Goal: Transaction & Acquisition: Book appointment/travel/reservation

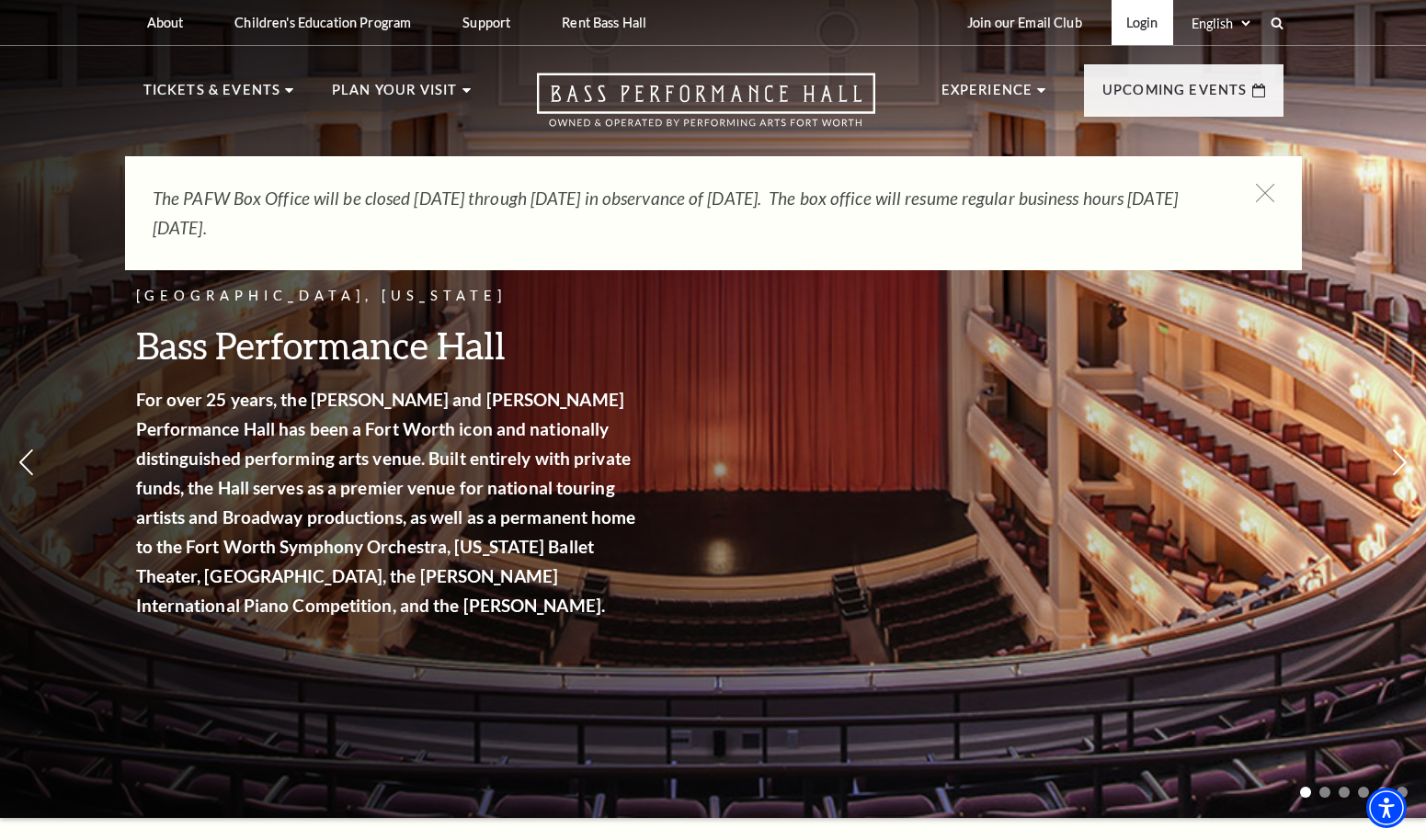
click at [1120, 29] on link "Login" at bounding box center [1142, 23] width 62 height 45
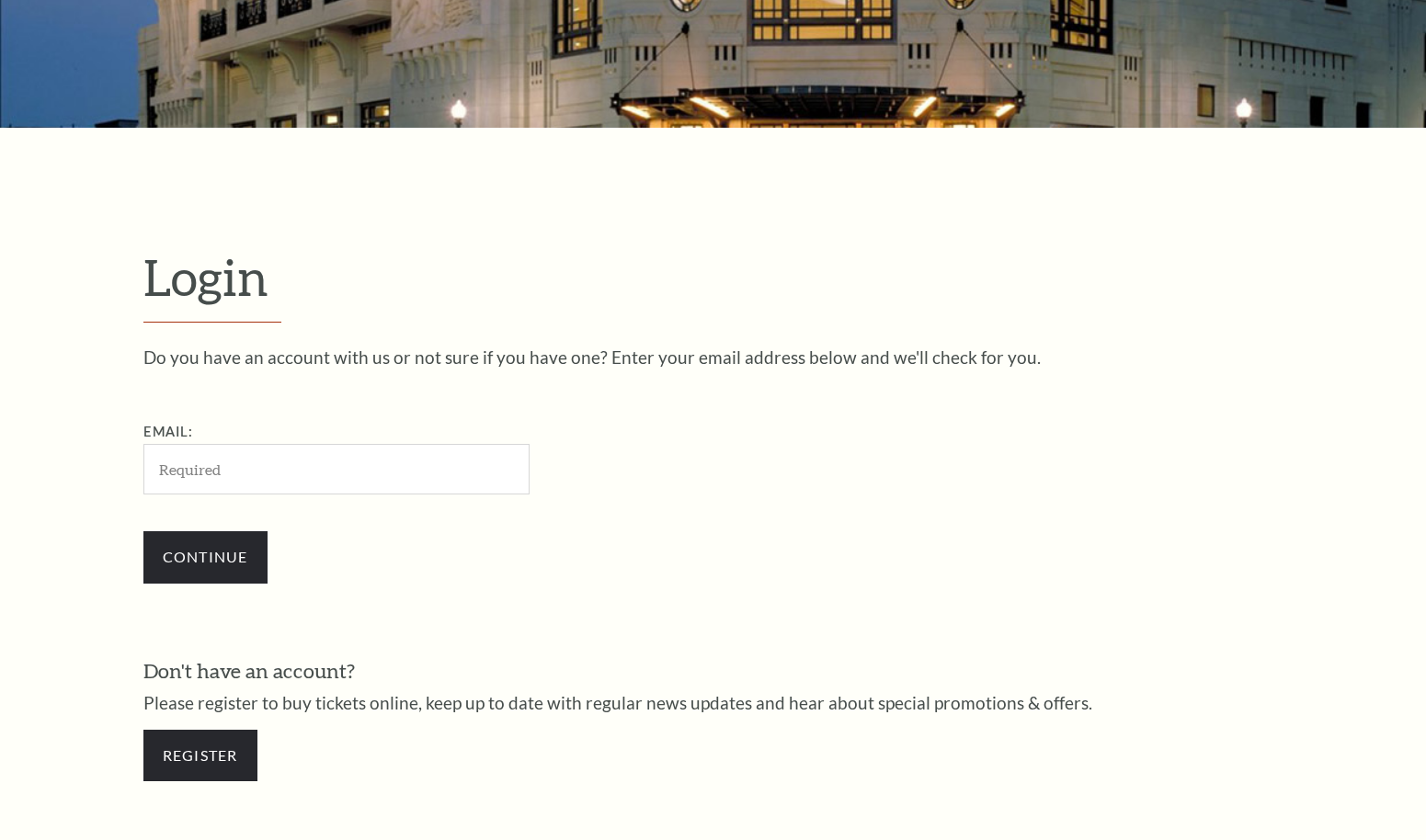
scroll to position [549, 0]
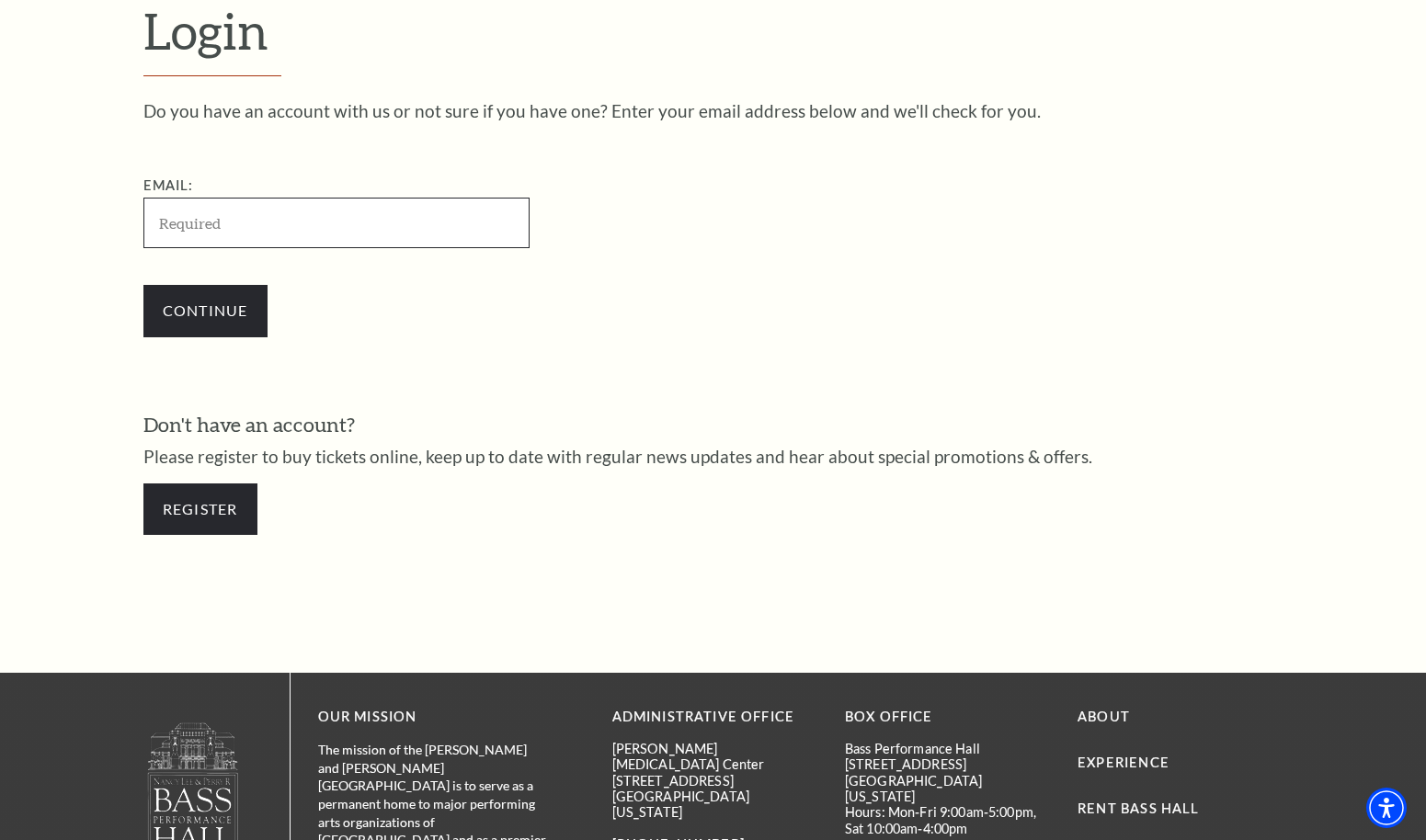
type input "cdhudman@me.com"
click at [205, 308] on input "Continue" at bounding box center [205, 310] width 124 height 51
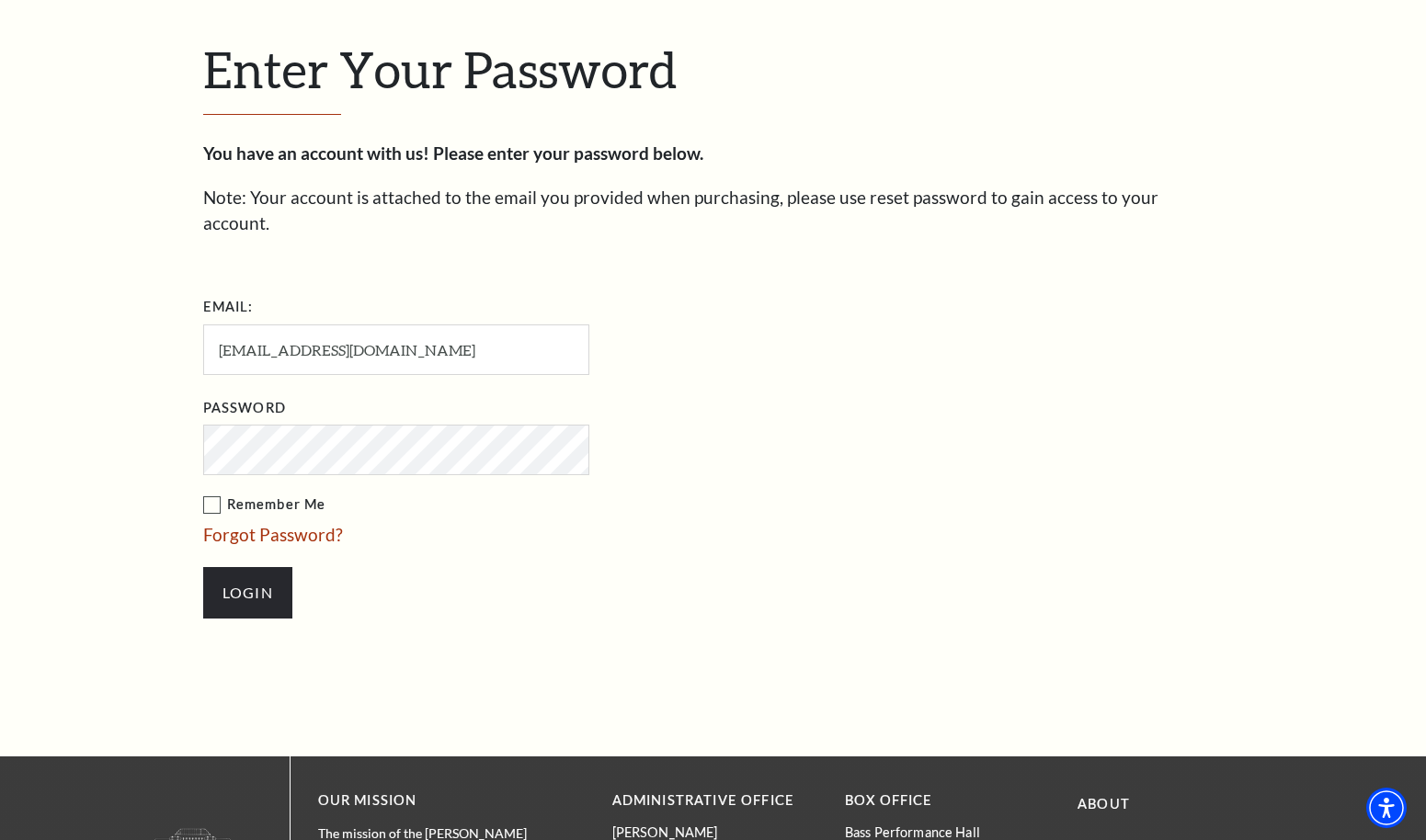
click at [248, 567] on input "Login" at bounding box center [248, 592] width 89 height 51
click at [213, 493] on label "Remember Me" at bounding box center [488, 504] width 570 height 23
click at [0, 0] on input "Remember Me" at bounding box center [0, 0] width 0 height 0
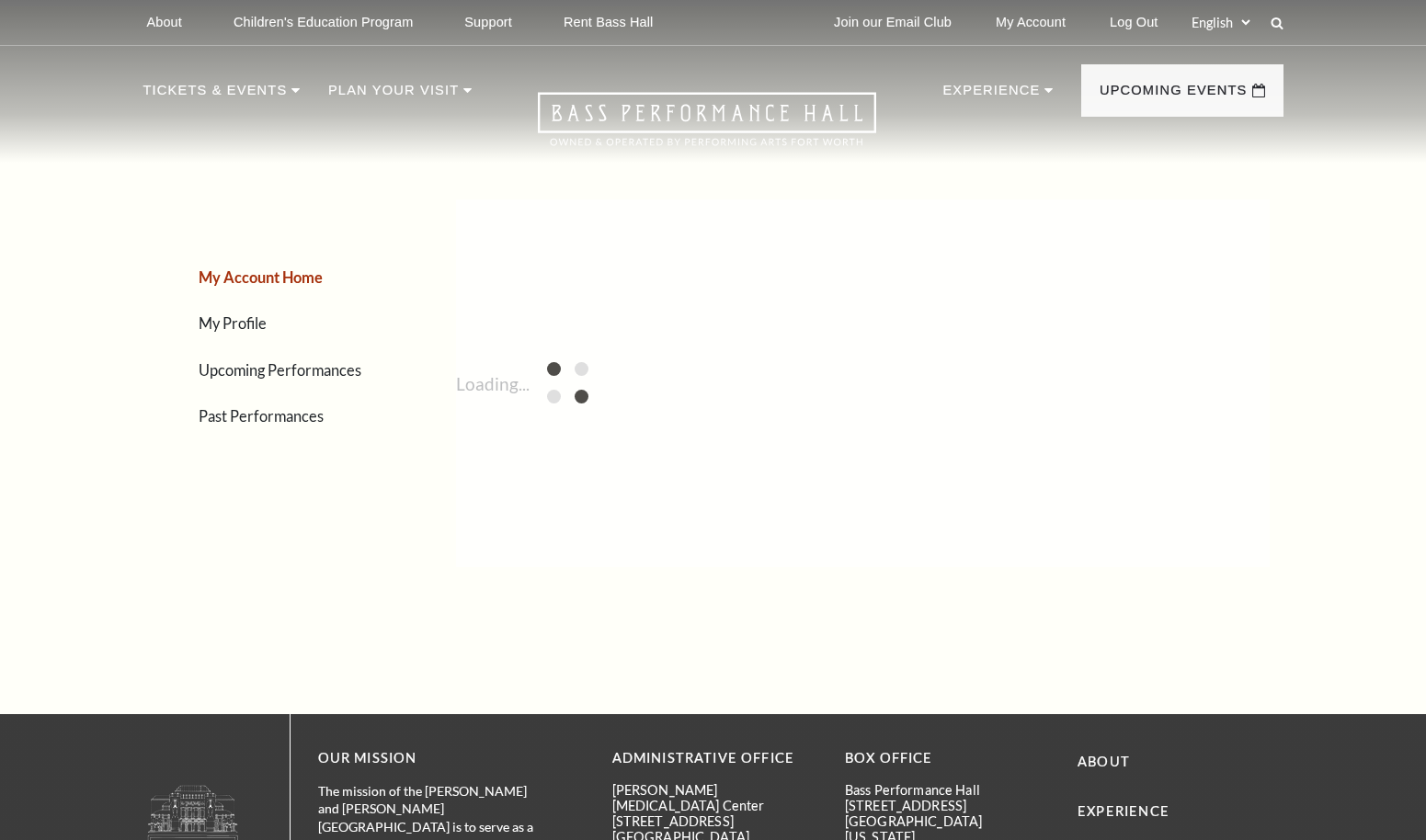
click at [252, 552] on div "My Account Home My Profile Upcoming Performances Past Performances" at bounding box center [265, 383] width 244 height 422
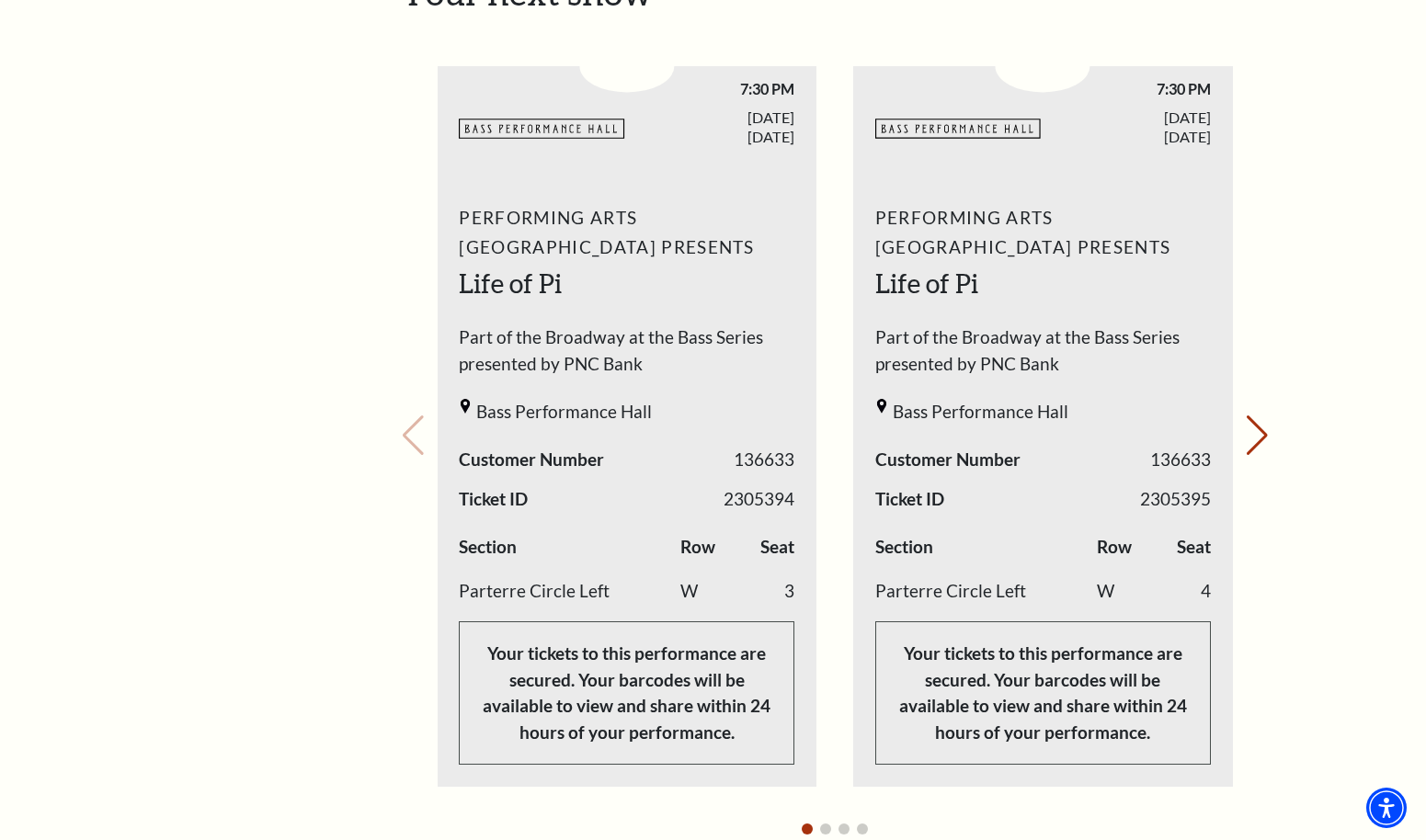
scroll to position [821, 0]
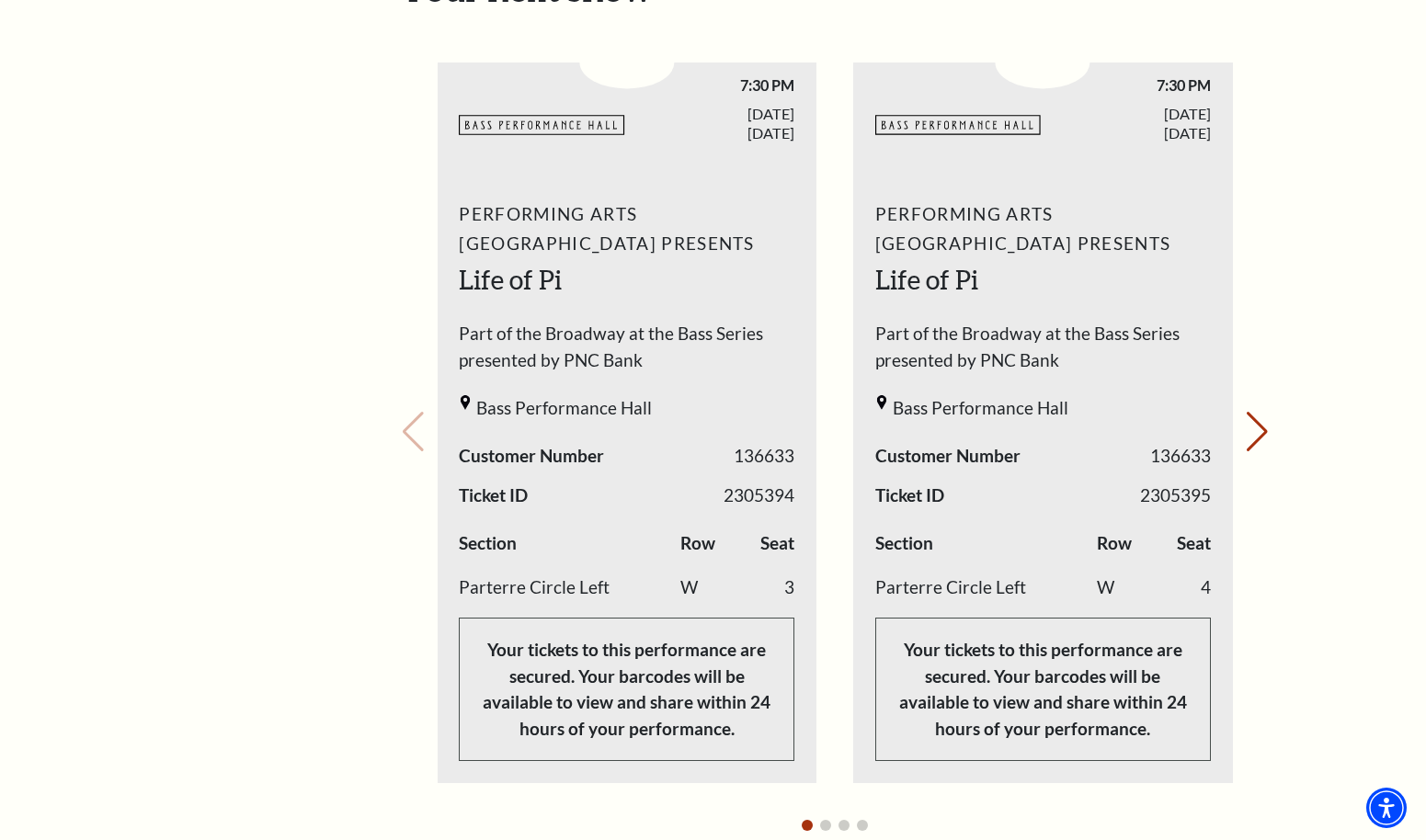
click at [1239, 390] on div "Your next show Previous slide. Next slide." at bounding box center [835, 406] width 869 height 877
click at [1261, 412] on button "Next slide." at bounding box center [1257, 431] width 25 height 40
click at [1261, 390] on div "Your next show Previous slide. Next slide." at bounding box center [835, 406] width 869 height 877
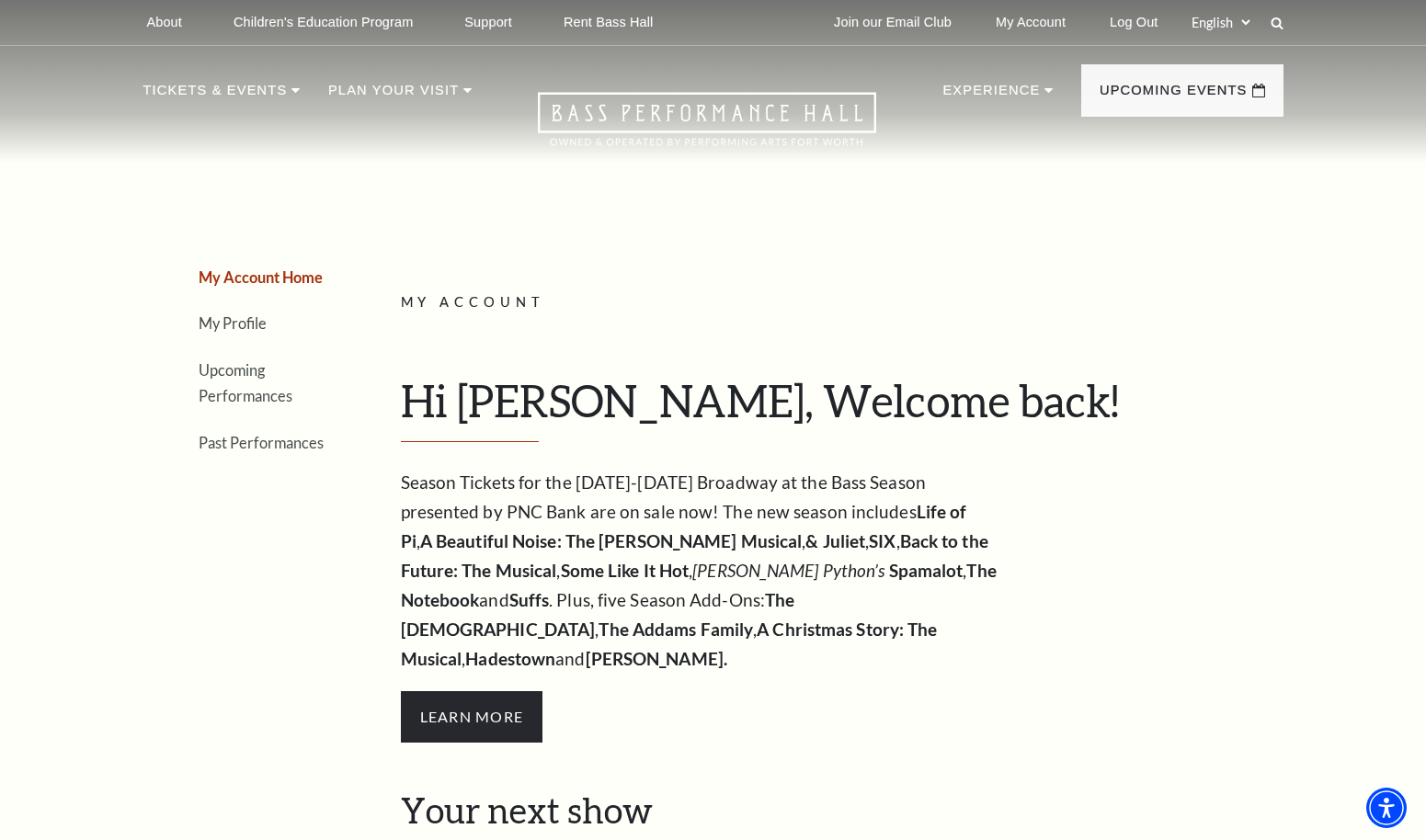
scroll to position [0, 0]
click at [255, 371] on link "Upcoming Performances" at bounding box center [245, 383] width 93 height 44
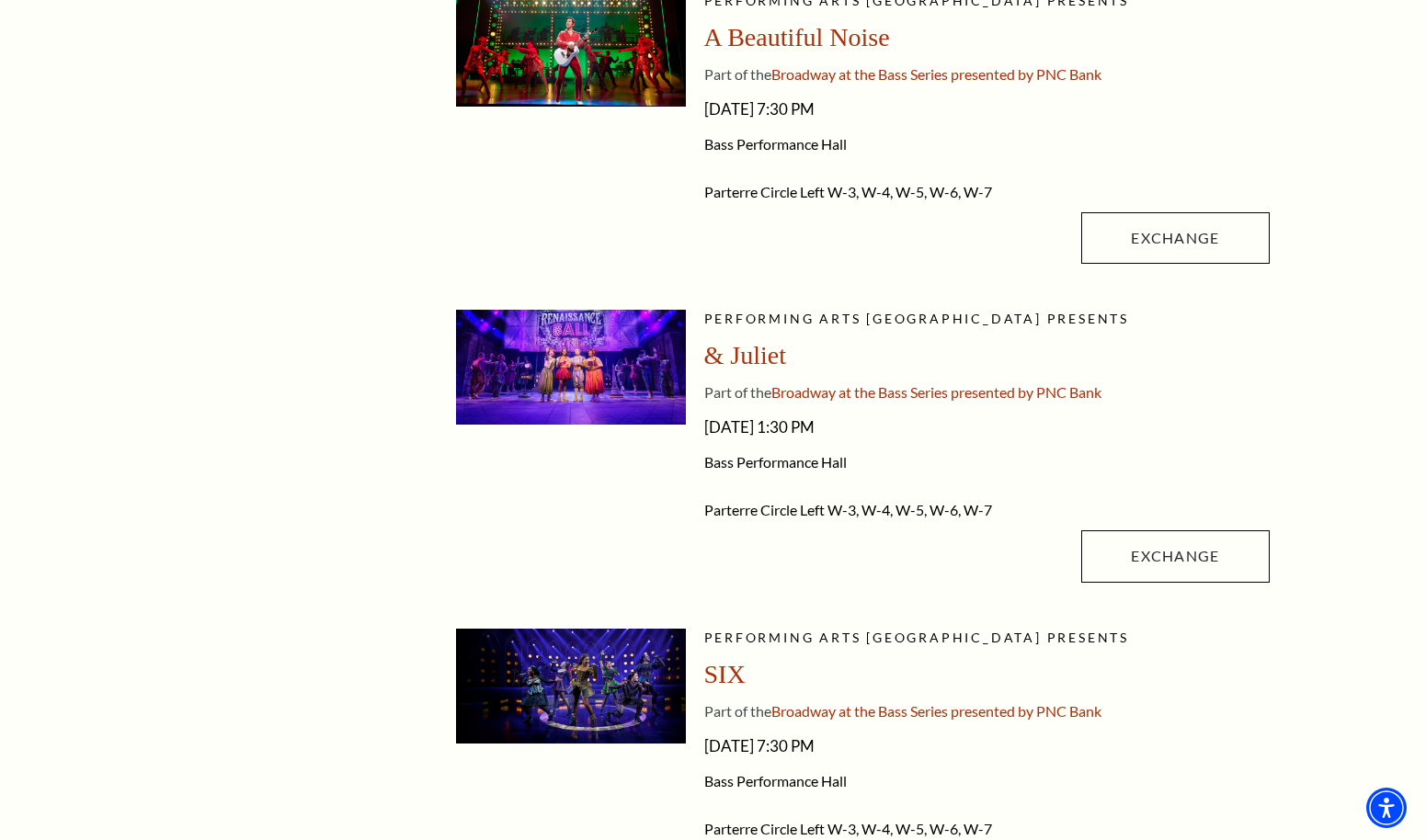
scroll to position [1178, 0]
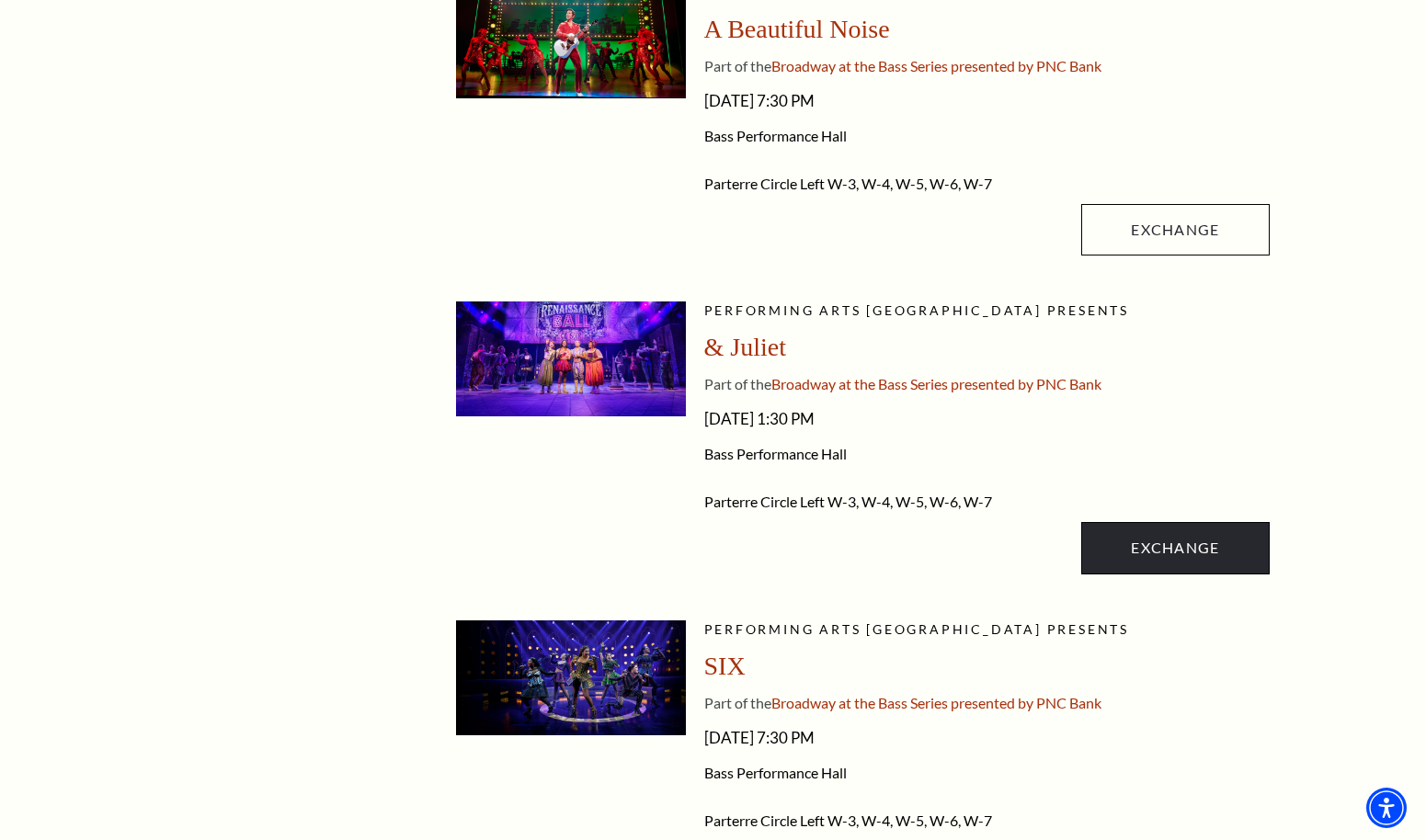
click at [1159, 552] on link "Exchange" at bounding box center [1174, 547] width 188 height 51
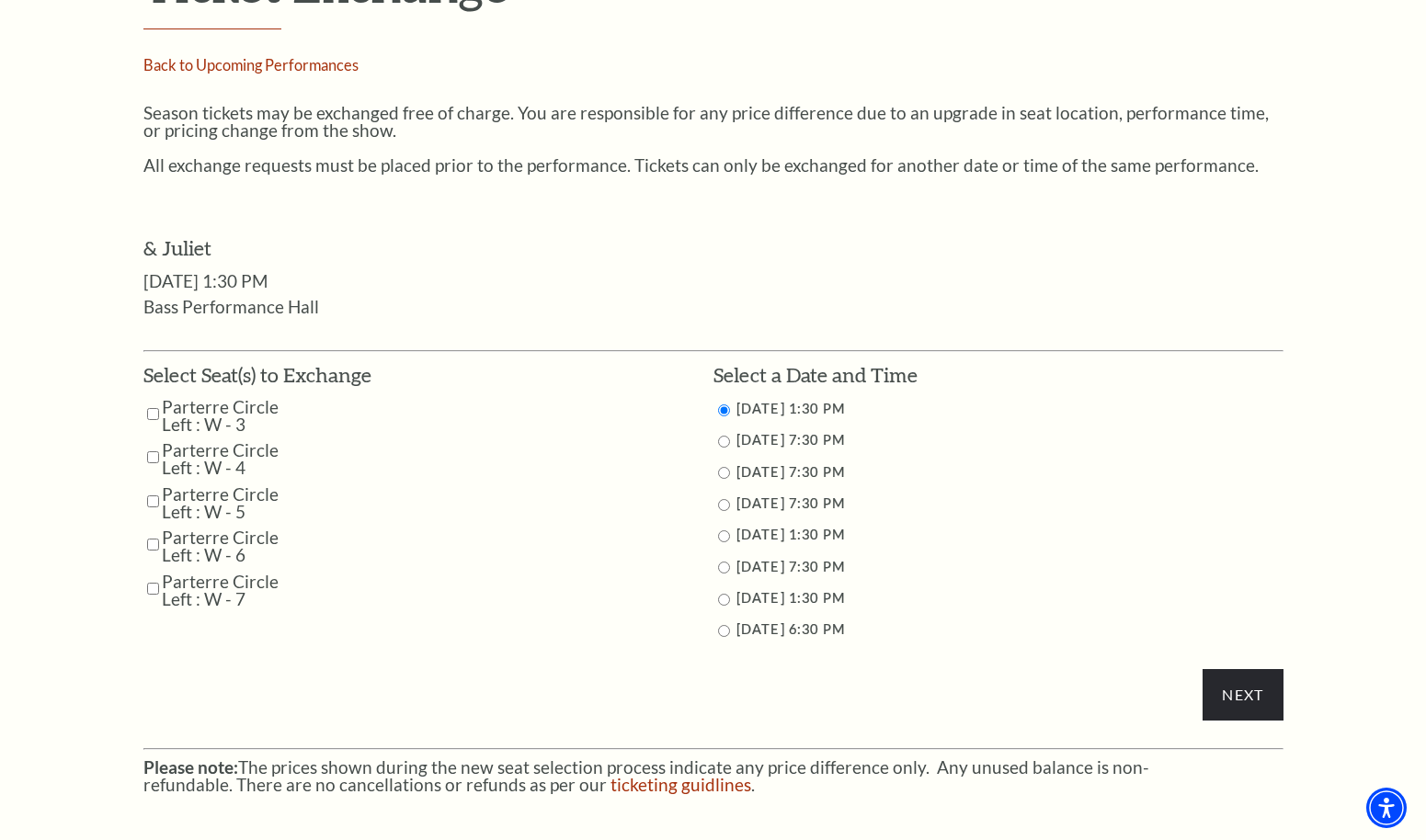
scroll to position [684, 0]
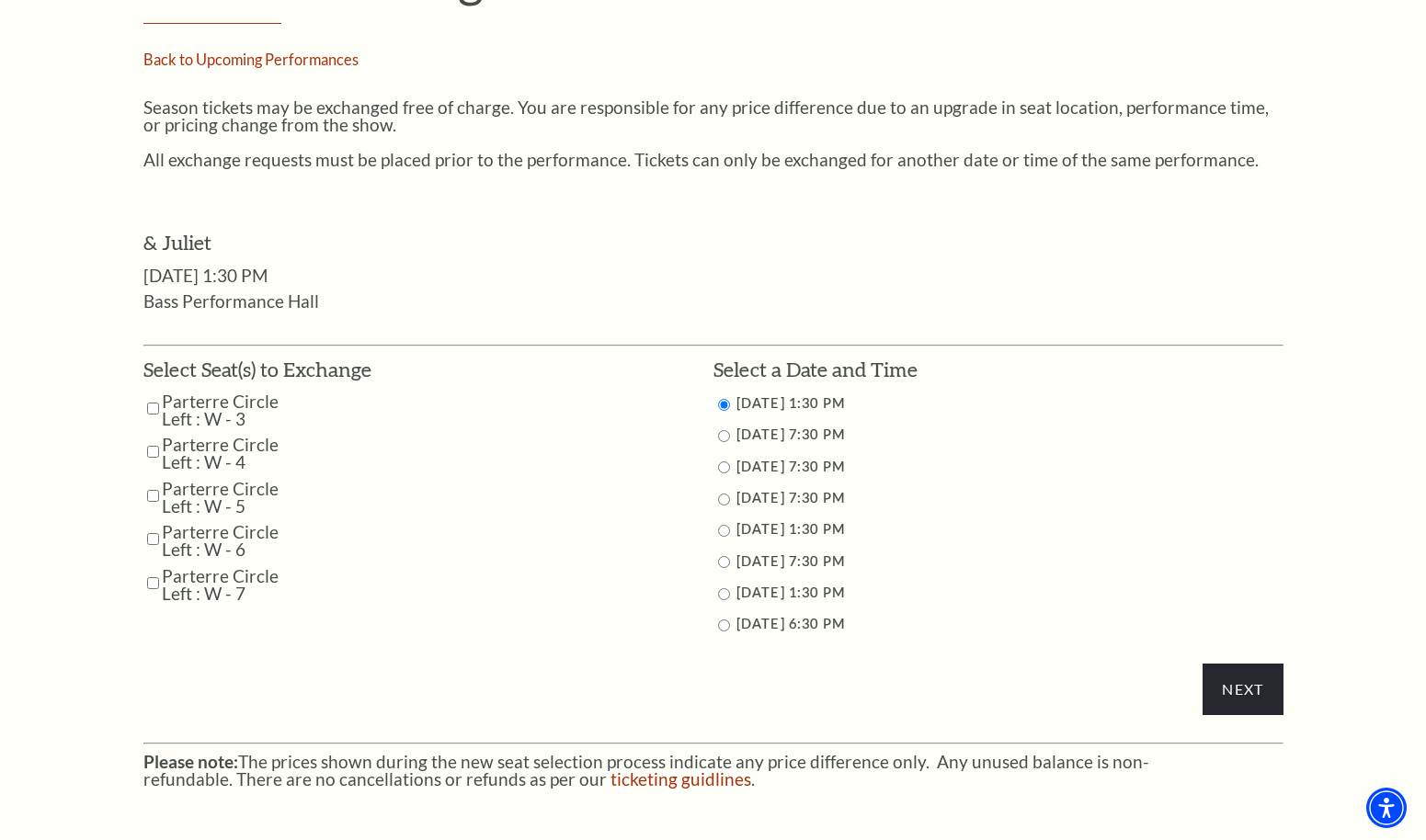
click at [154, 395] on input "Parterre Circle Left : W - 3" at bounding box center [153, 408] width 12 height 32
checkbox input "true"
click at [154, 435] on input "Parterre Circle Left : W - 4" at bounding box center [153, 451] width 12 height 32
checkbox input "true"
click at [153, 479] on input "Parterre Circle Left : W - 5" at bounding box center [153, 495] width 12 height 32
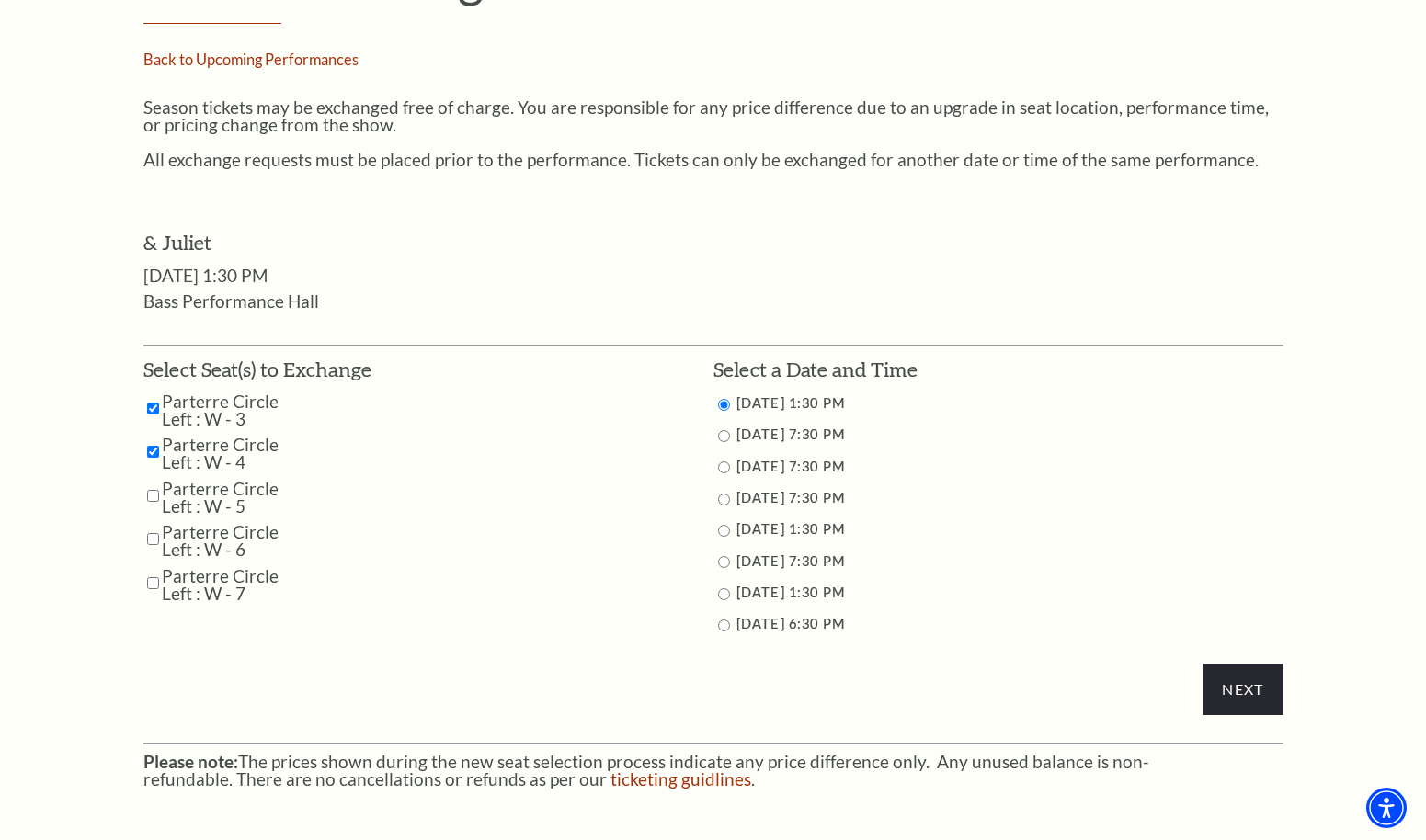
checkbox input "true"
click at [153, 523] on input "Parterre Circle Left : W - 6" at bounding box center [153, 538] width 12 height 32
checkbox input "true"
click at [153, 577] on td "Parterre Circle Left : W - 7" at bounding box center [257, 585] width 228 height 35
click at [153, 572] on input "Parterre Circle Left : W - 7" at bounding box center [153, 583] width 12 height 32
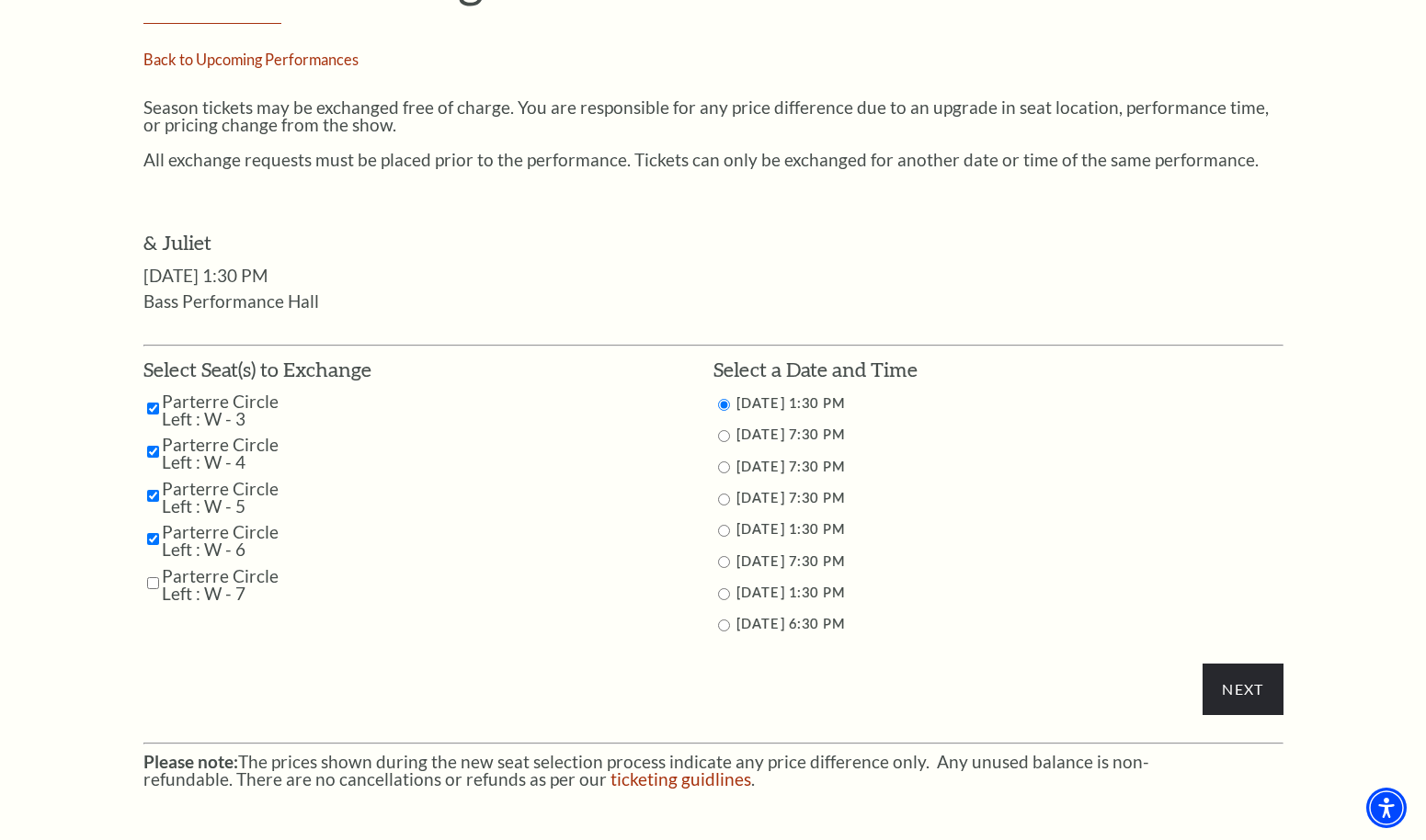
checkbox input "true"
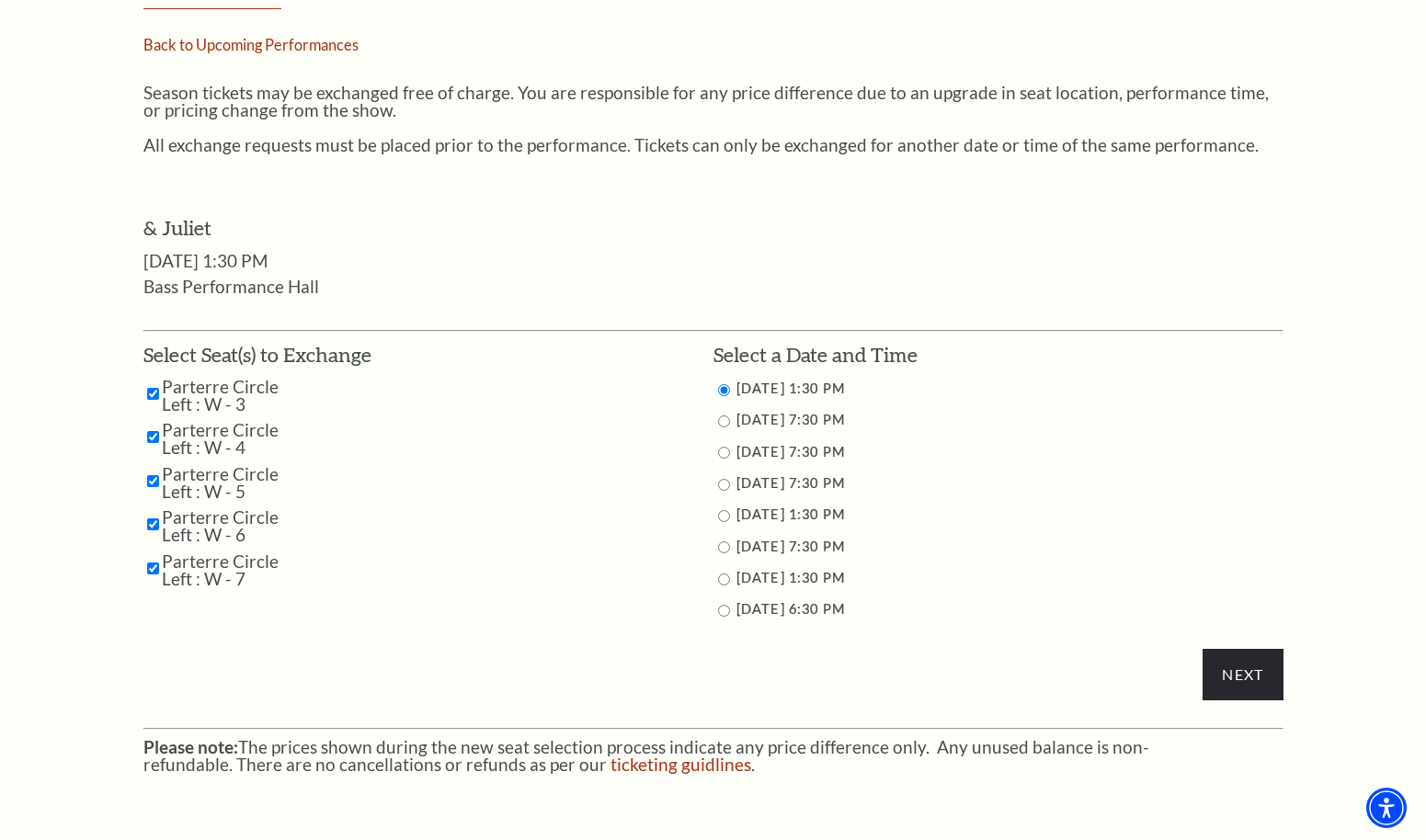
scroll to position [697, 0]
click at [721, 420] on input "11/12/2025 7:30 PM" at bounding box center [724, 423] width 12 height 12
radio input "true"
click at [1232, 674] on input "Next" at bounding box center [1242, 676] width 80 height 51
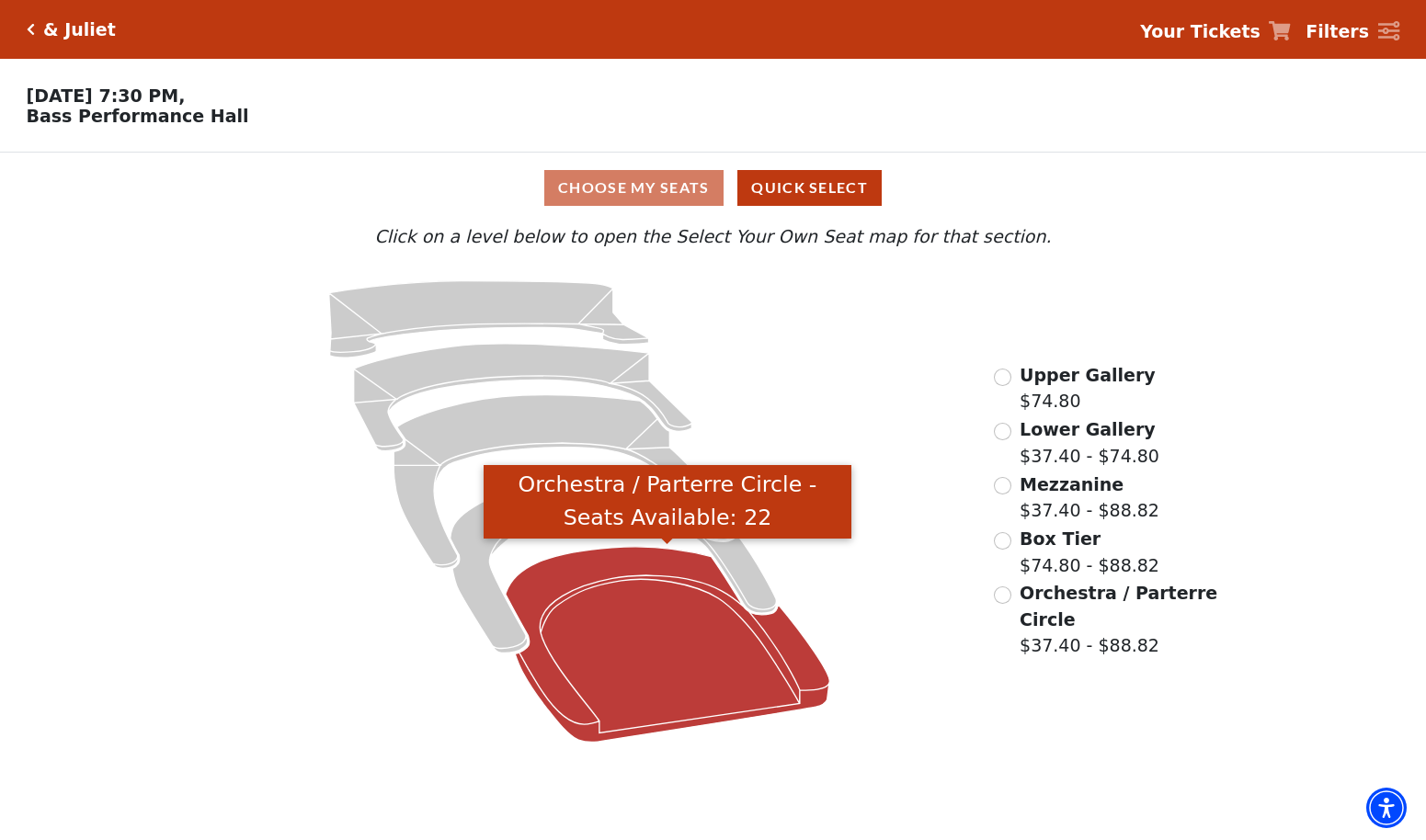
click at [636, 593] on icon "Orchestra / Parterre Circle - Seats Available: 22" at bounding box center [668, 644] width 324 height 196
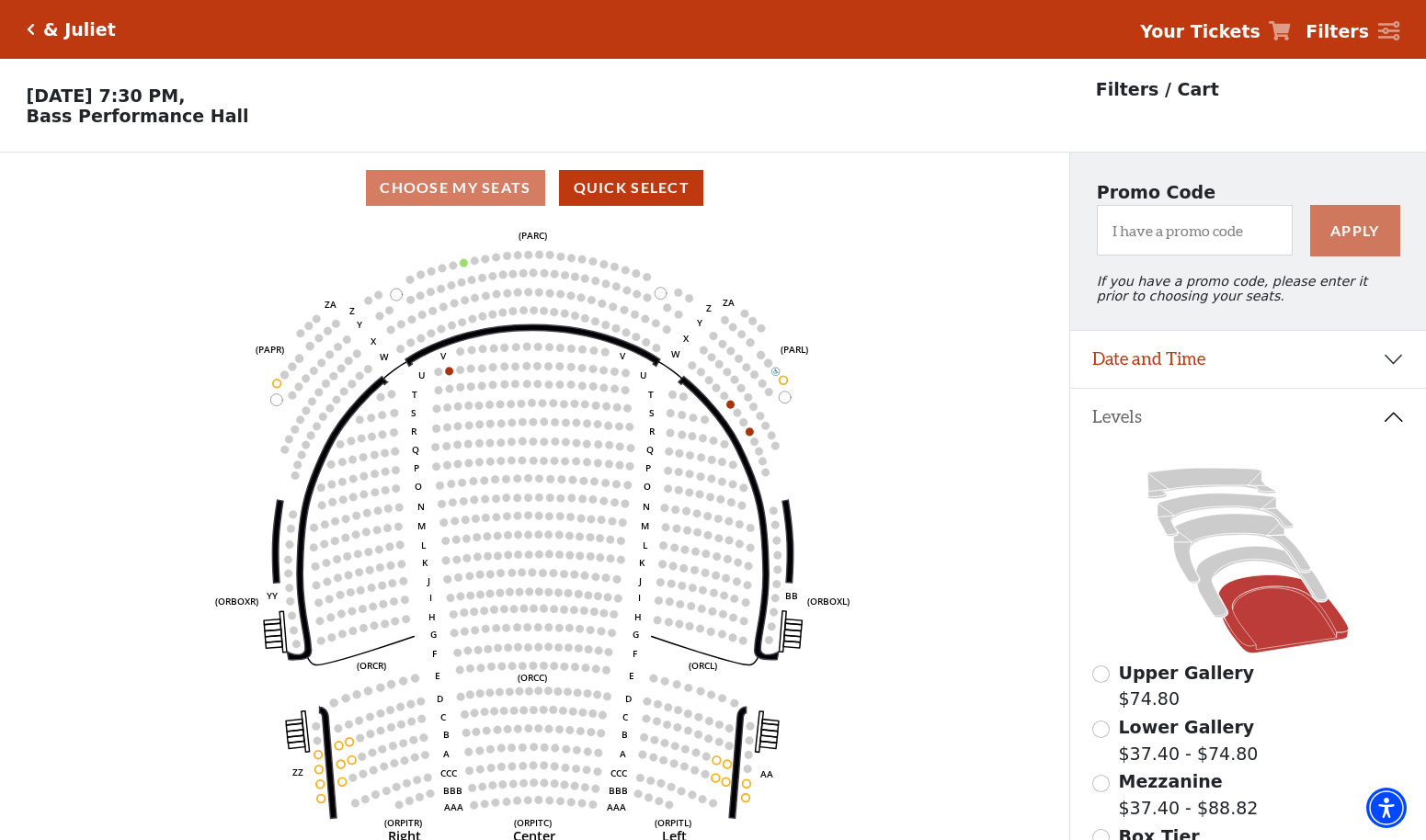
scroll to position [85, 0]
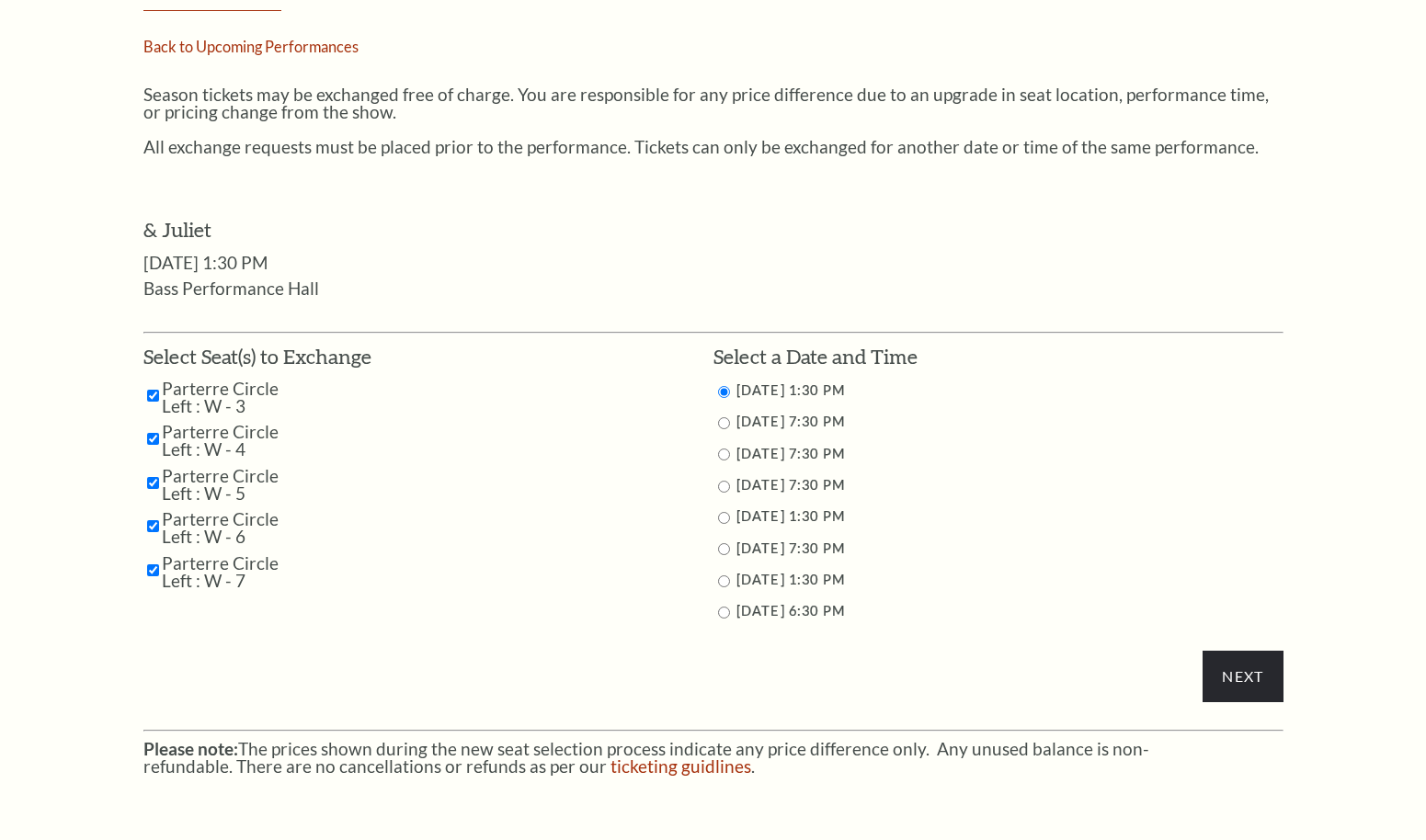
scroll to position [697, 0]
click at [721, 450] on input "11/13/2025 7:30 PM" at bounding box center [724, 455] width 12 height 12
radio input "true"
click at [1230, 676] on input "Next" at bounding box center [1242, 676] width 80 height 51
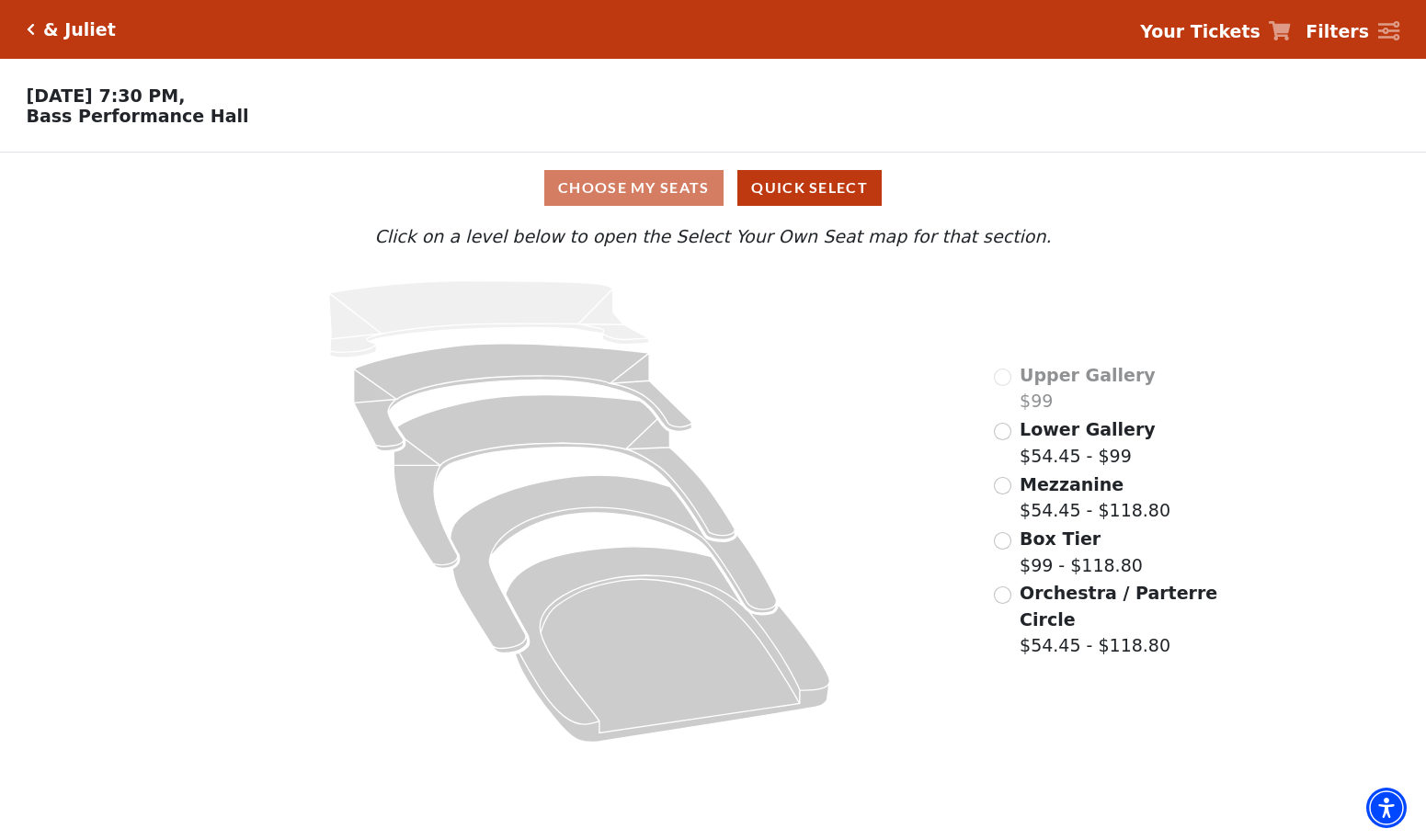
click at [1003, 590] on input "Orchestra / Parterre Circle$54.45 - $118.80\a" at bounding box center [1002, 595] width 18 height 18
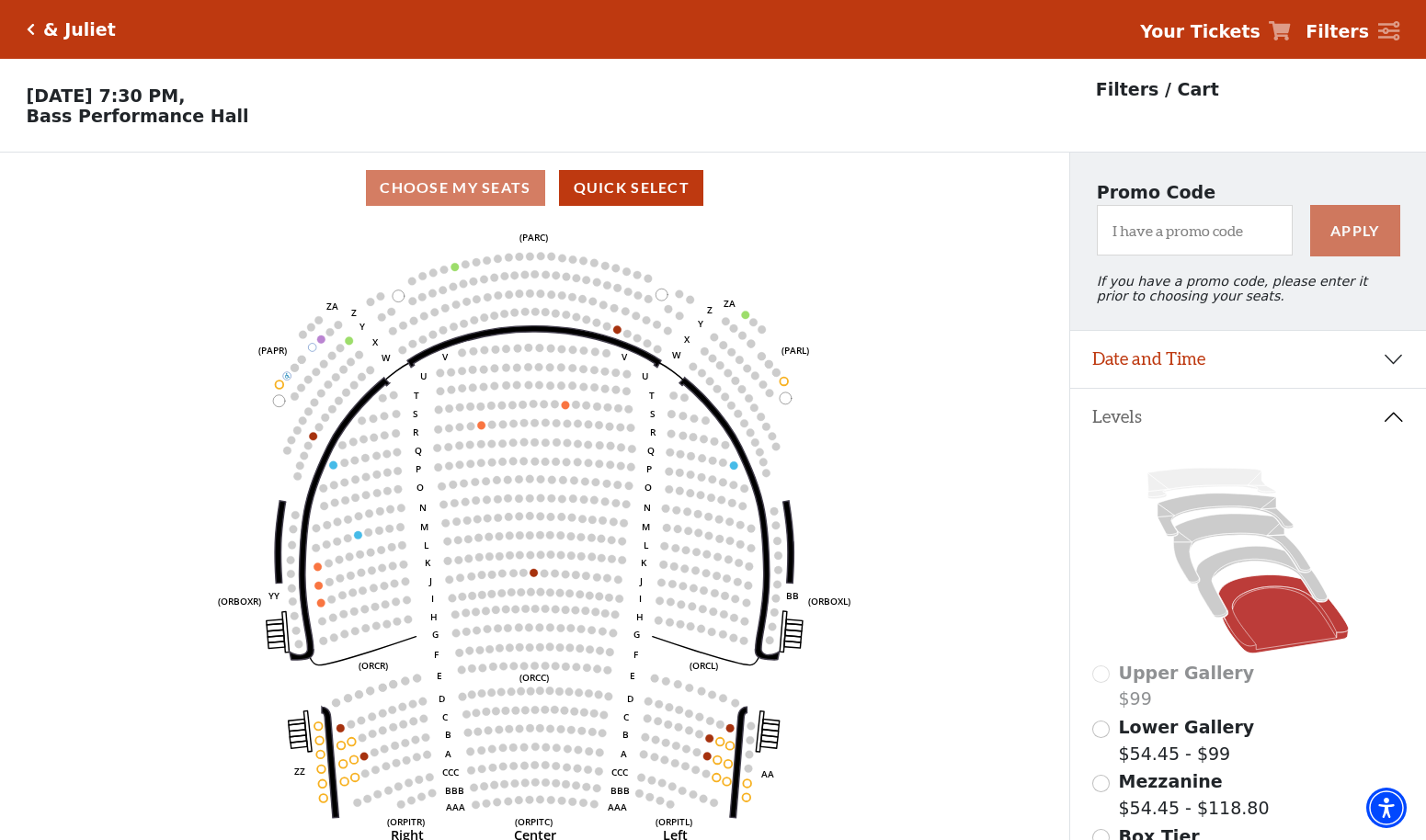
scroll to position [85, 0]
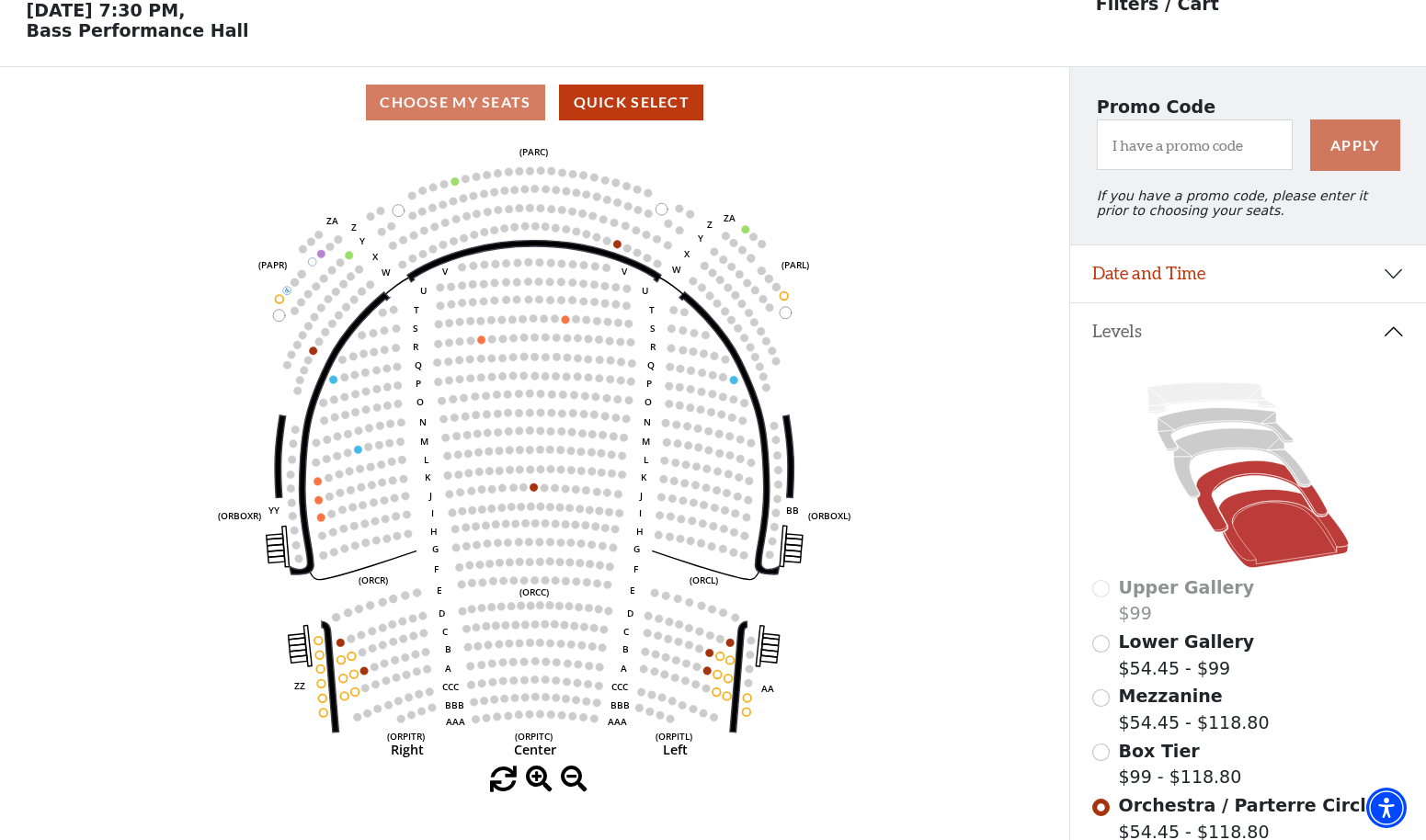
click at [1213, 514] on icon at bounding box center [1262, 497] width 132 height 72
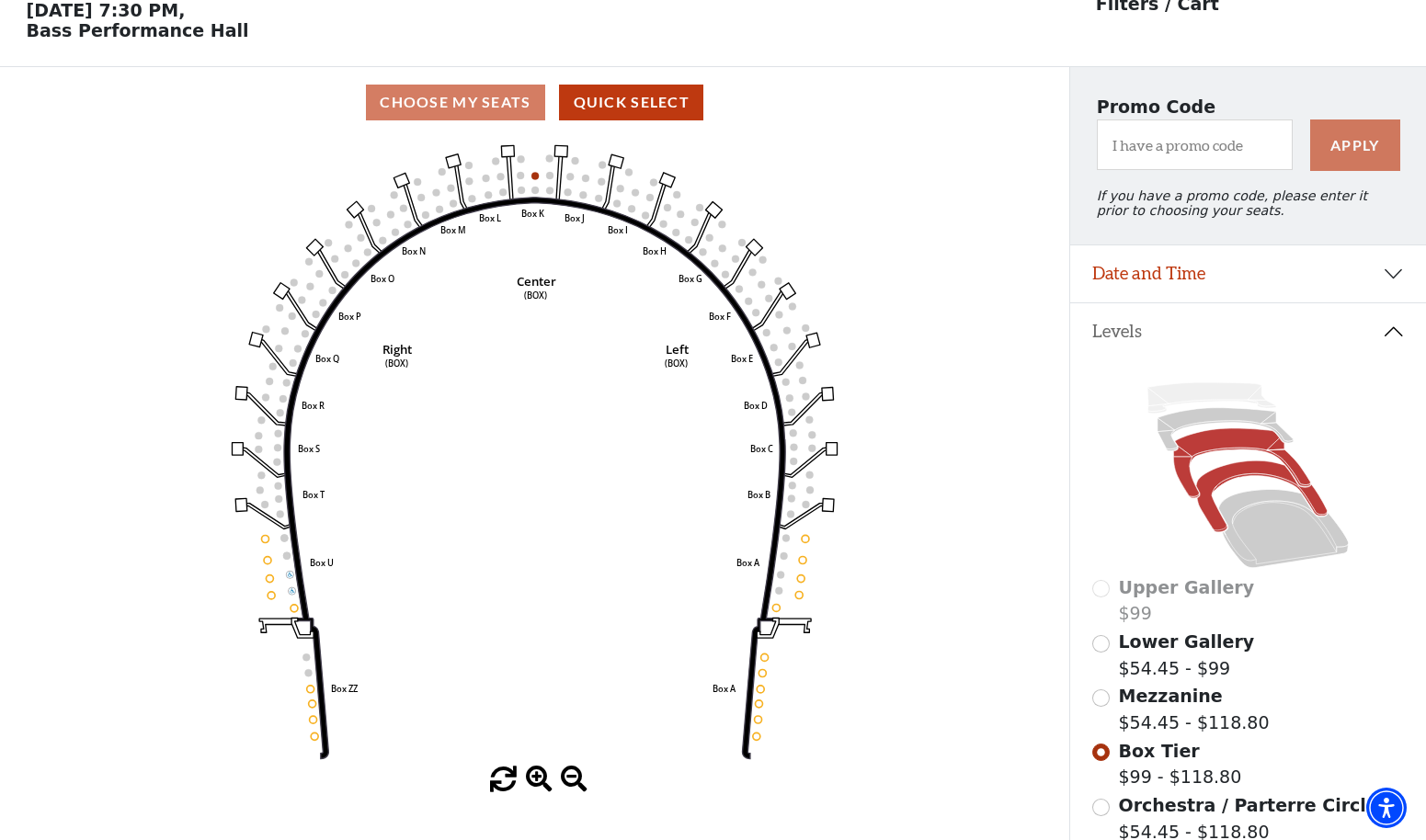
click at [1183, 454] on icon at bounding box center [1242, 464] width 137 height 70
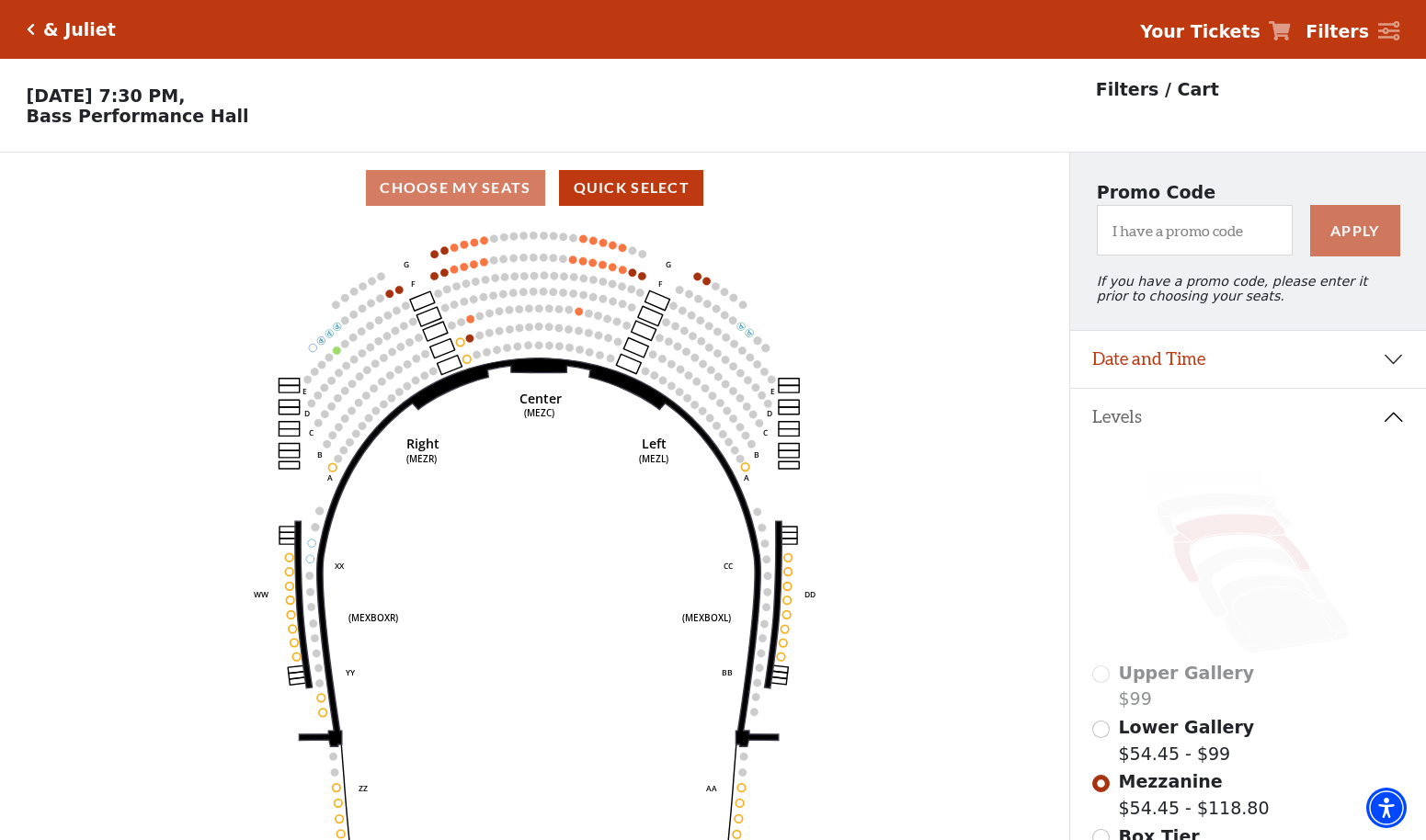
scroll to position [0, 0]
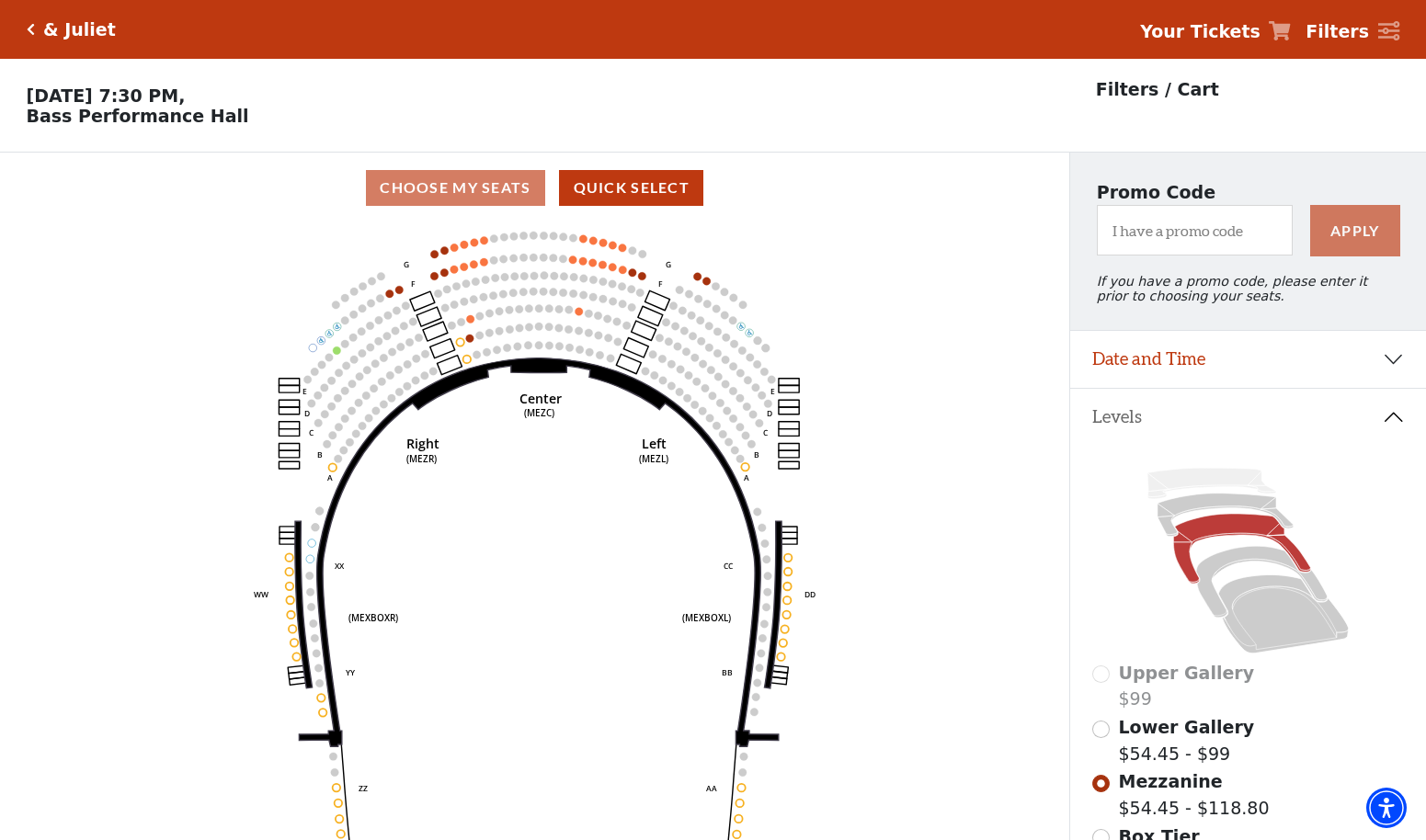
click at [1118, 350] on button "Date and Time" at bounding box center [1248, 360] width 356 height 57
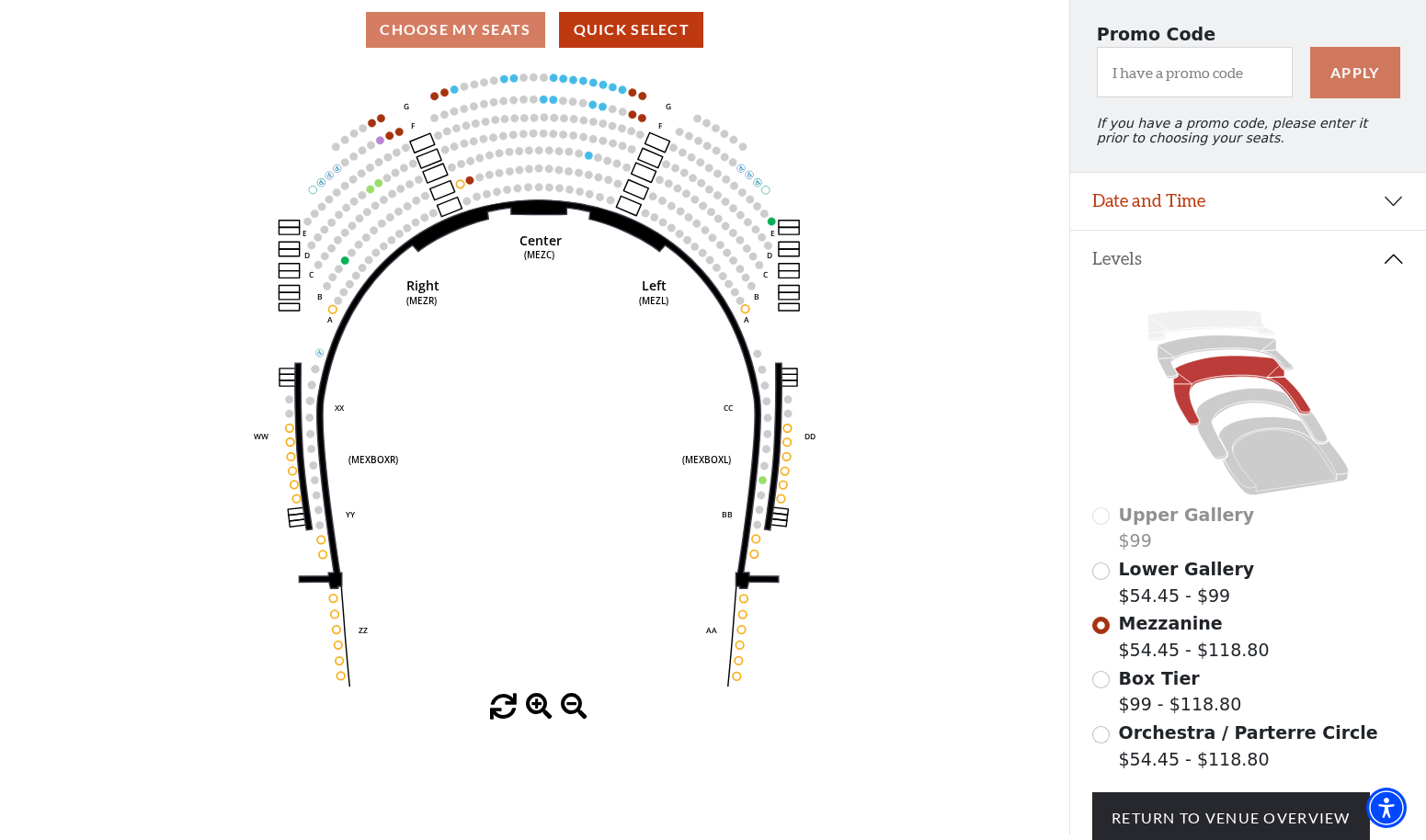
scroll to position [157, 0]
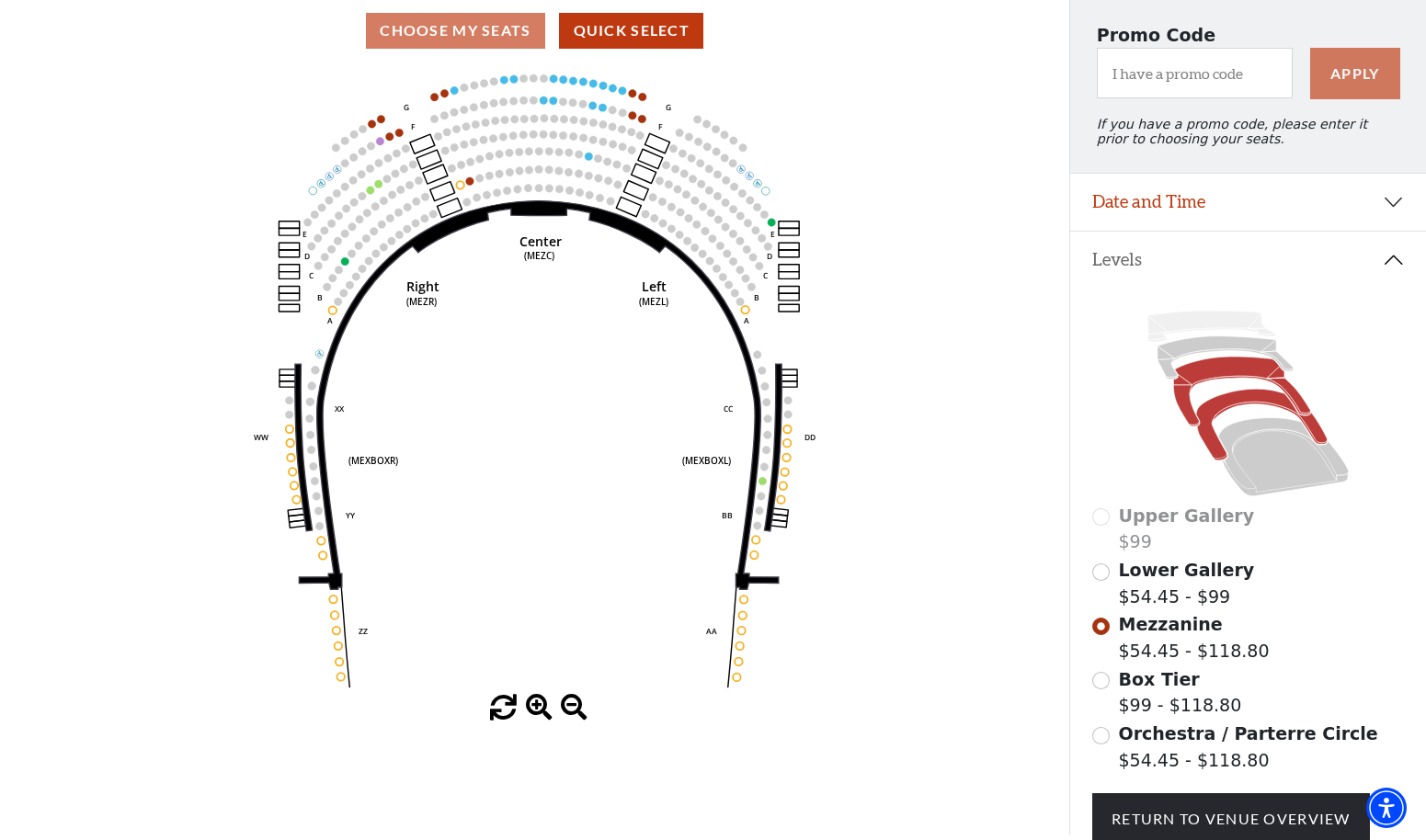
click at [1211, 448] on icon at bounding box center [1262, 425] width 132 height 72
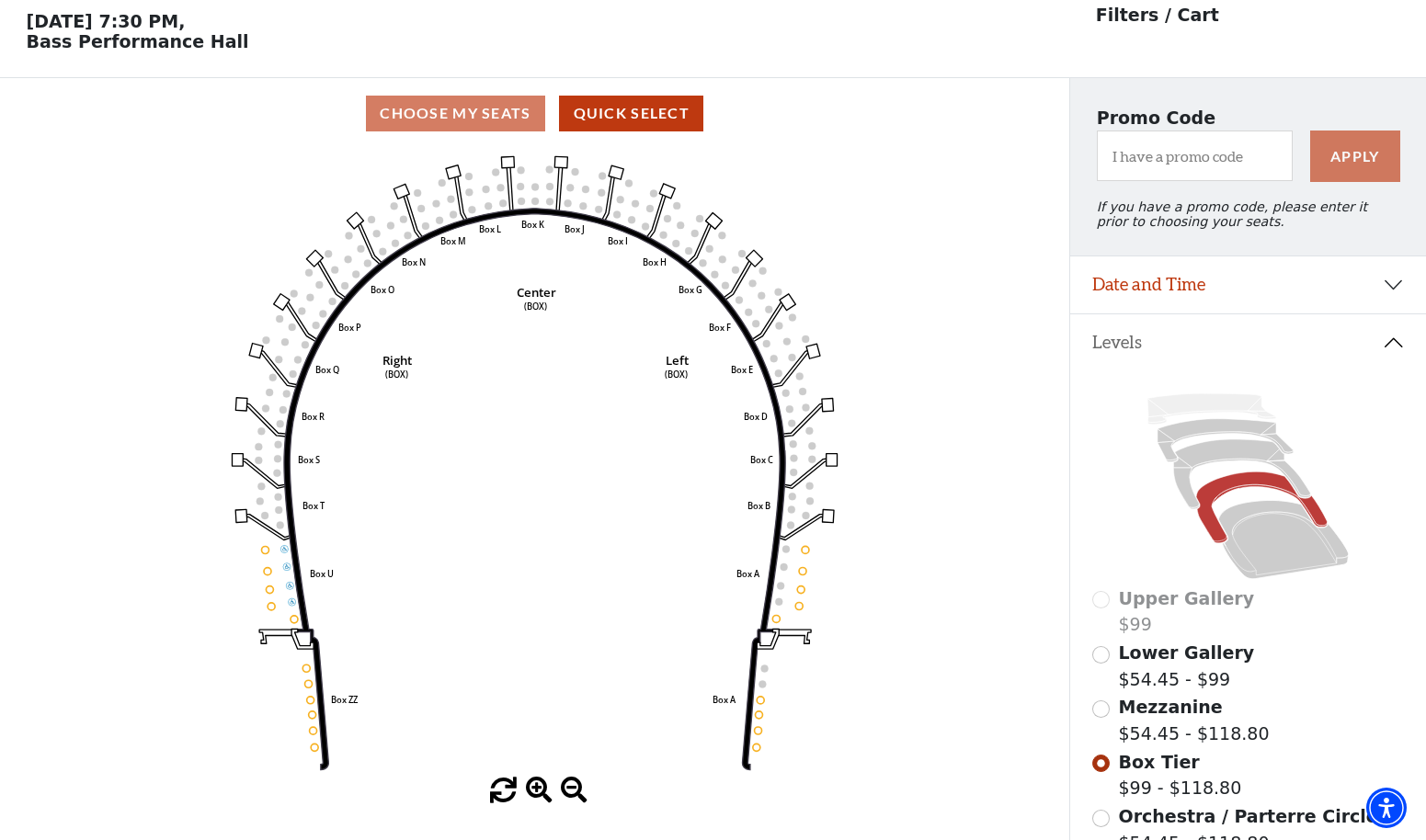
scroll to position [85, 0]
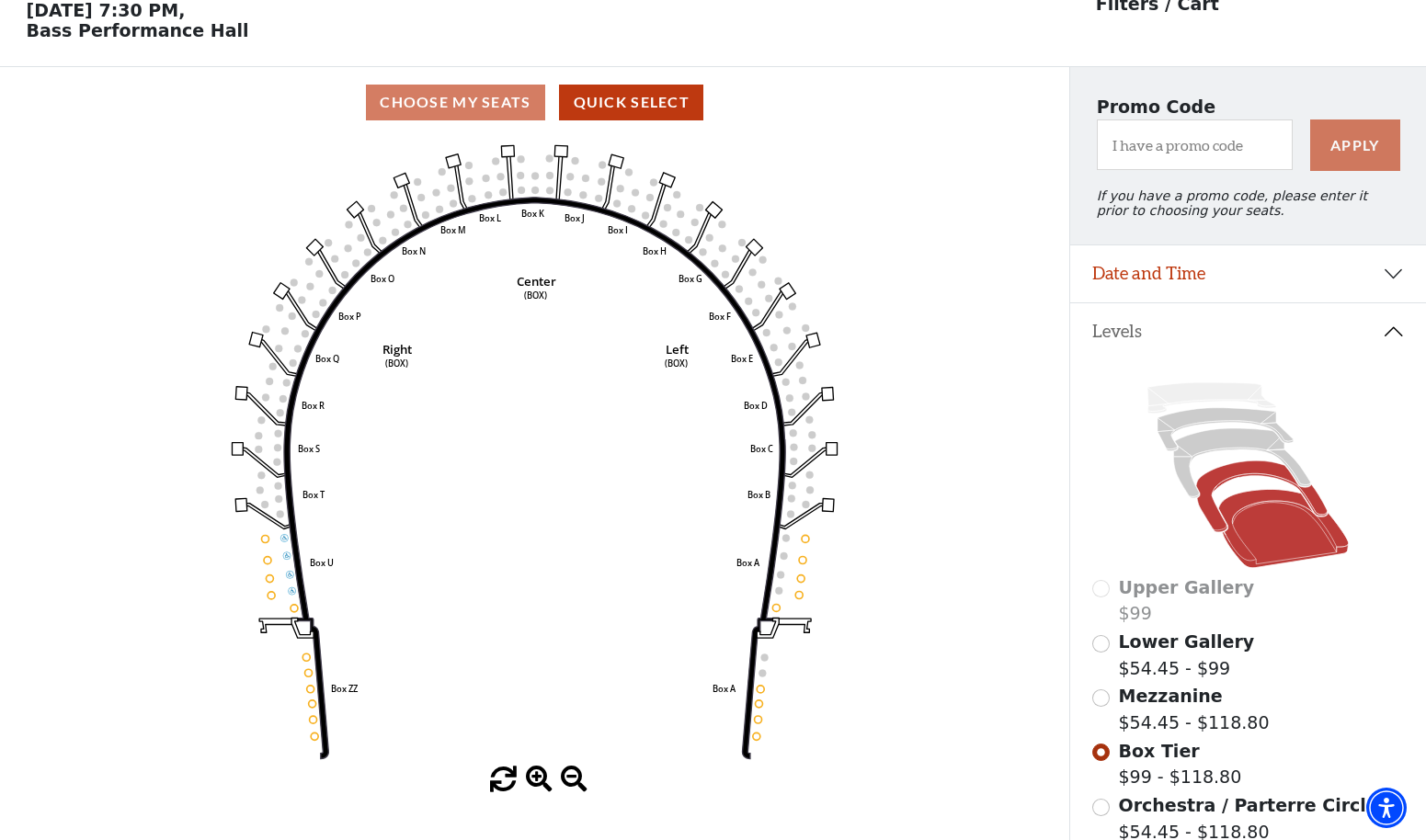
click at [1265, 550] on icon at bounding box center [1283, 530] width 131 height 79
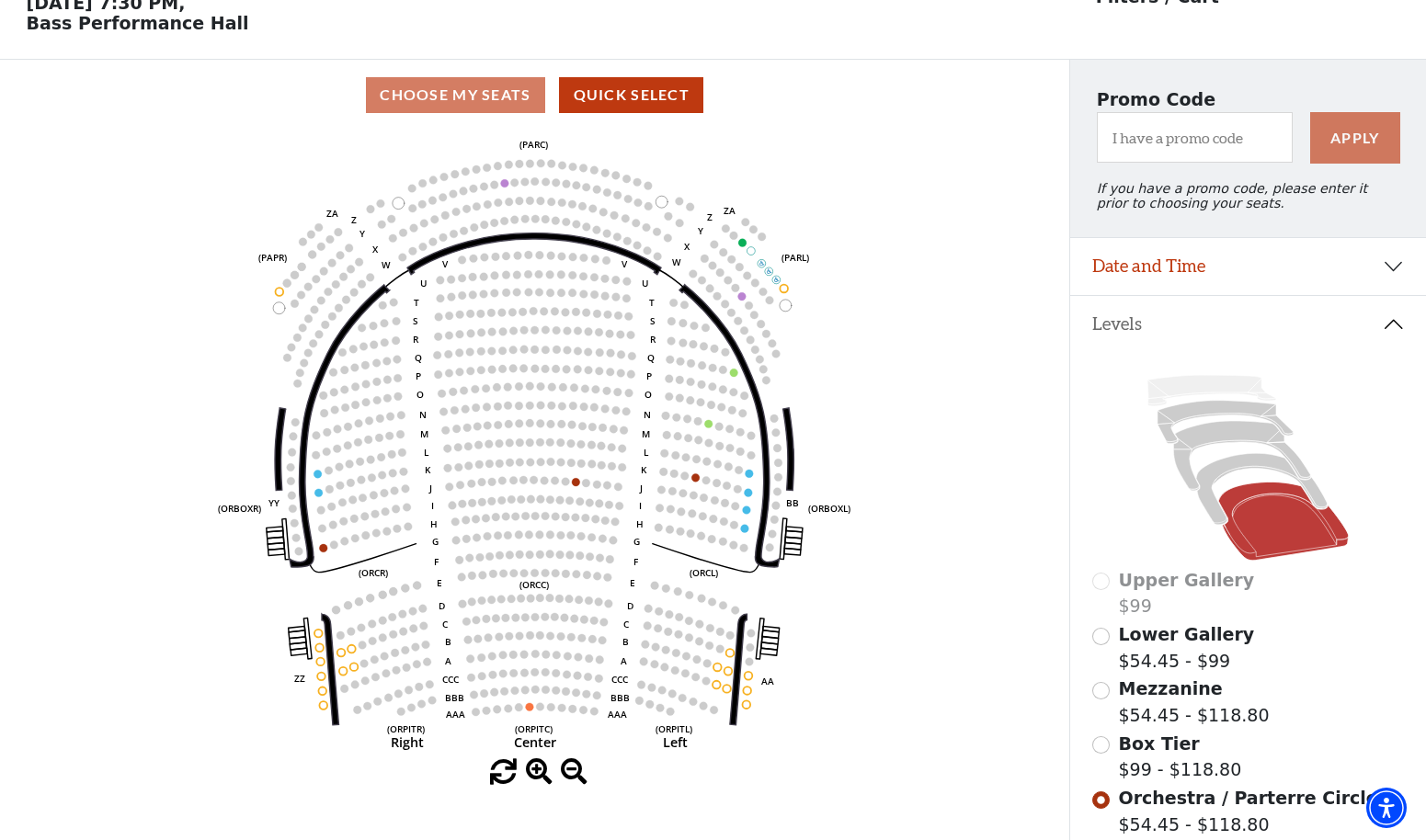
scroll to position [97, 0]
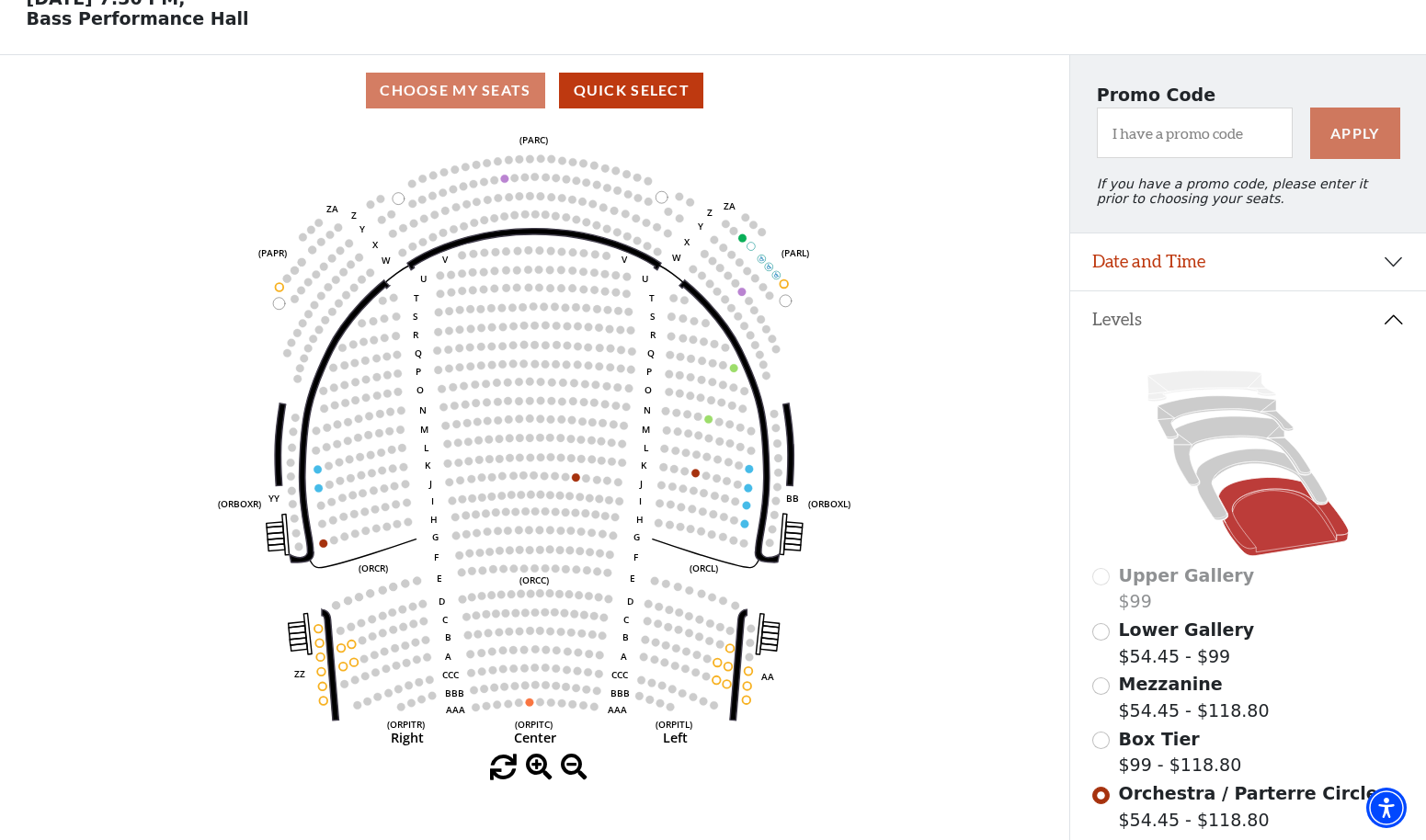
click at [1199, 259] on button "Date and Time" at bounding box center [1248, 262] width 356 height 57
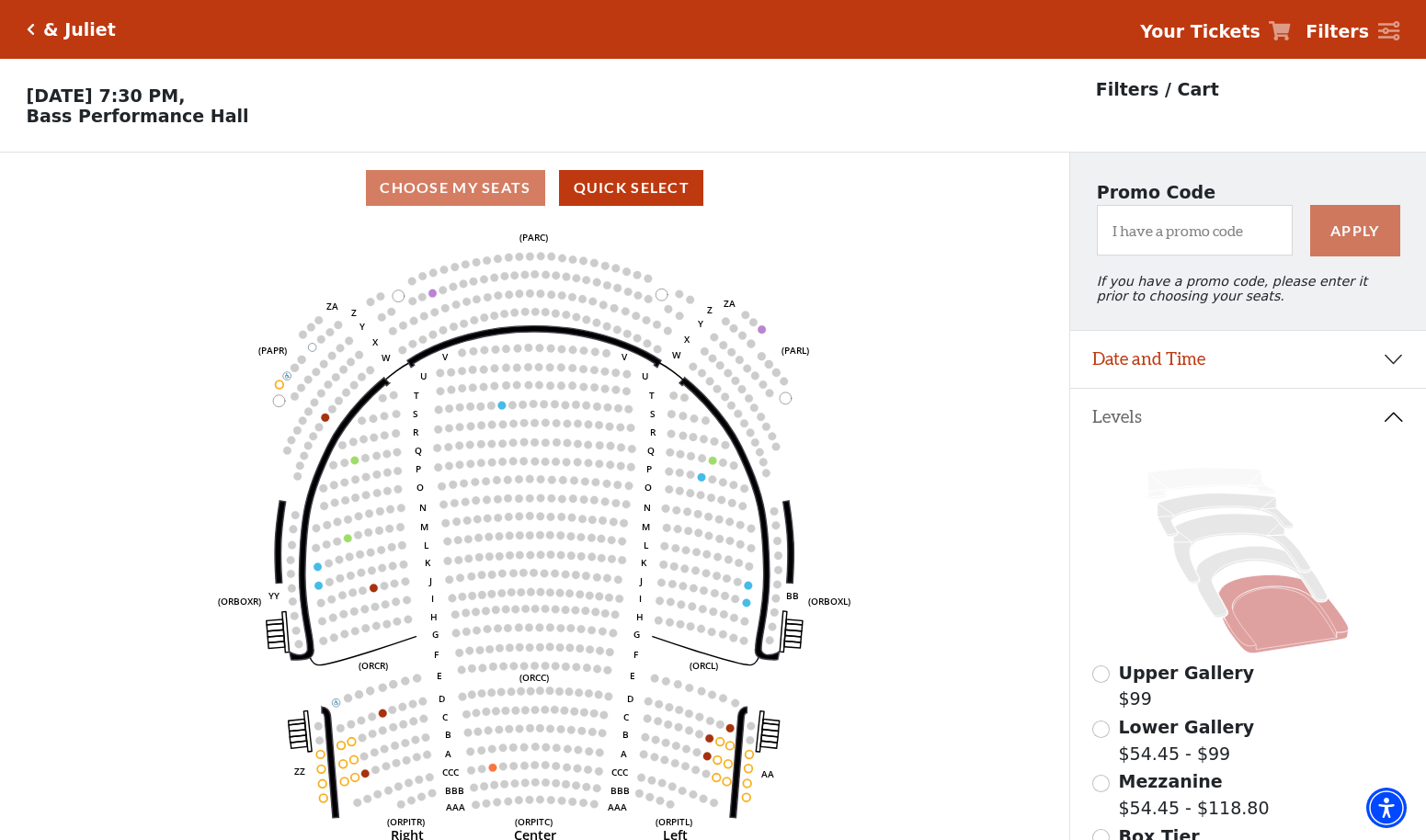
scroll to position [85, 0]
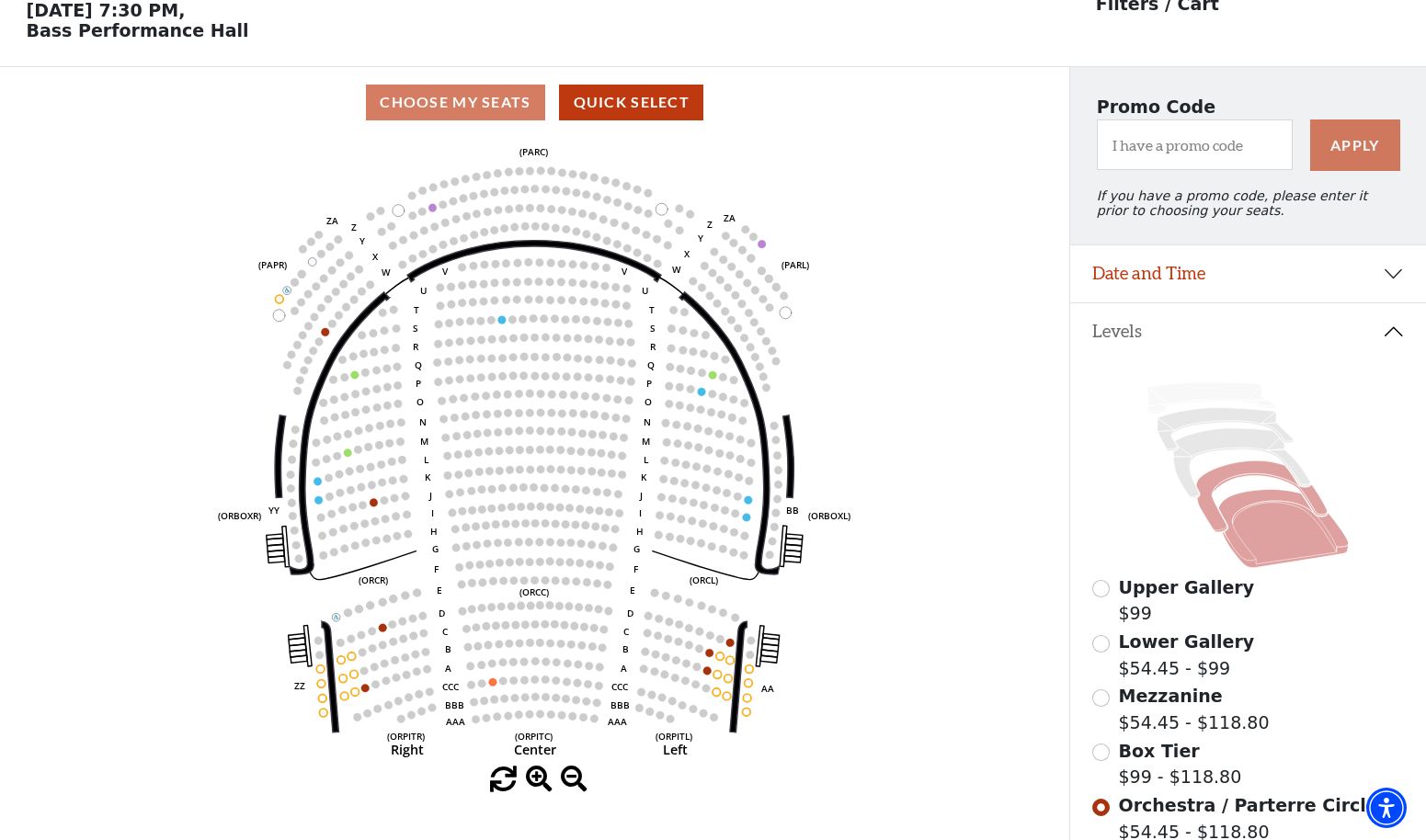
click at [1219, 511] on icon at bounding box center [1262, 497] width 132 height 72
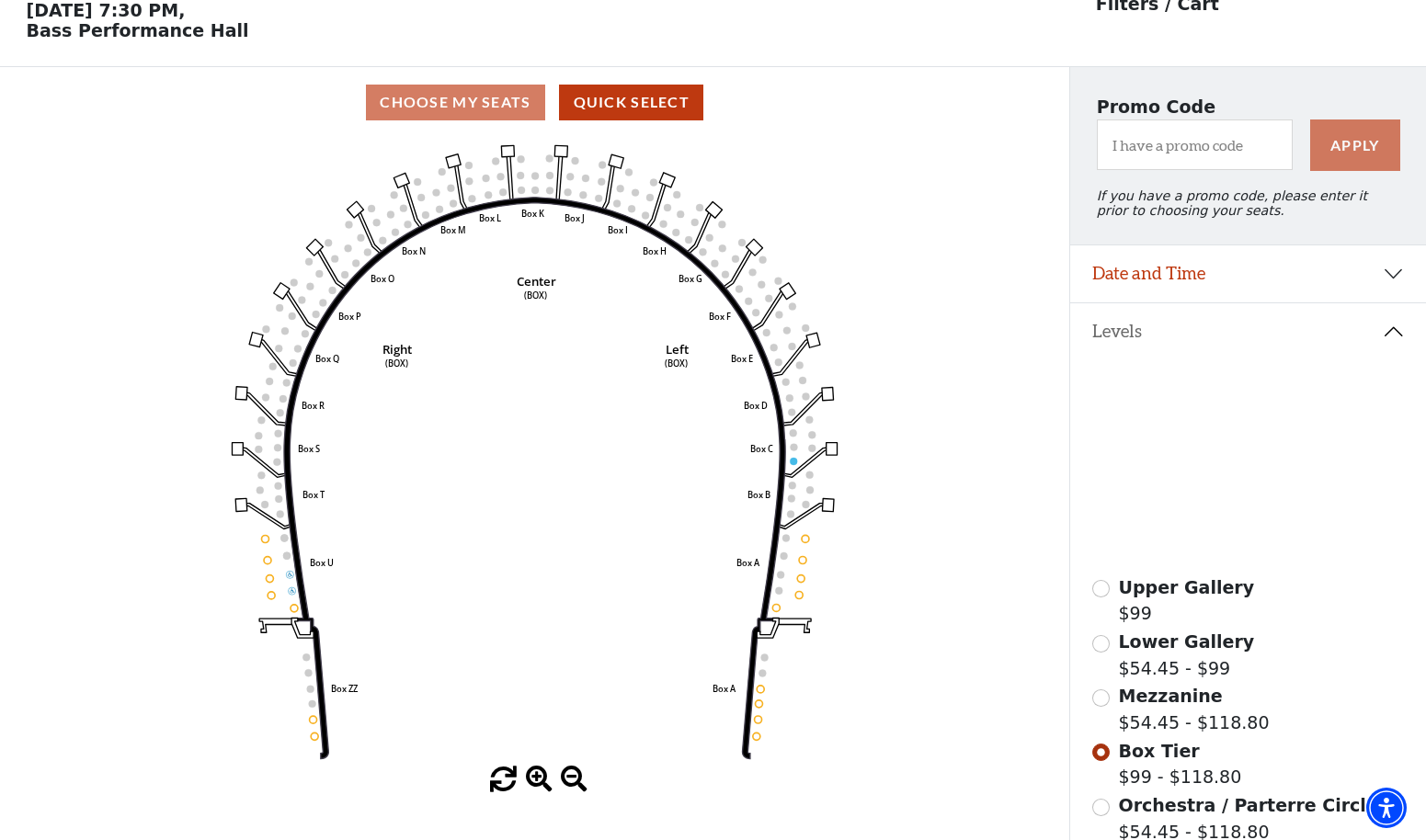
click at [1180, 474] on icon at bounding box center [1242, 464] width 137 height 70
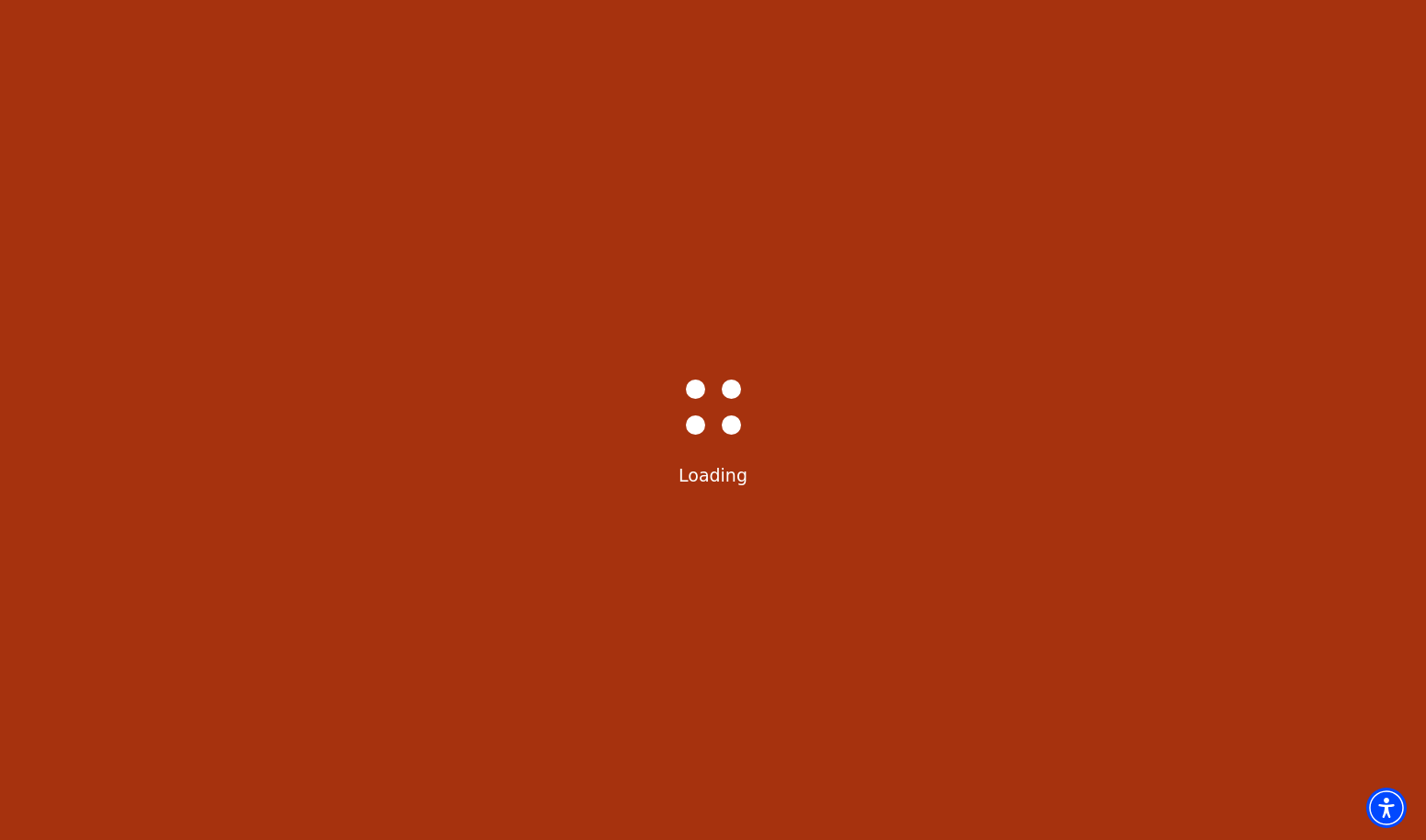
select select "6233"
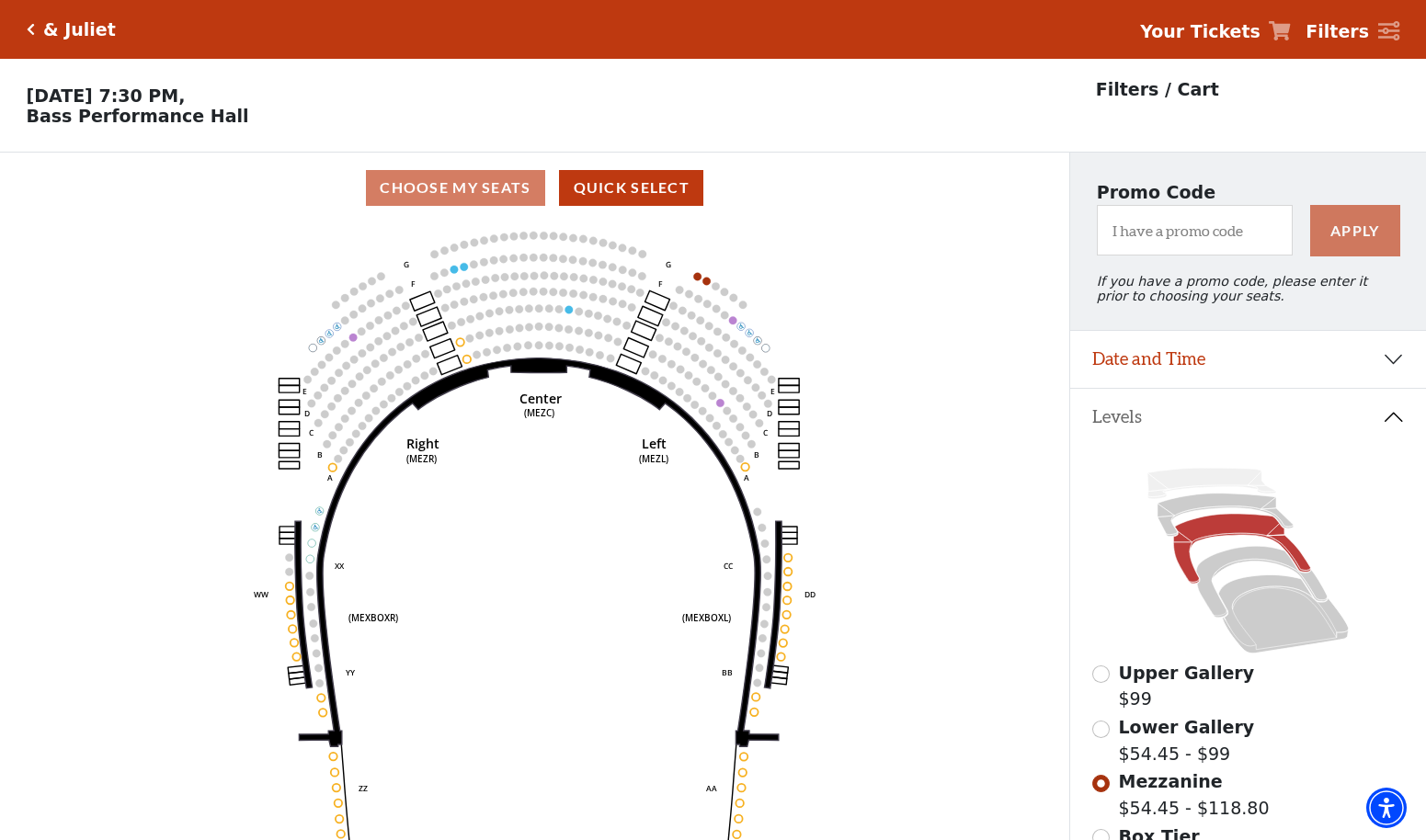
scroll to position [85, 0]
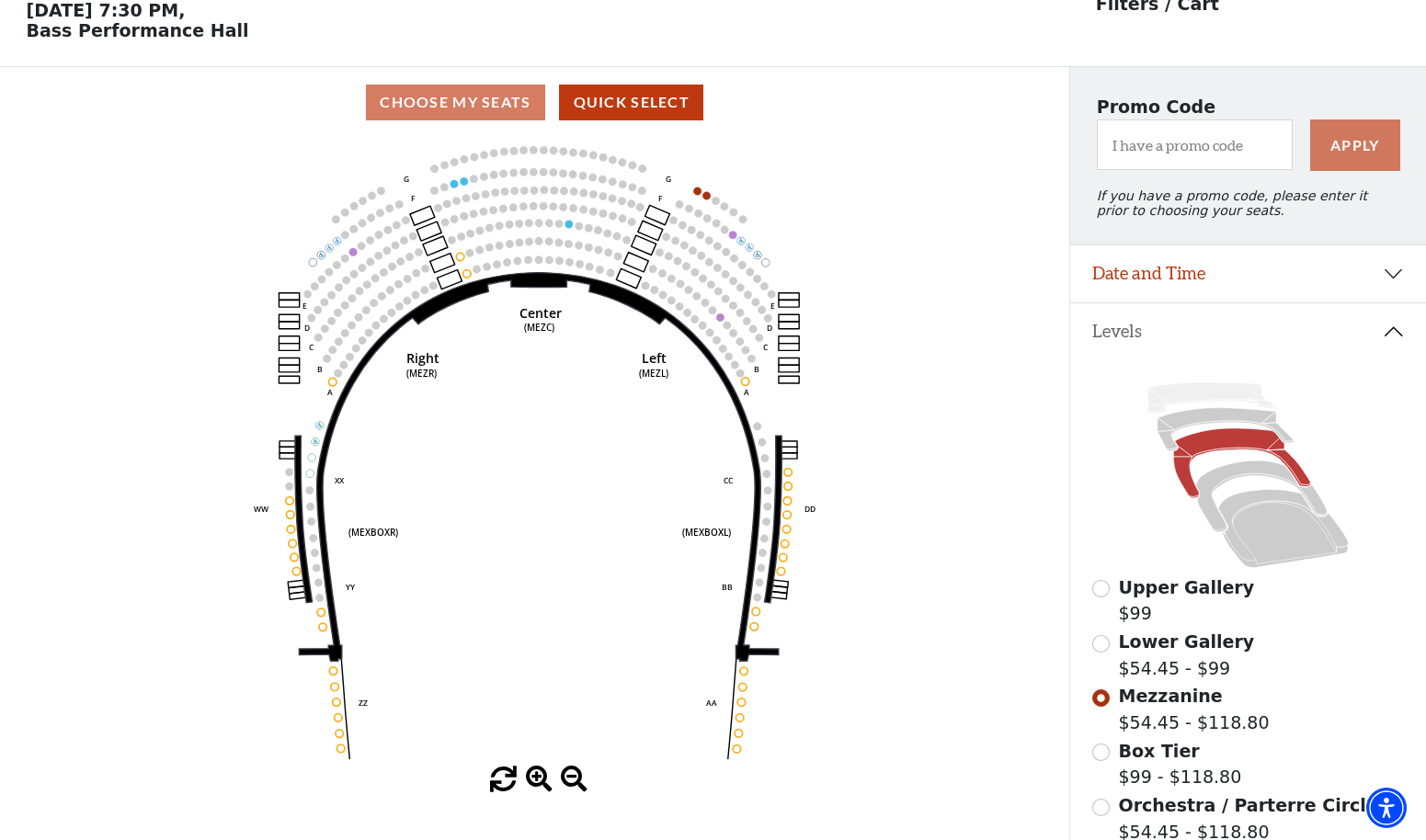
click at [1248, 281] on button "Date and Time" at bounding box center [1248, 274] width 356 height 57
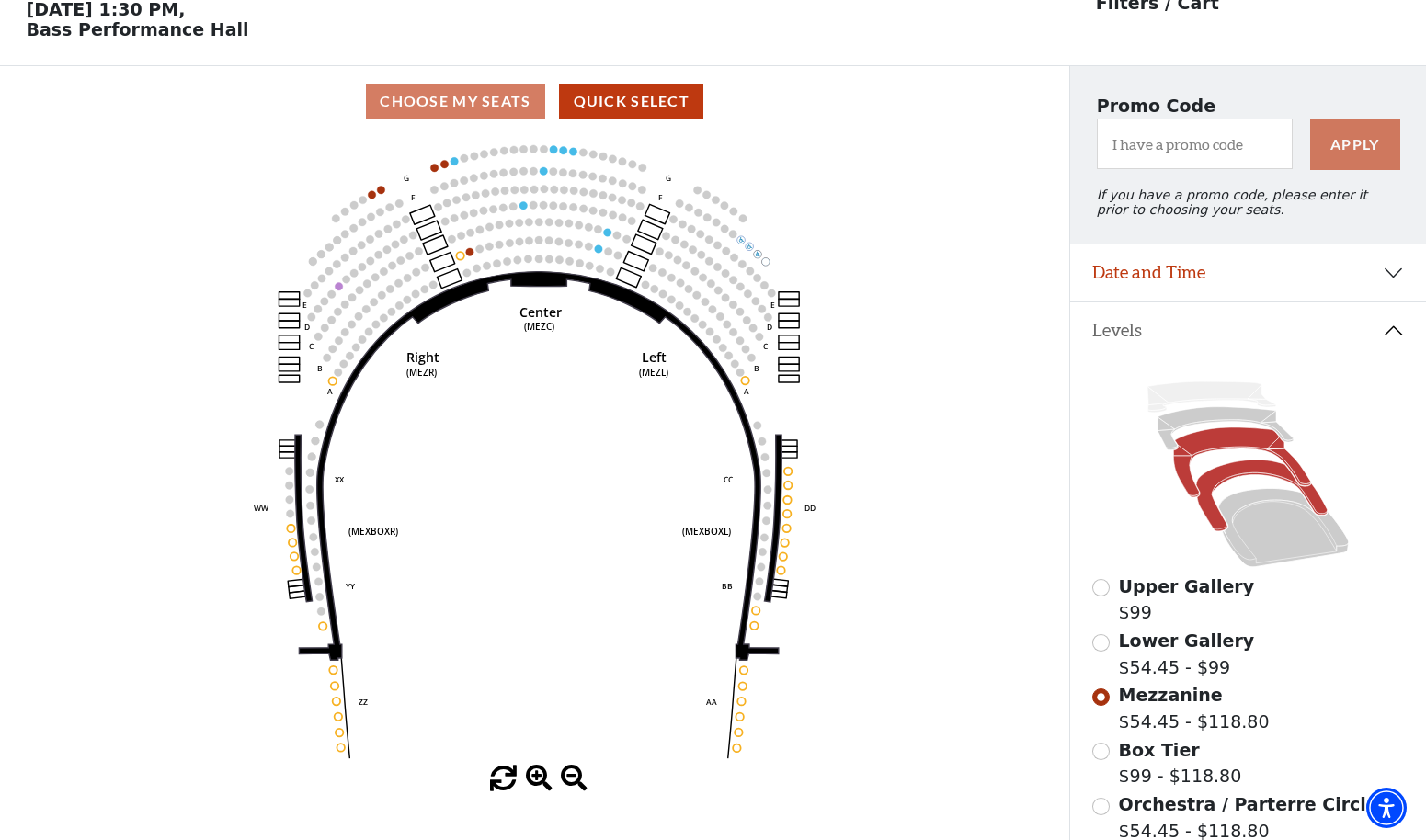
click at [1206, 504] on icon at bounding box center [1262, 496] width 132 height 72
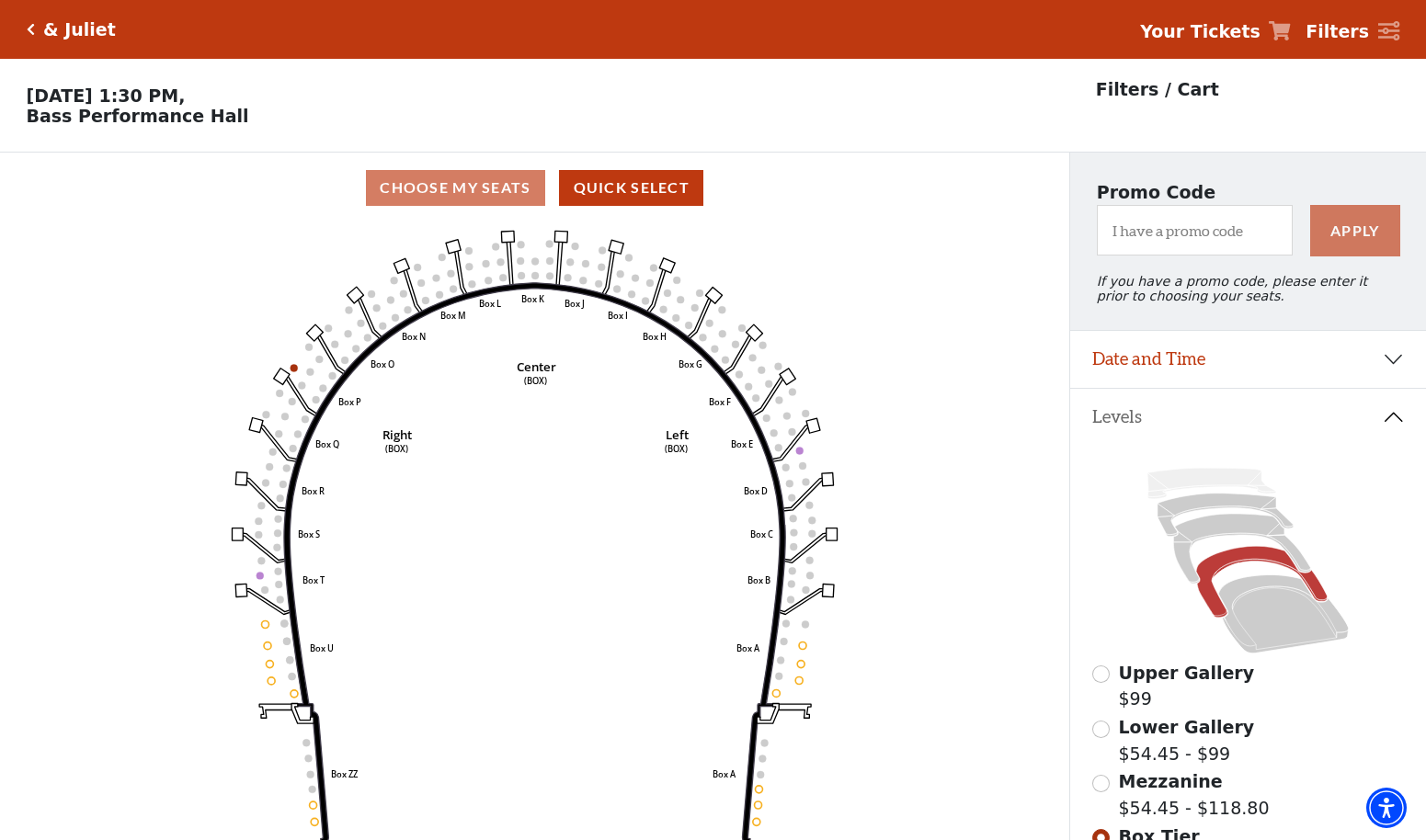
scroll to position [85, 0]
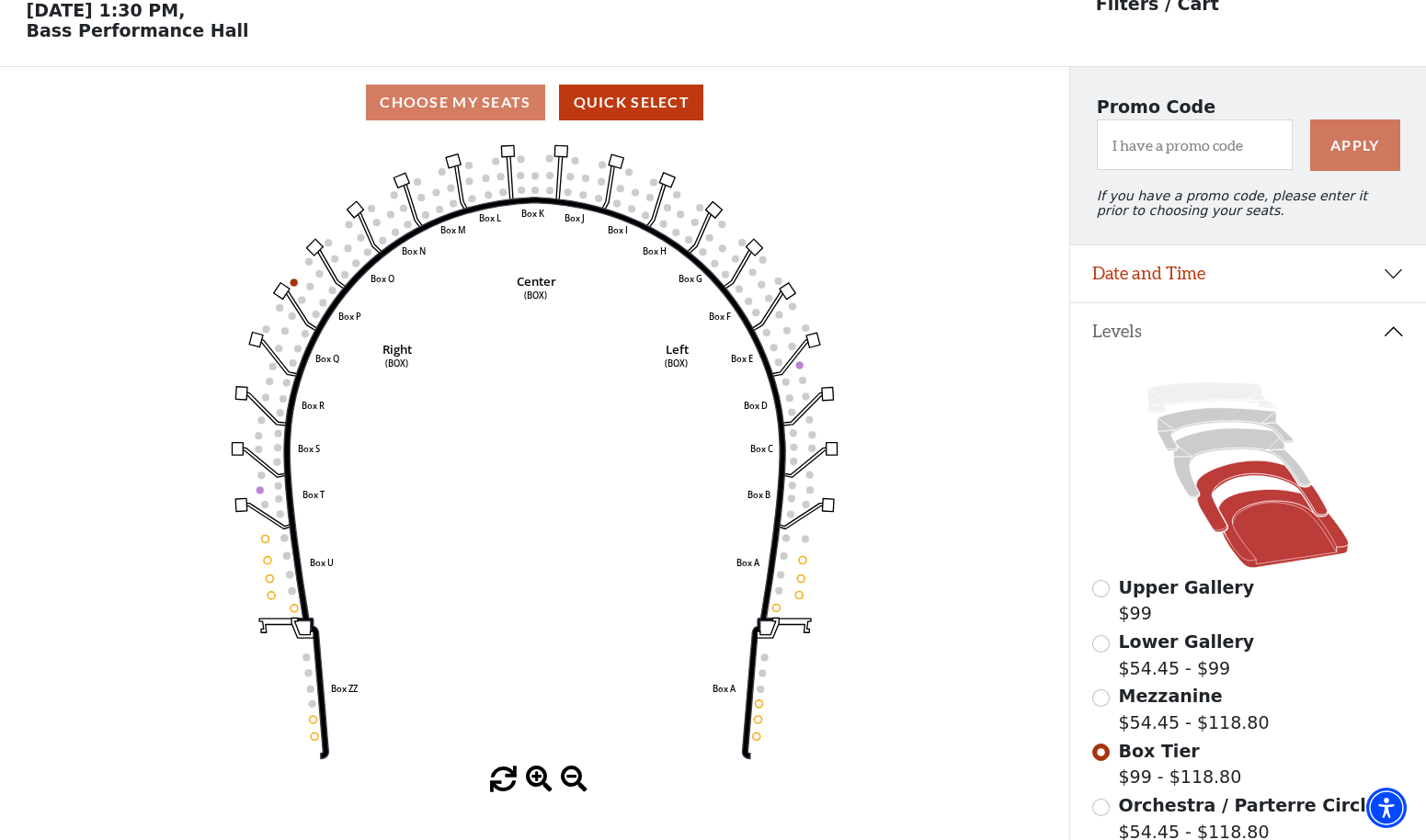
click at [1248, 543] on icon at bounding box center [1283, 530] width 131 height 79
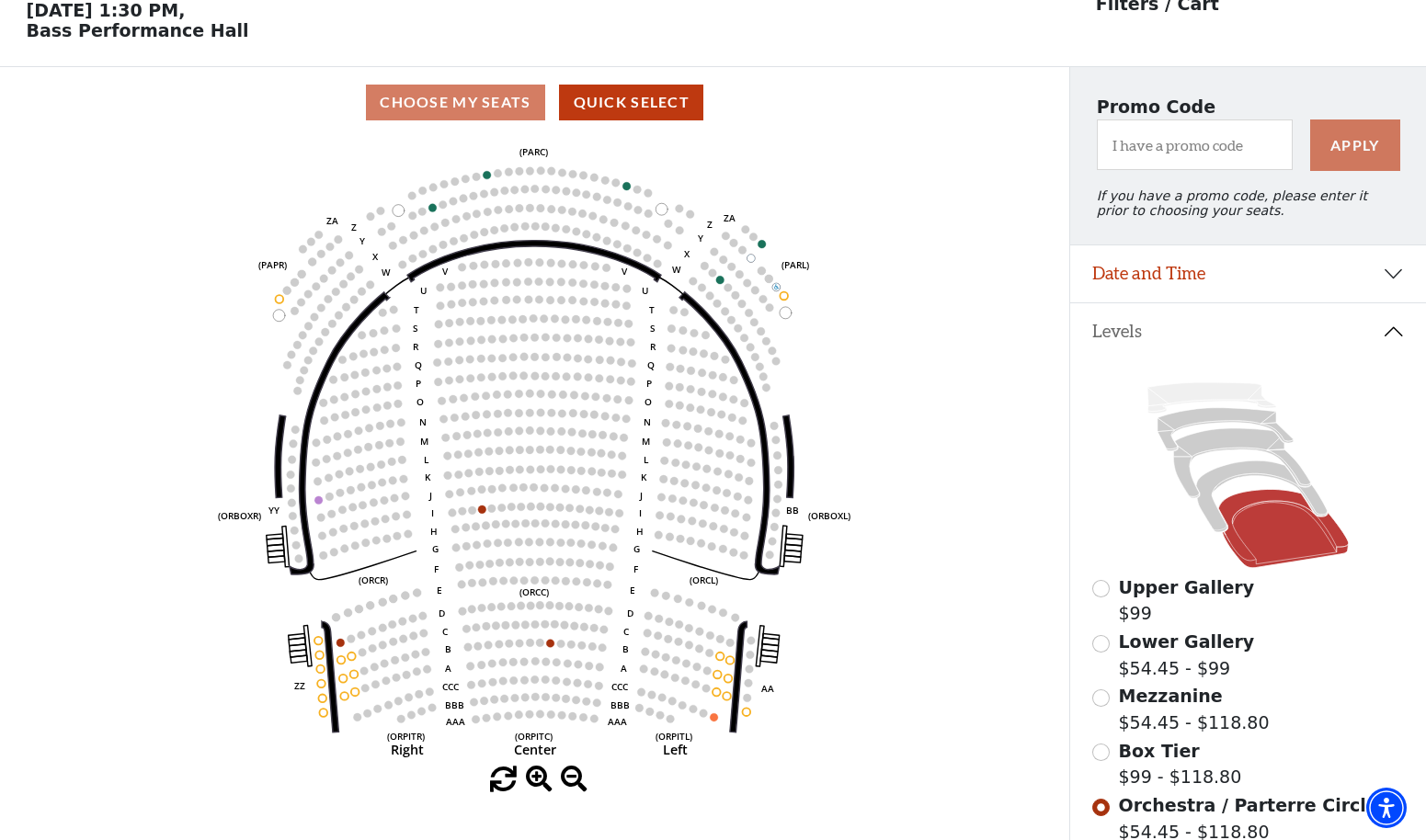
click at [1247, 272] on button "Date and Time" at bounding box center [1248, 274] width 356 height 57
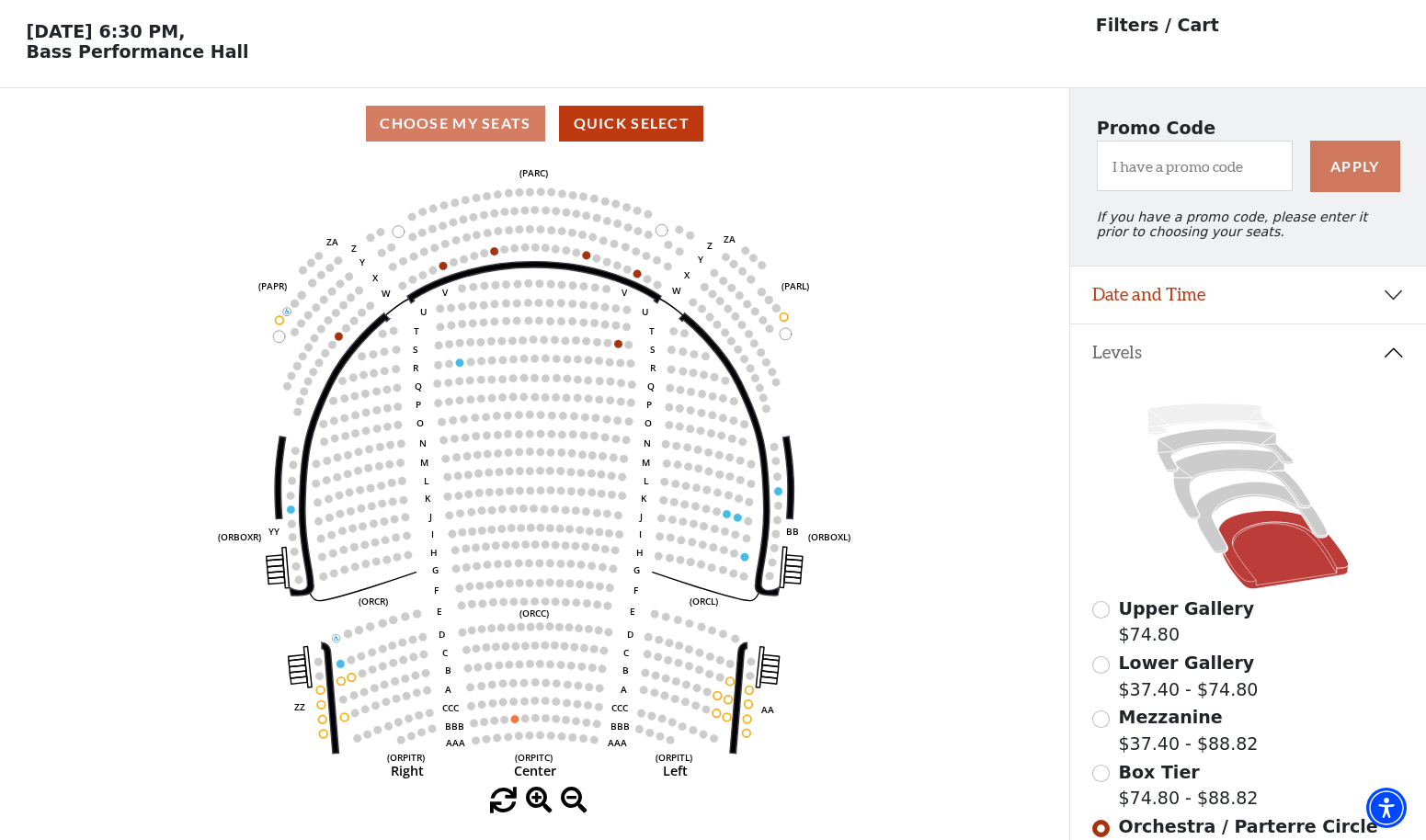
scroll to position [73, 0]
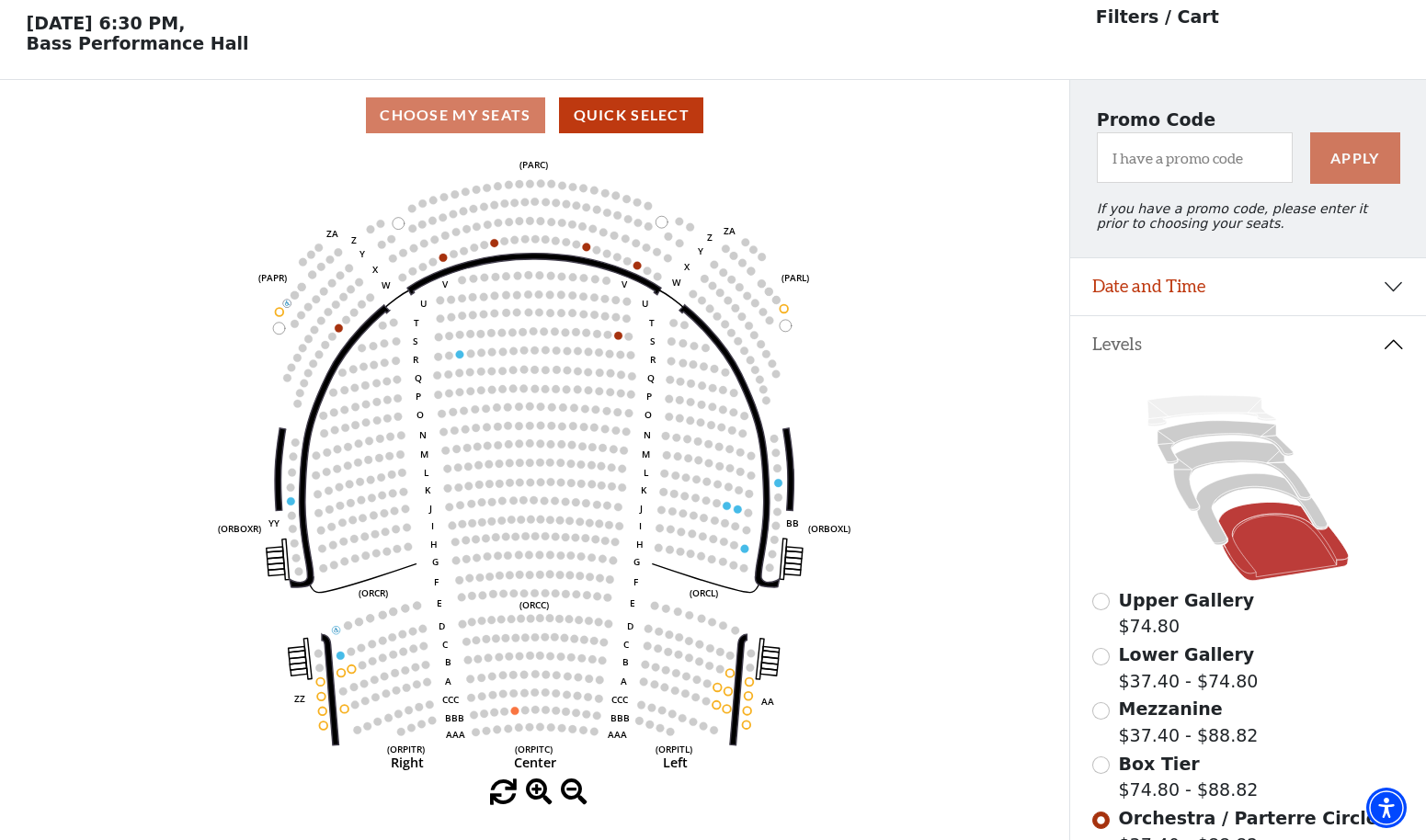
click at [1157, 294] on button "Date and Time" at bounding box center [1248, 287] width 356 height 57
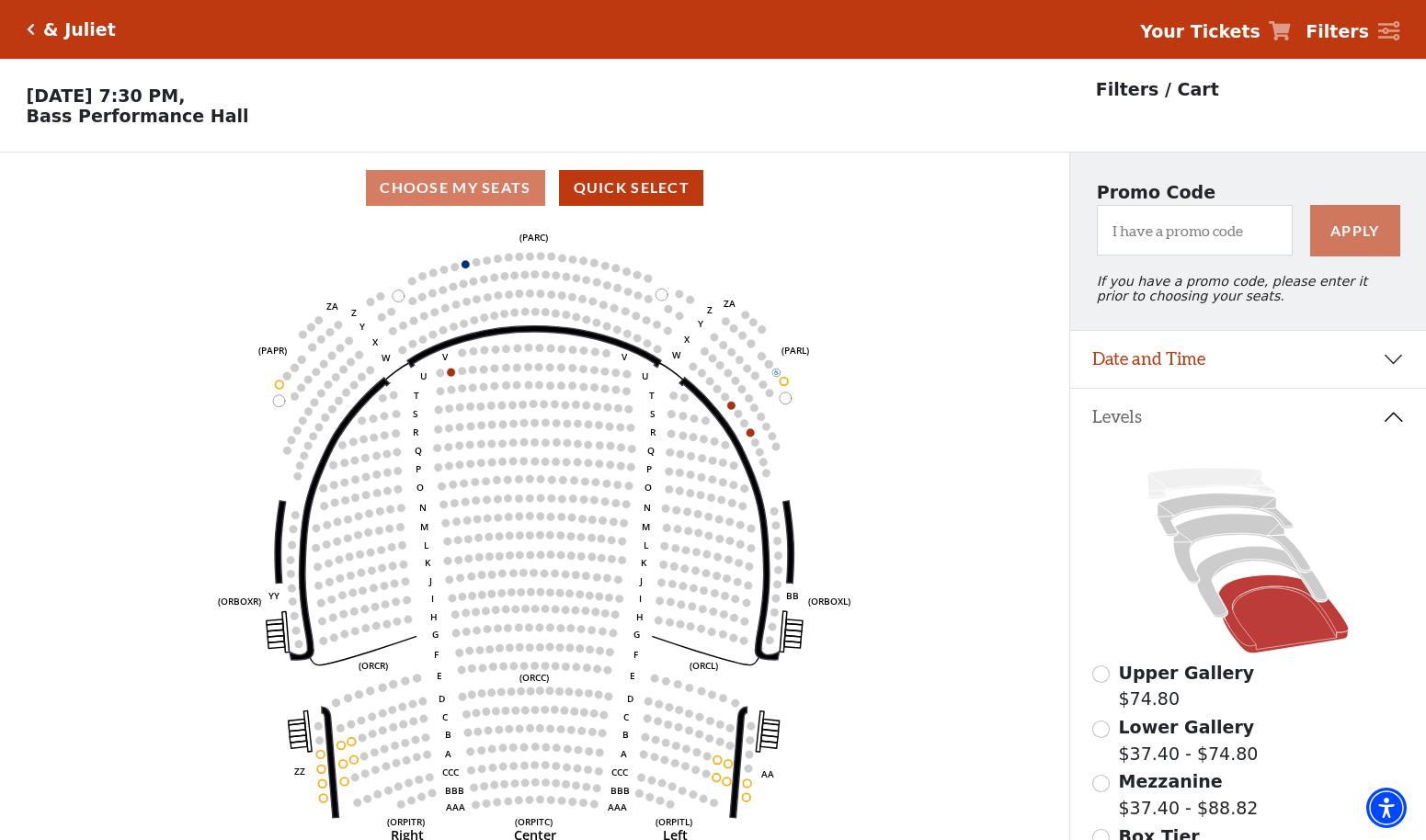
scroll to position [85, 0]
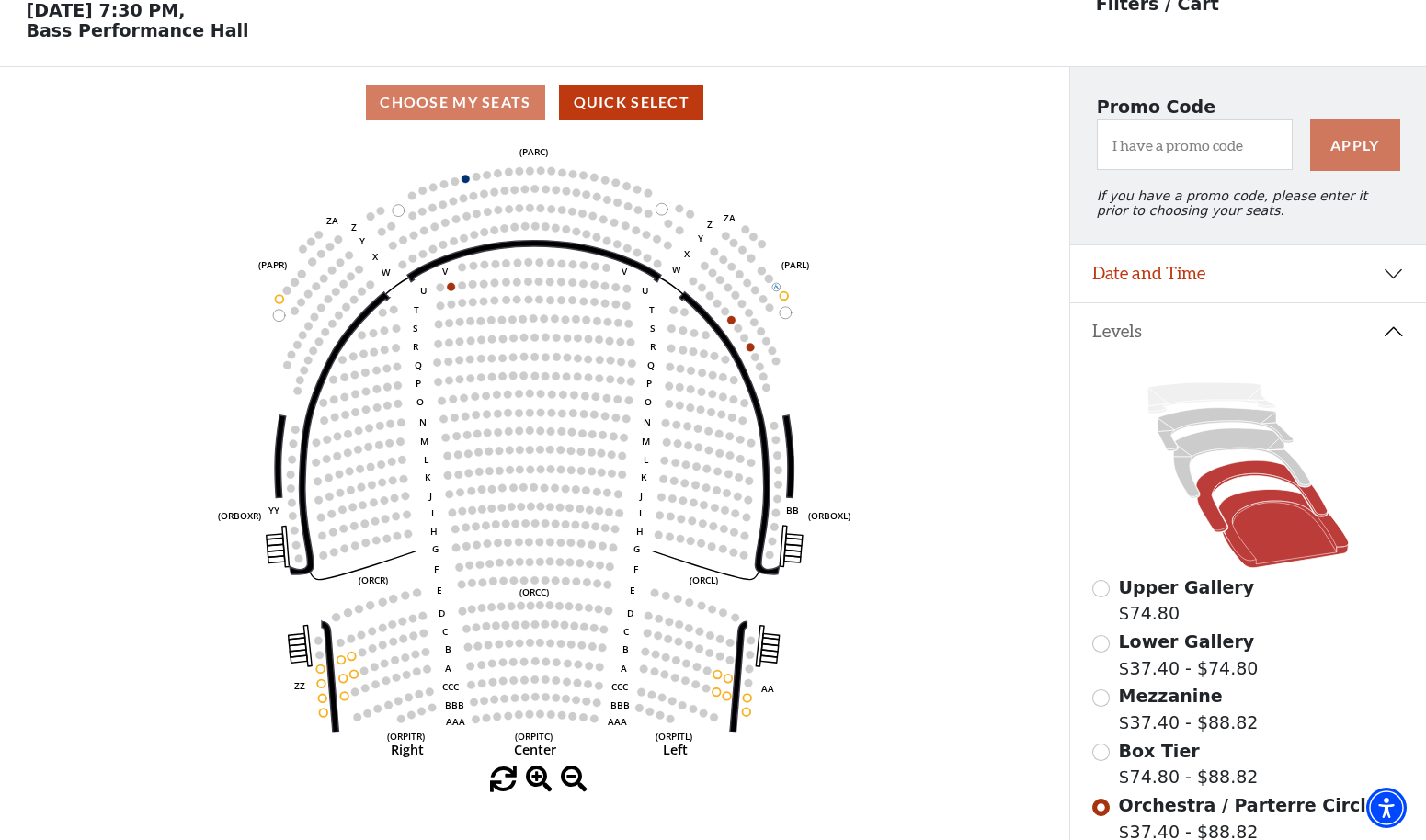
click at [1217, 511] on icon at bounding box center [1262, 497] width 132 height 72
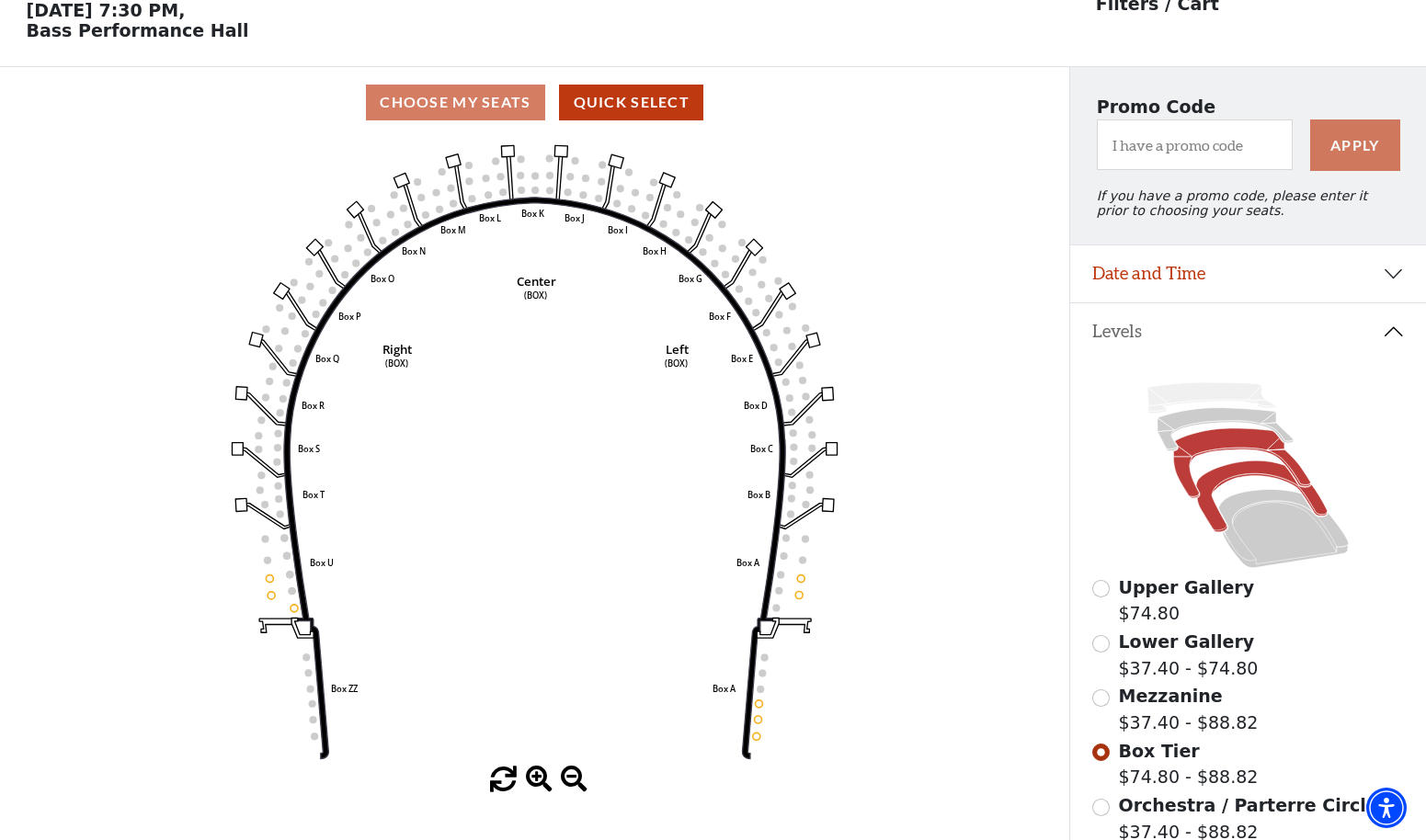
click at [1188, 477] on icon at bounding box center [1242, 464] width 137 height 70
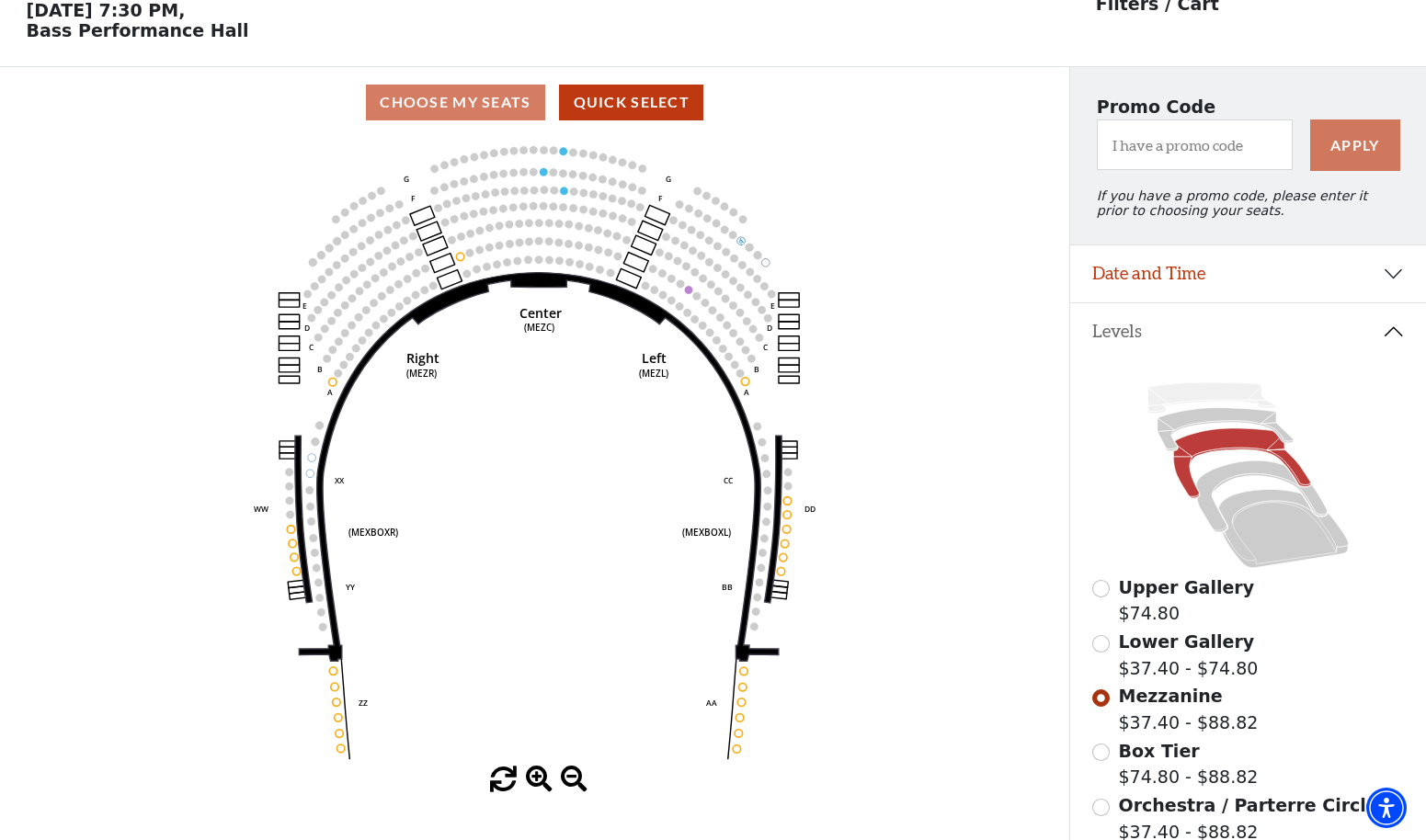
click at [1257, 272] on button "Date and Time" at bounding box center [1248, 274] width 356 height 57
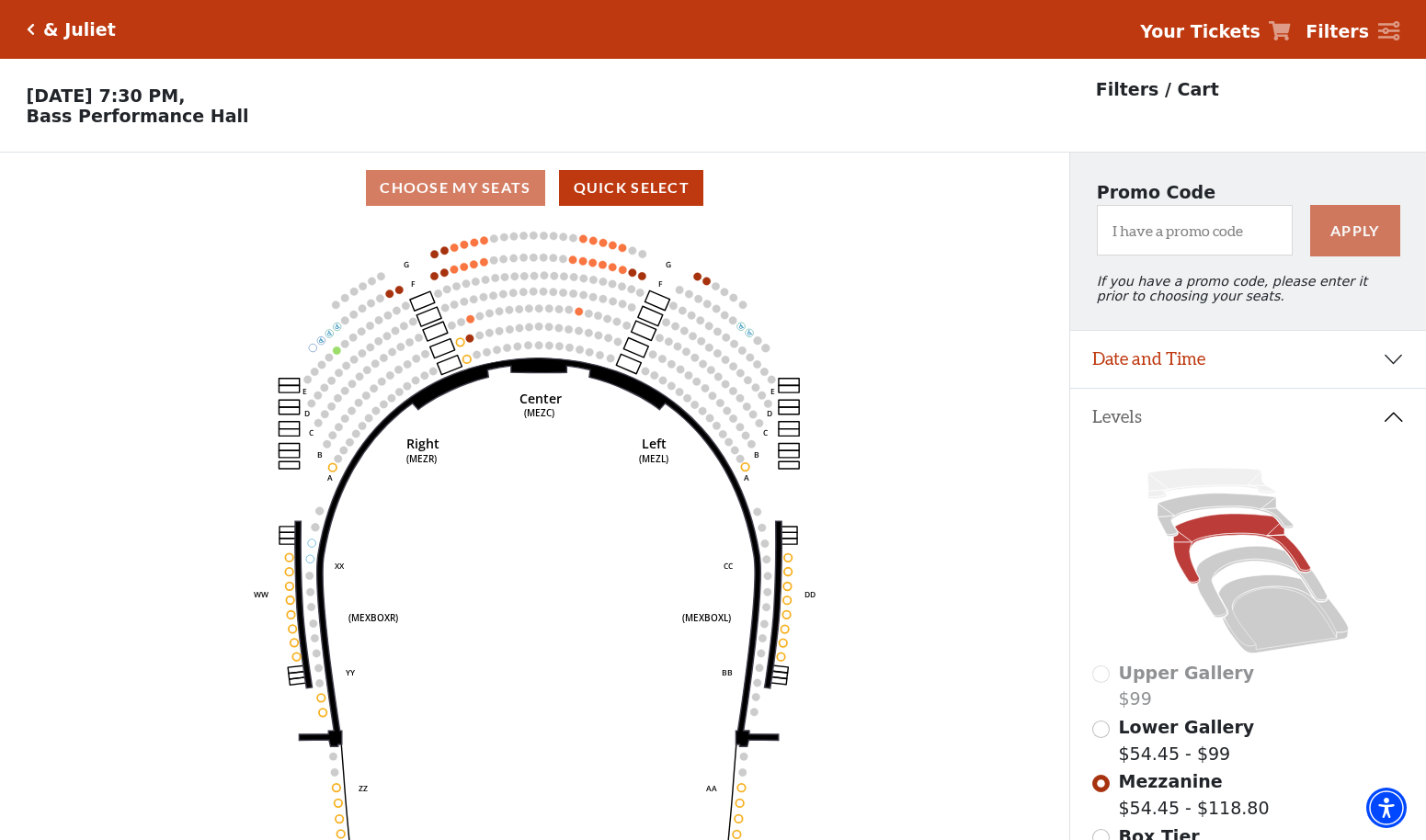
scroll to position [85, 0]
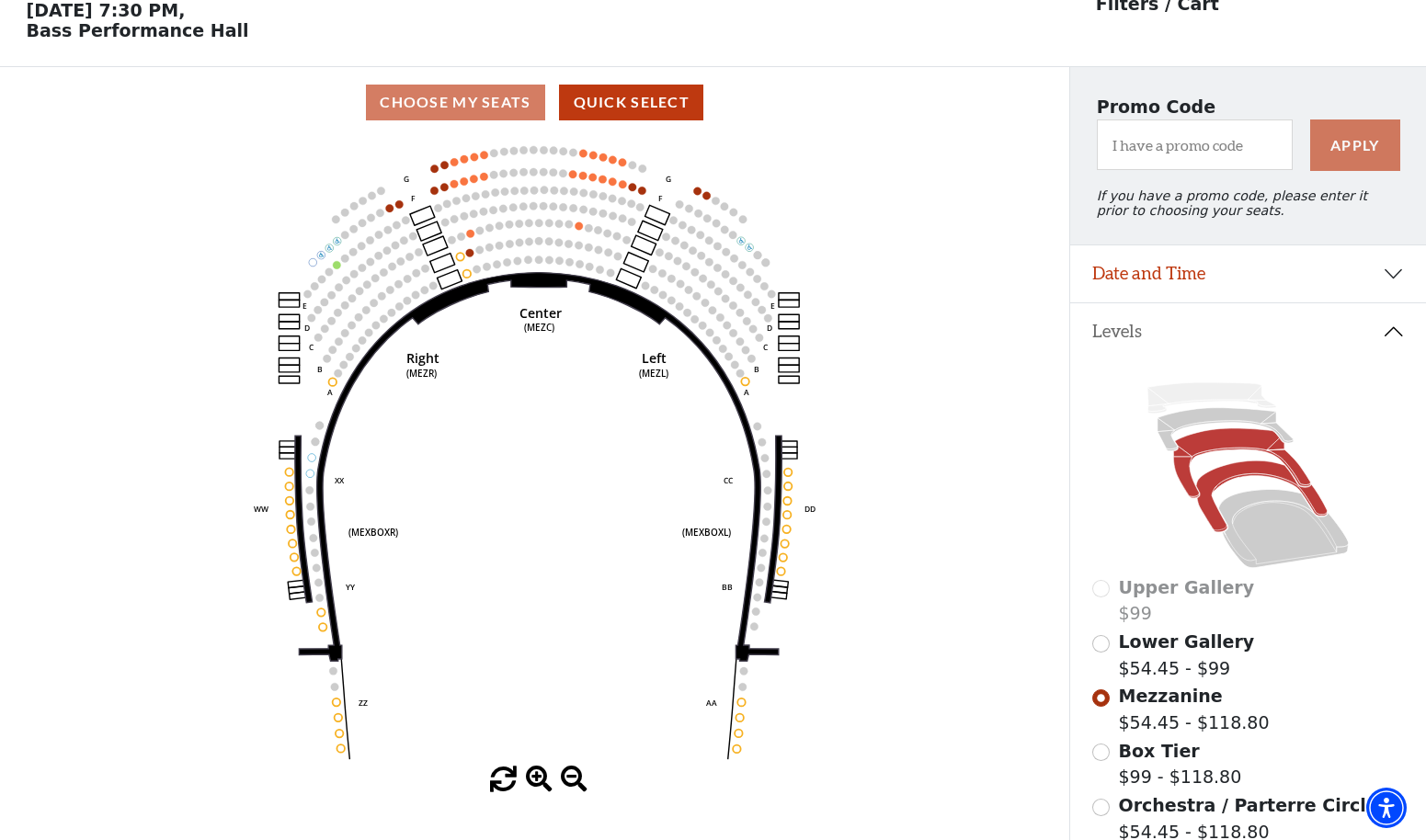
click at [1208, 493] on icon at bounding box center [1262, 497] width 132 height 72
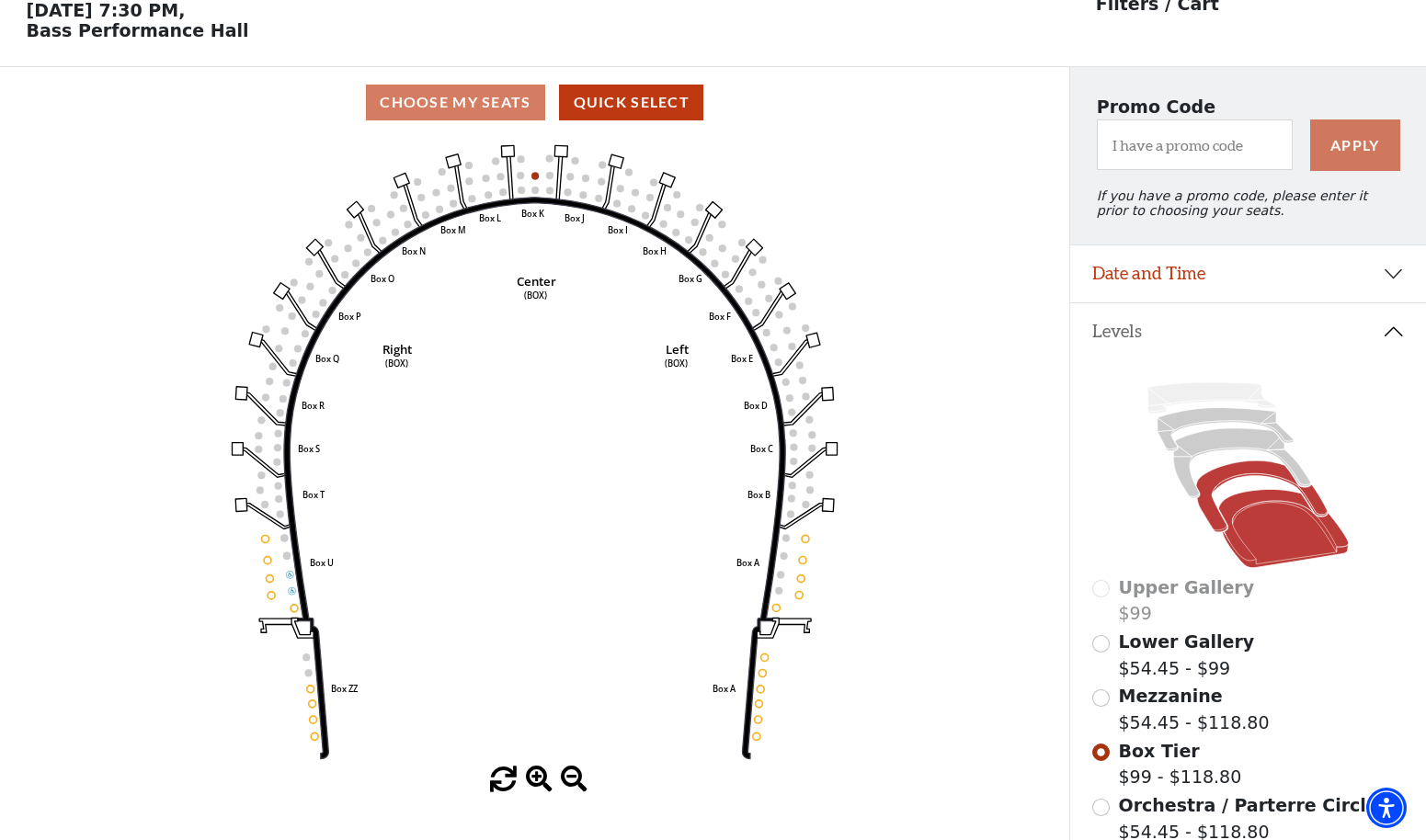
click at [1270, 549] on icon at bounding box center [1283, 530] width 131 height 79
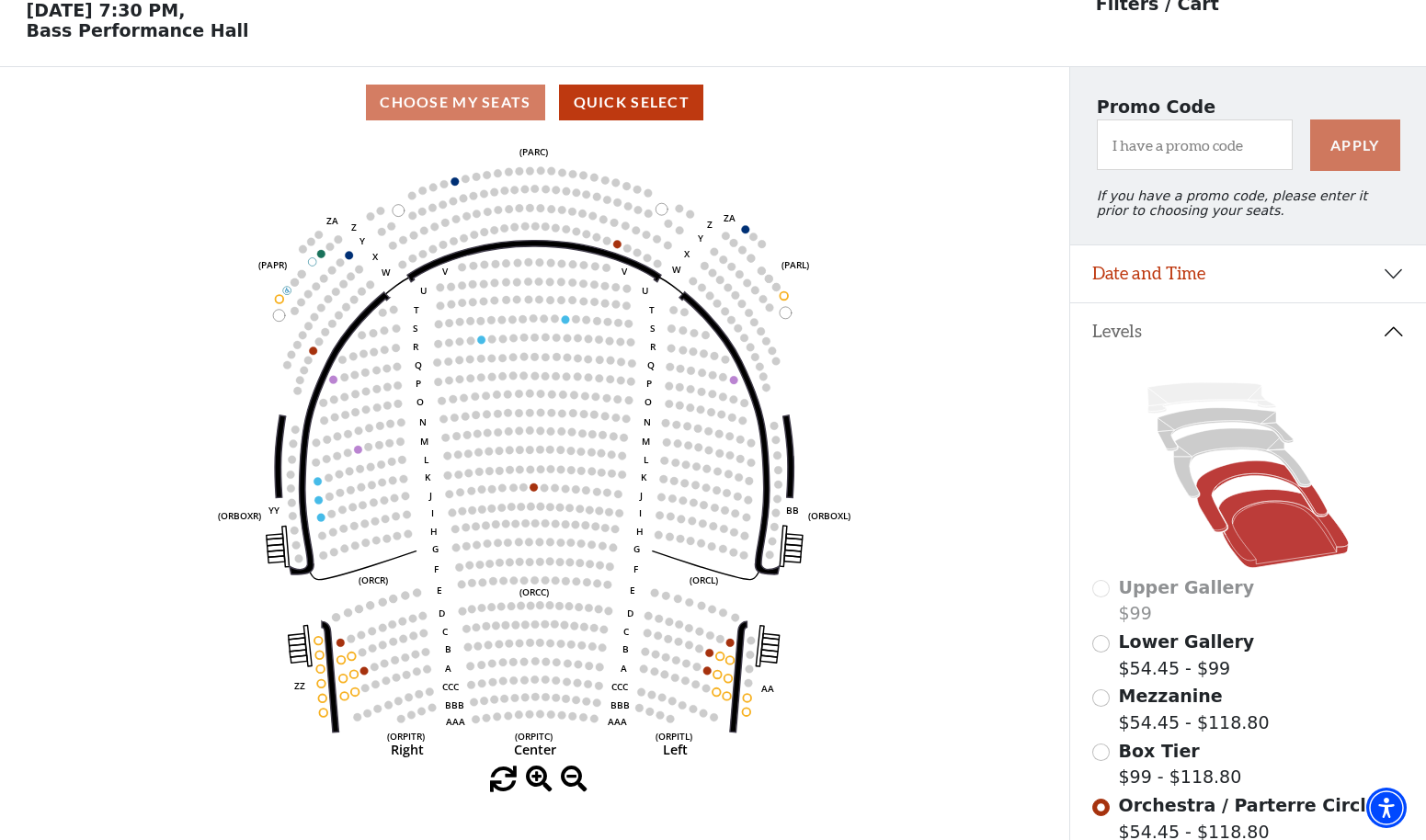
click at [1206, 490] on icon at bounding box center [1262, 497] width 132 height 72
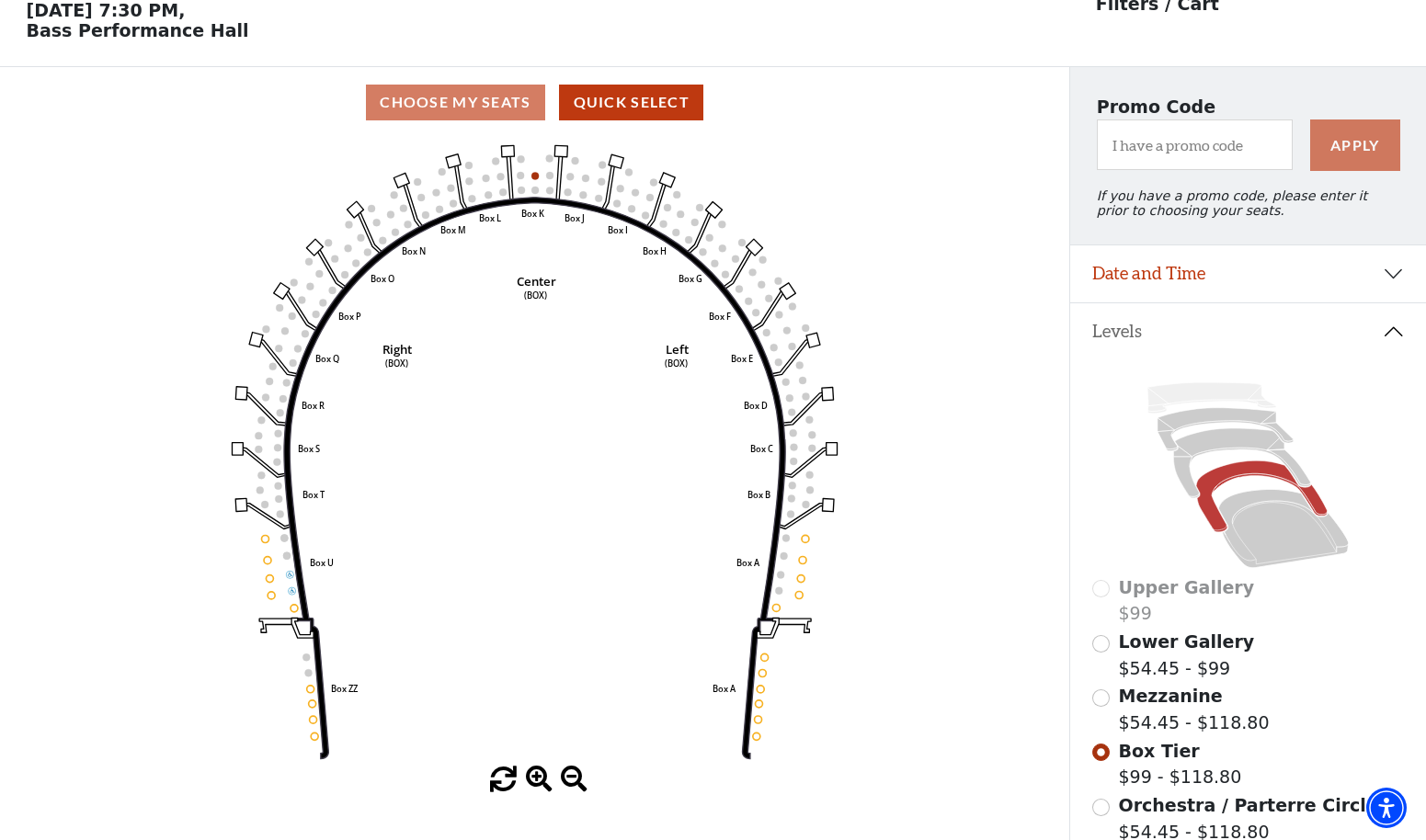
click at [1253, 267] on button "Date and Time" at bounding box center [1248, 274] width 356 height 57
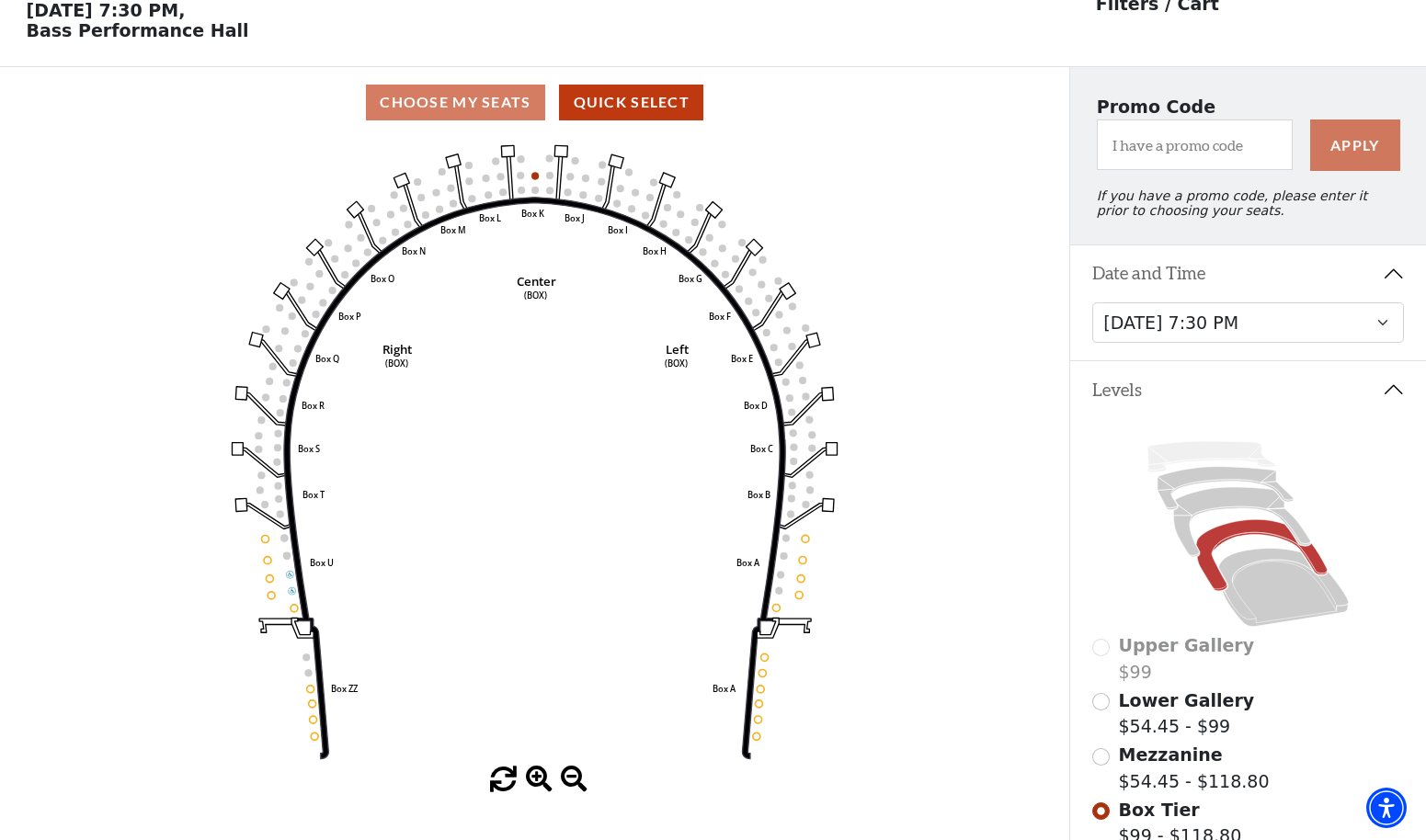
click at [1254, 268] on button "Date and Time" at bounding box center [1248, 274] width 356 height 57
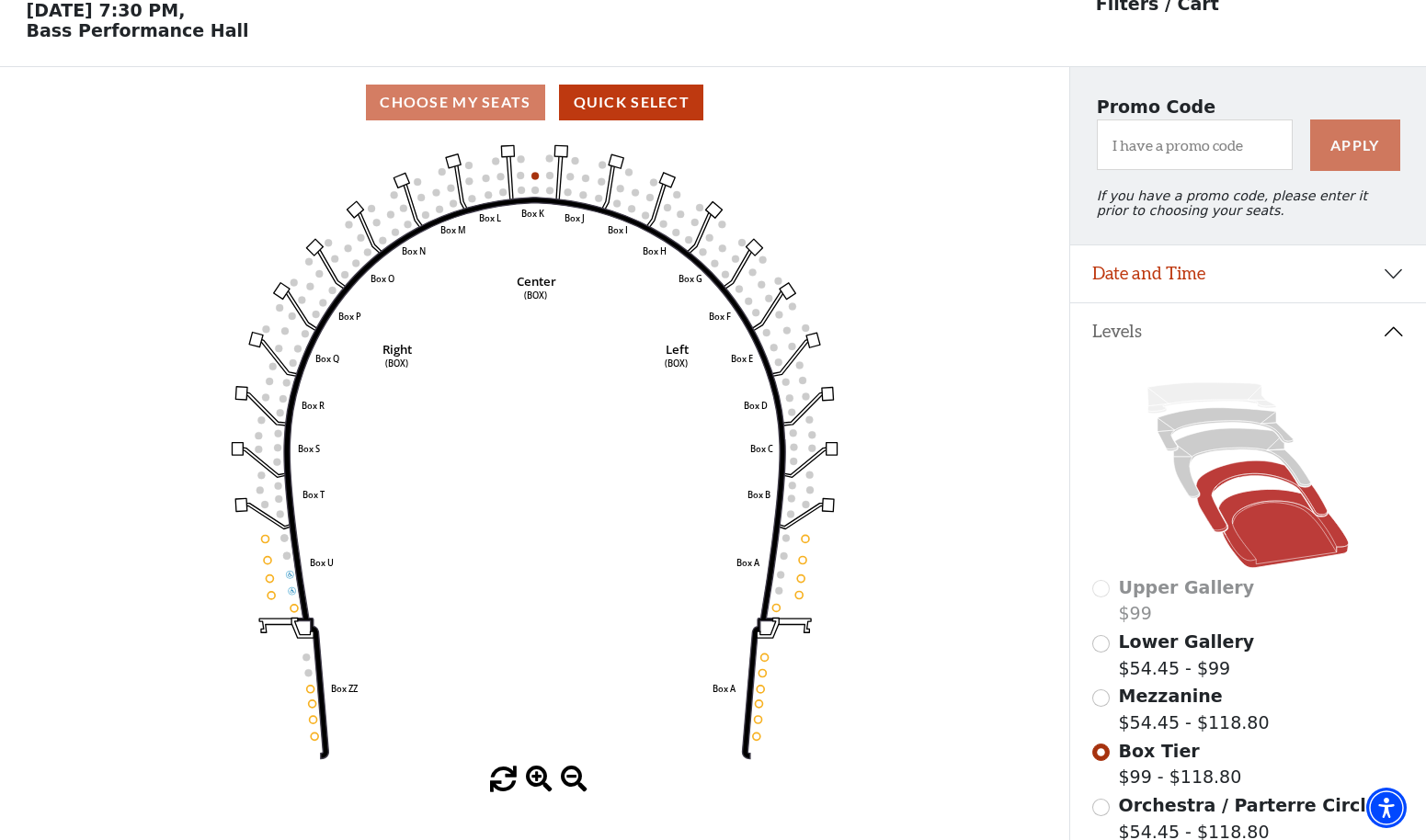
click at [1248, 512] on icon at bounding box center [1283, 530] width 131 height 79
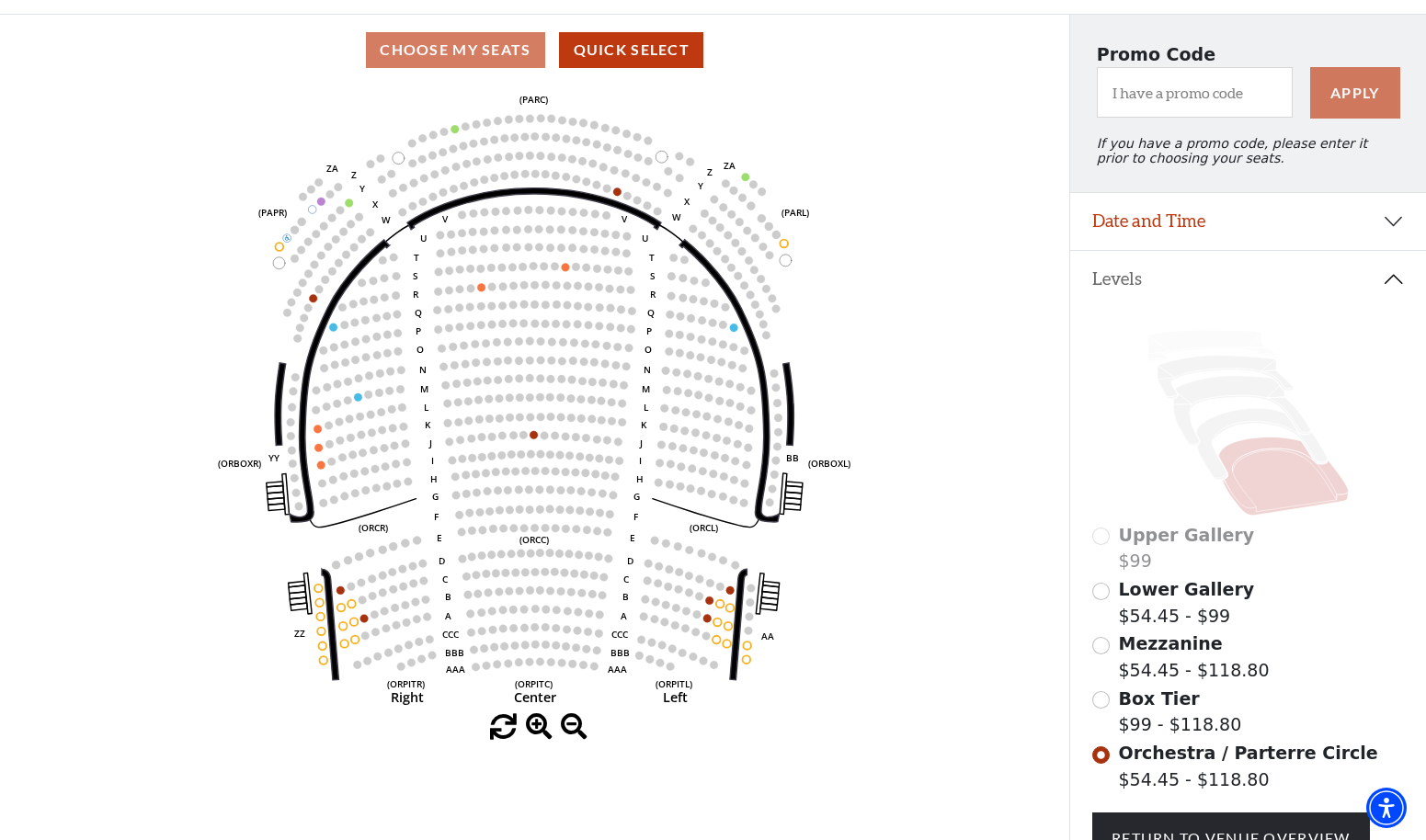
scroll to position [142, 0]
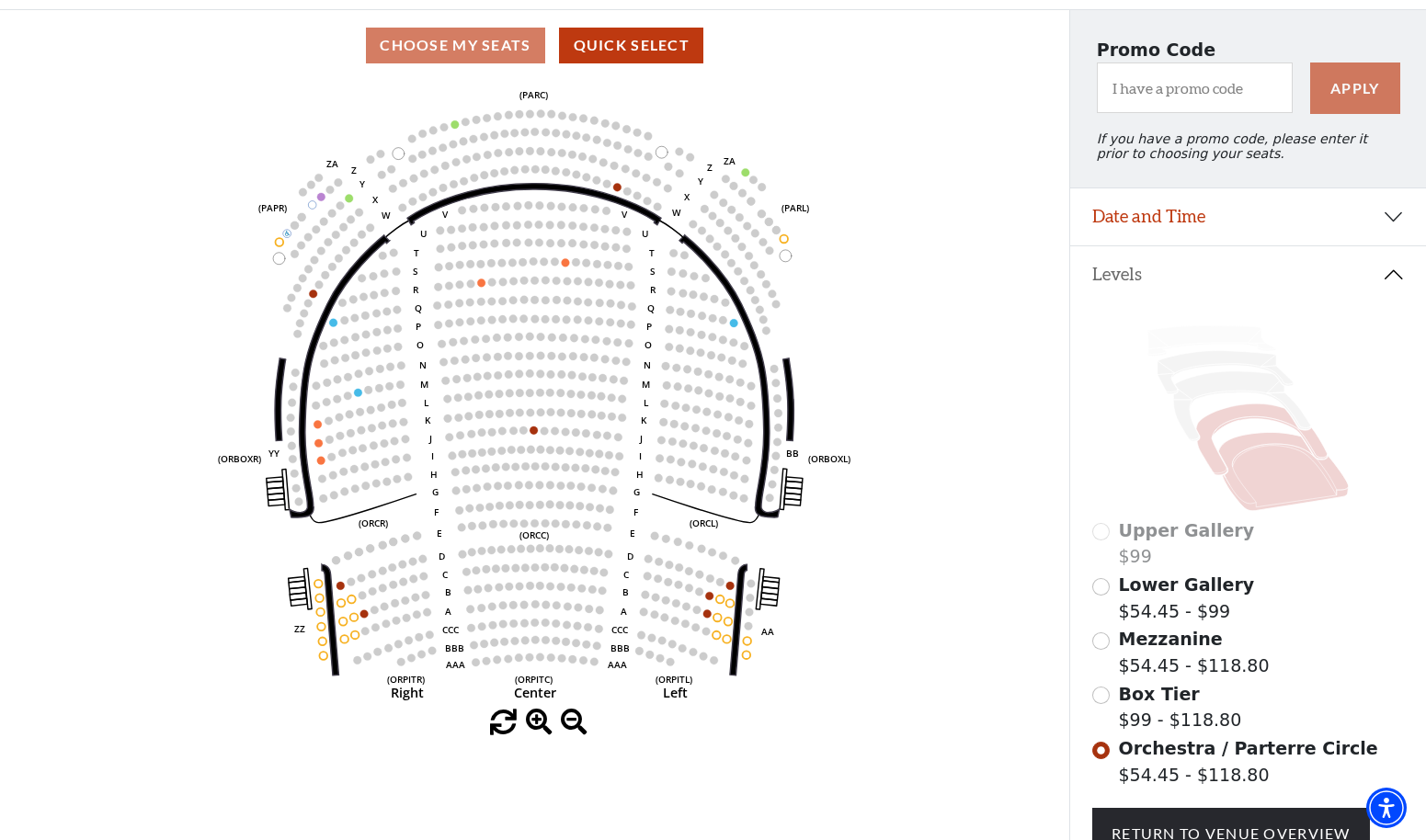
click at [1209, 449] on icon at bounding box center [1262, 440] width 132 height 72
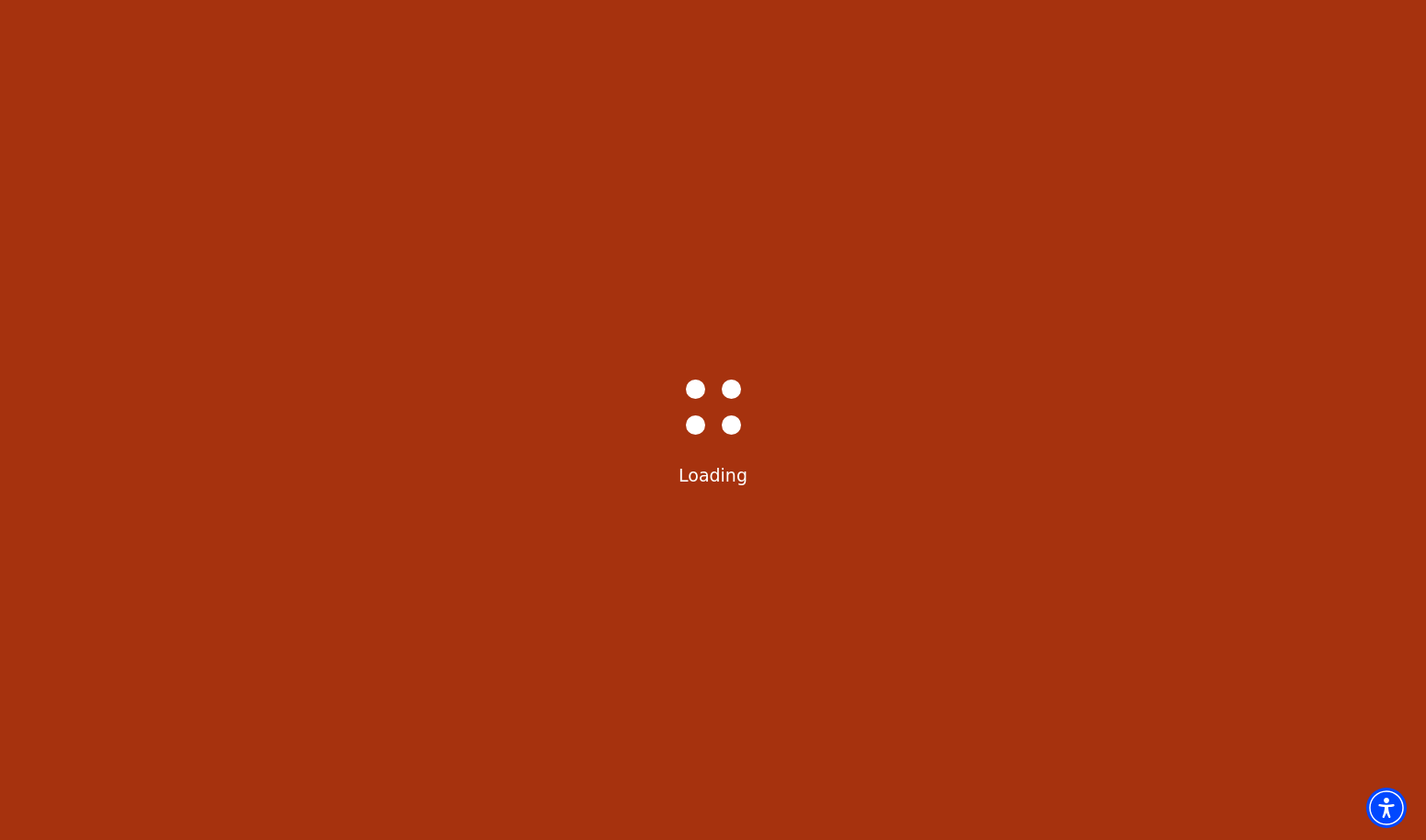
scroll to position [85, 0]
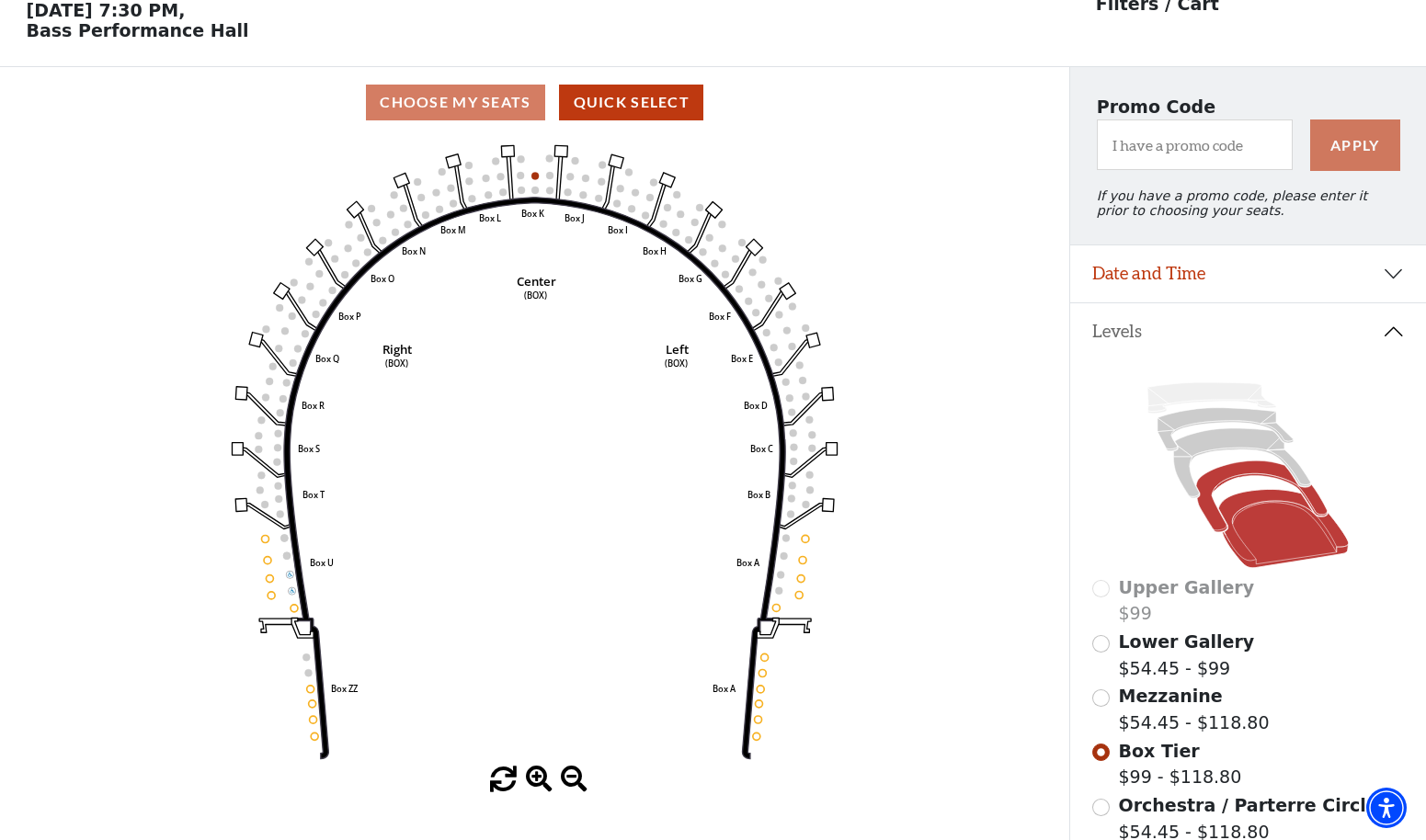
click at [1236, 538] on icon at bounding box center [1283, 530] width 131 height 79
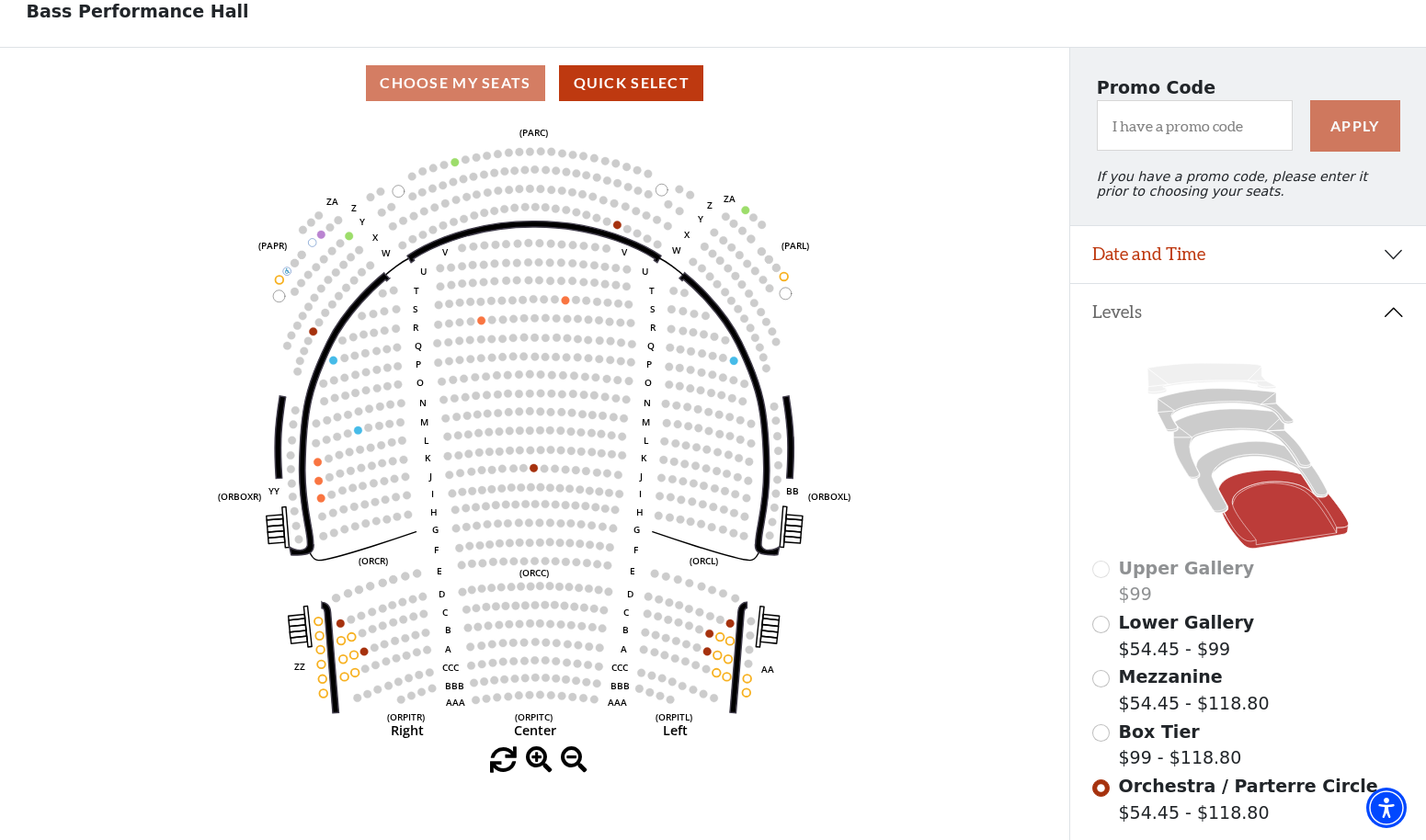
scroll to position [109, 0]
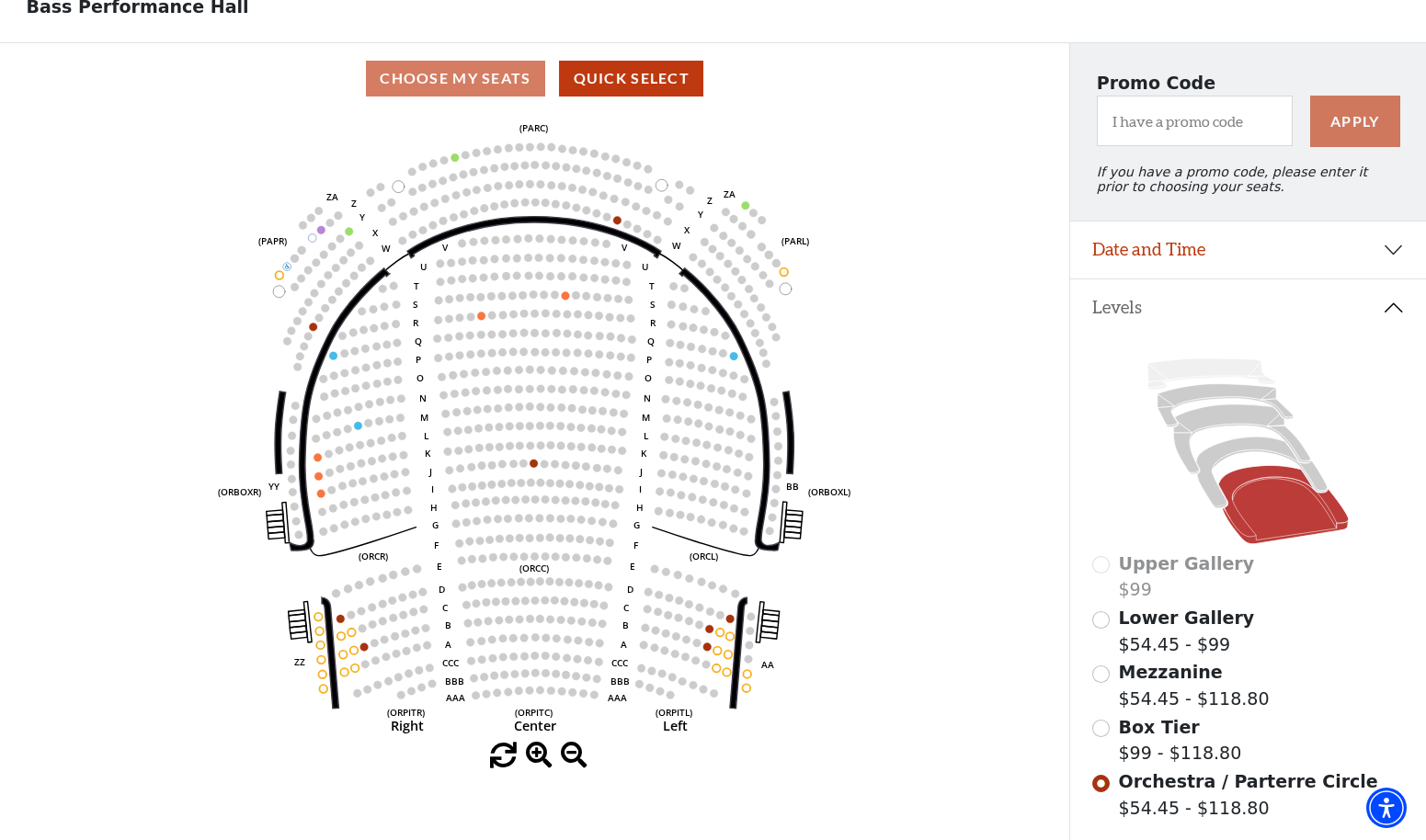
click at [1267, 239] on button "Date and Time" at bounding box center [1248, 250] width 356 height 57
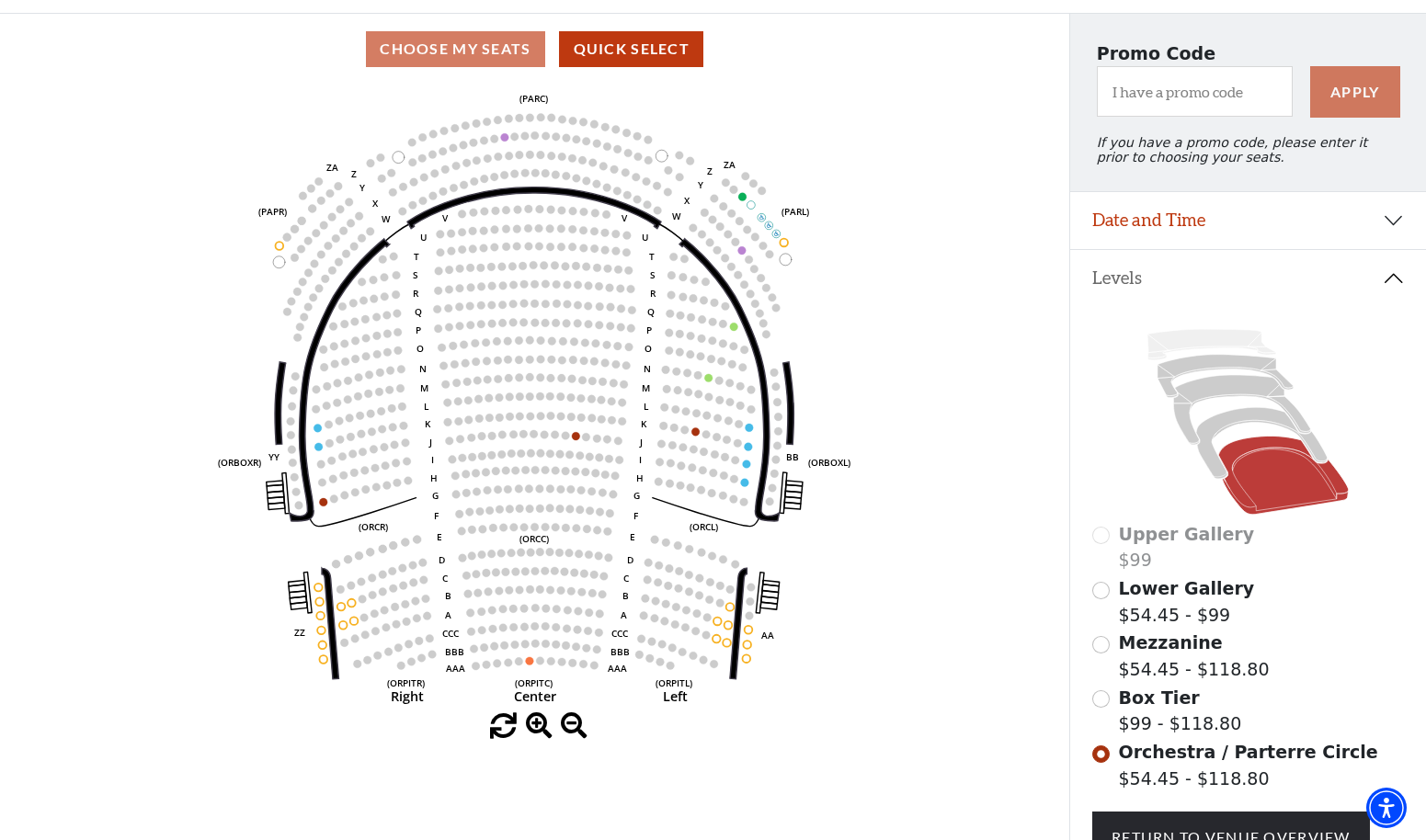
scroll to position [143, 0]
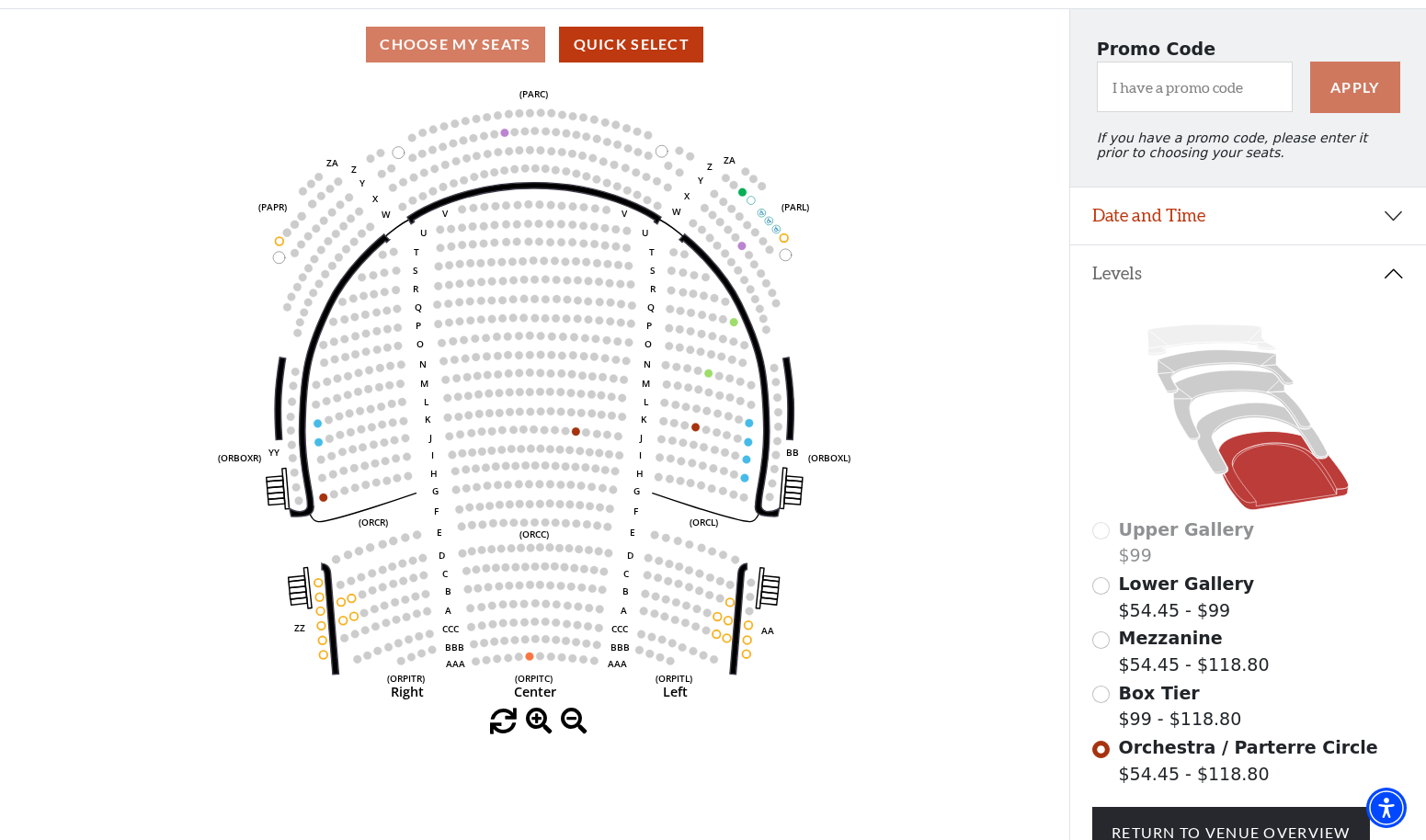
click at [1327, 211] on button "Date and Time" at bounding box center [1248, 216] width 356 height 57
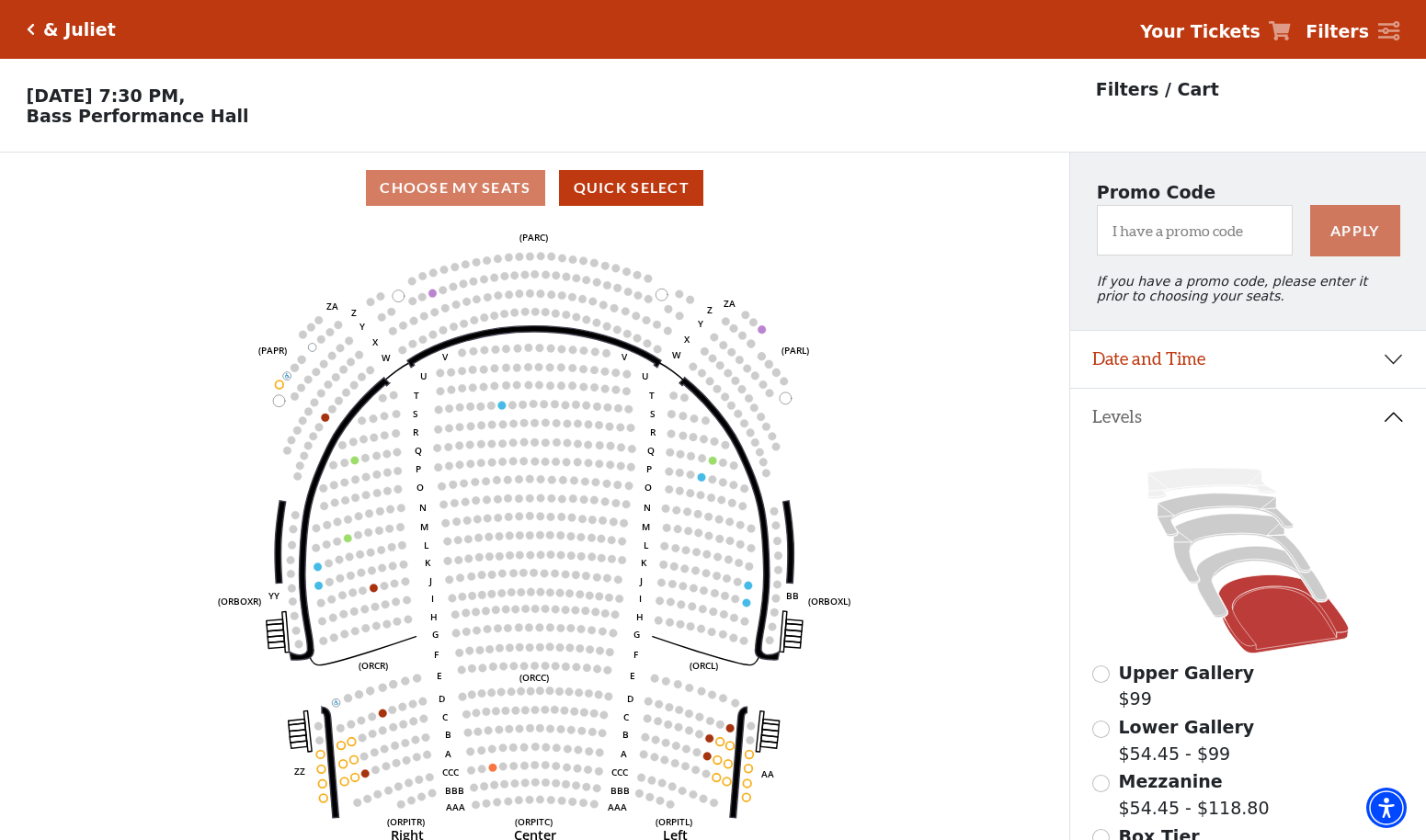
scroll to position [85, 0]
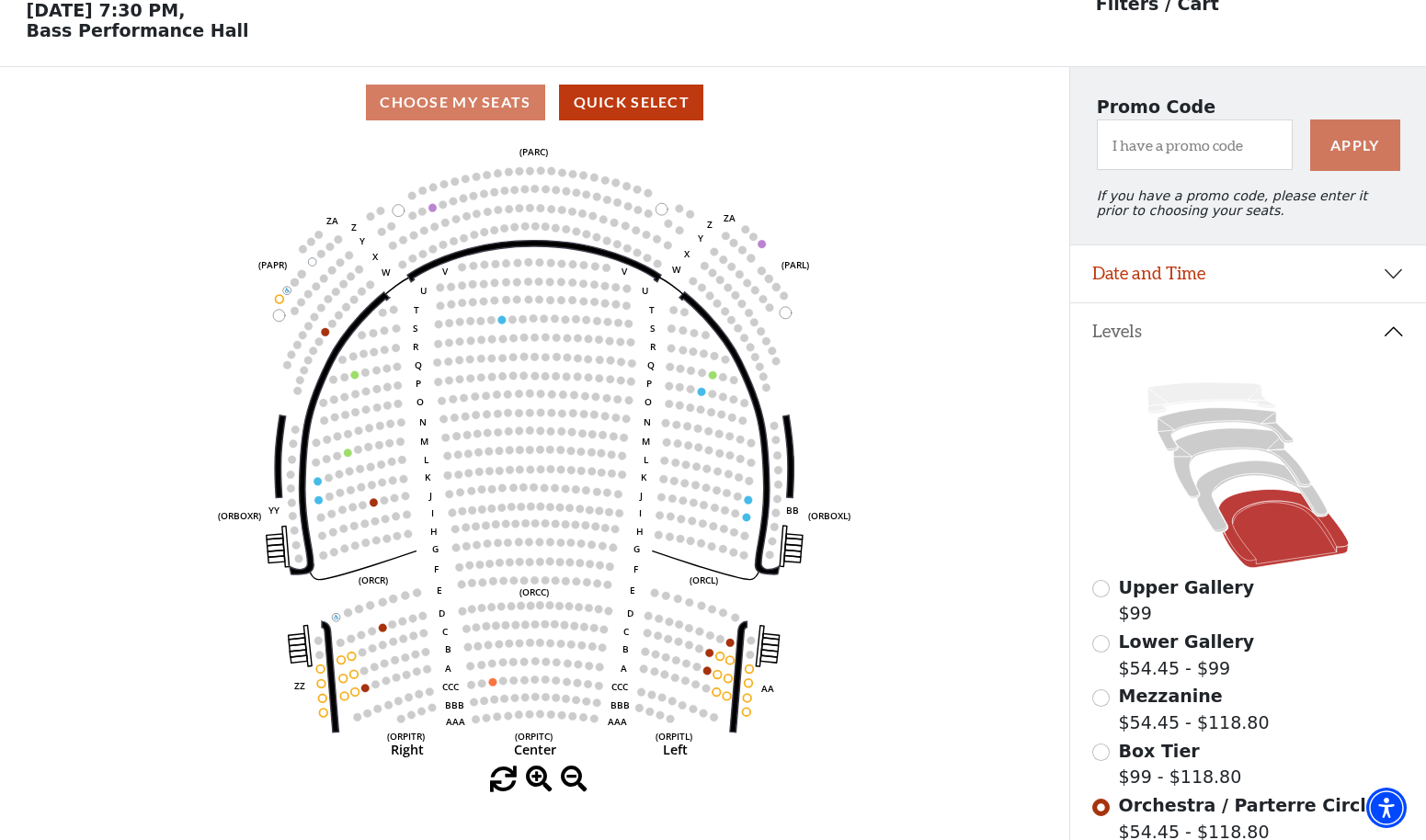
click at [1269, 259] on button "Date and Time" at bounding box center [1248, 274] width 356 height 57
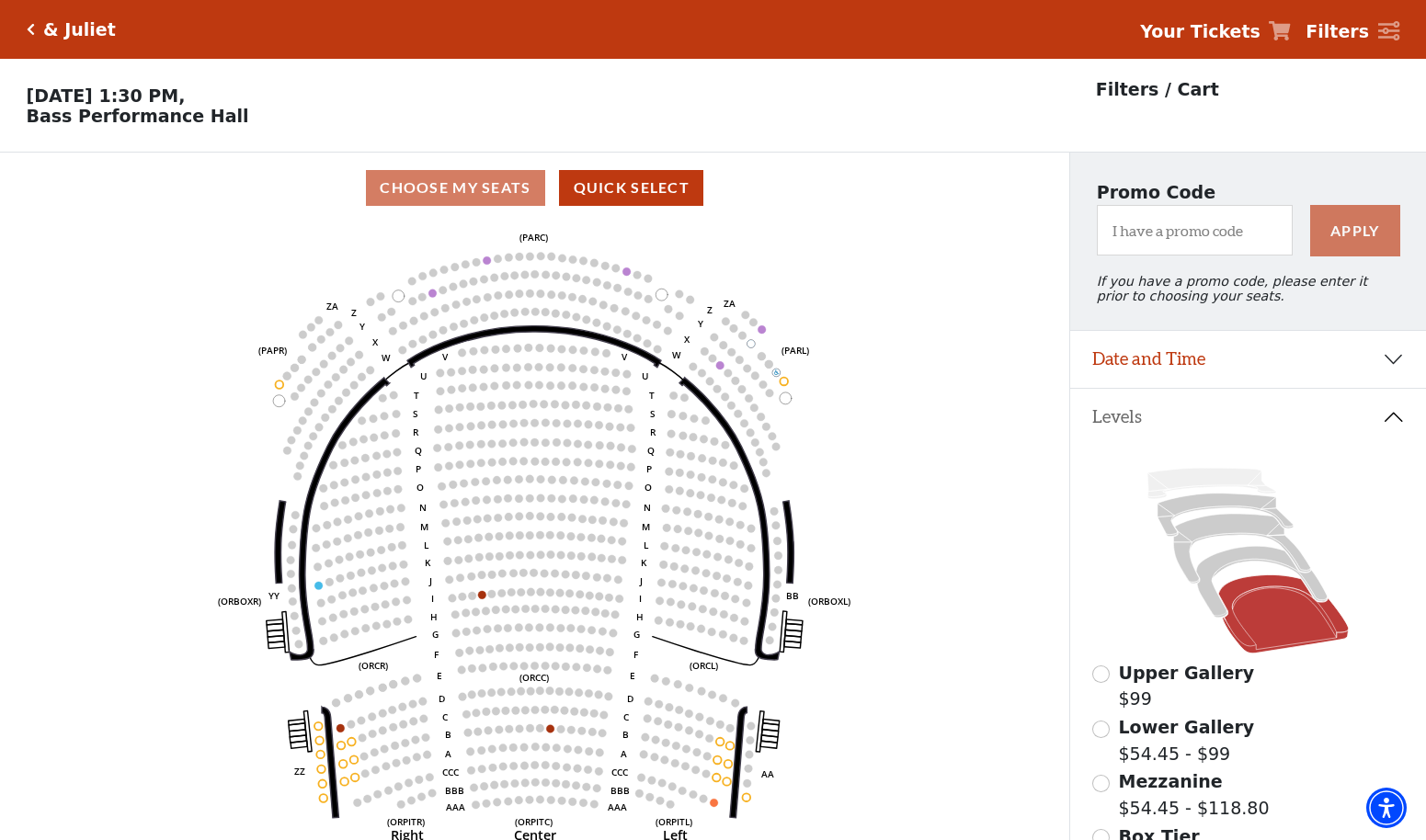
scroll to position [85, 0]
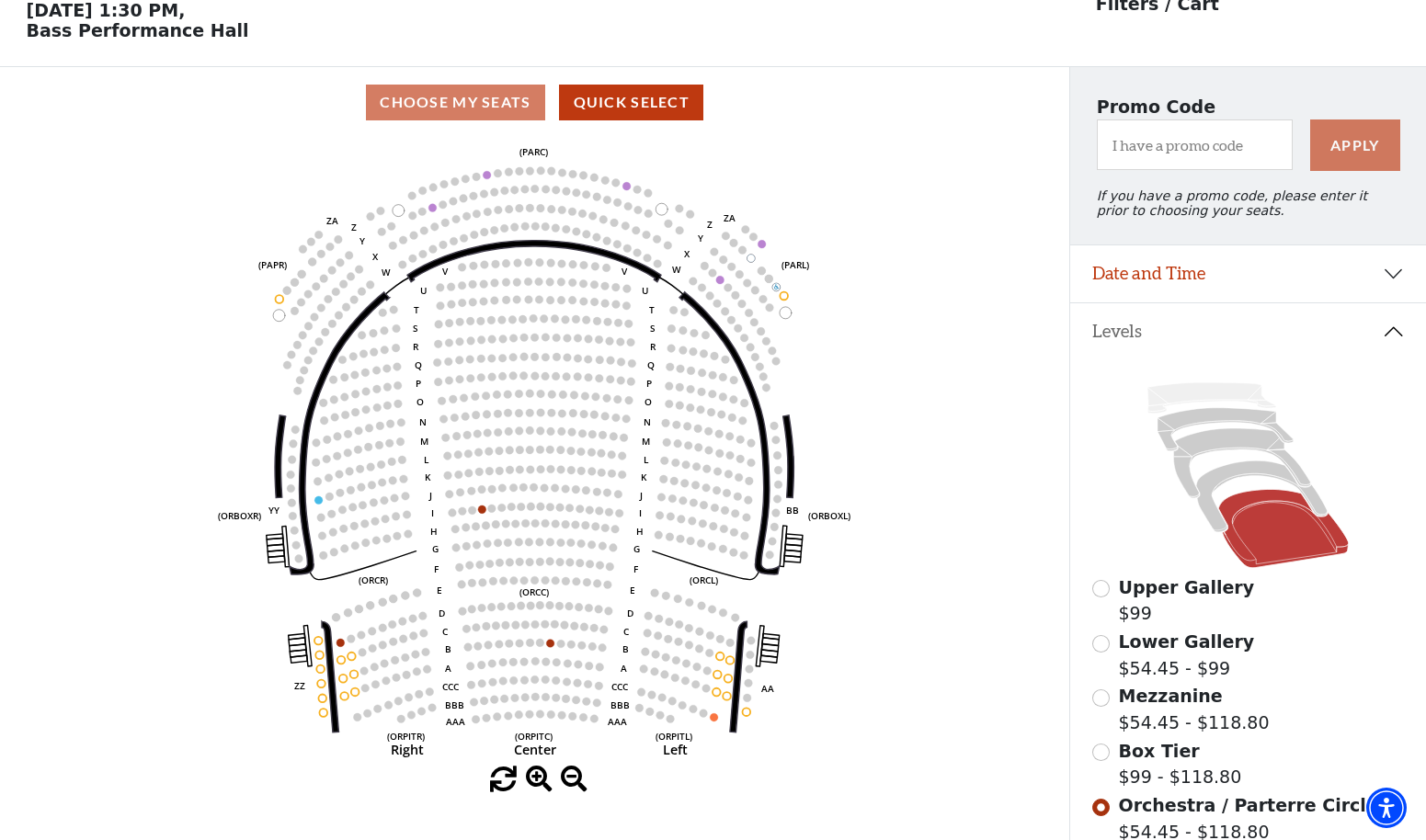
click at [1228, 266] on button "Date and Time" at bounding box center [1248, 274] width 356 height 57
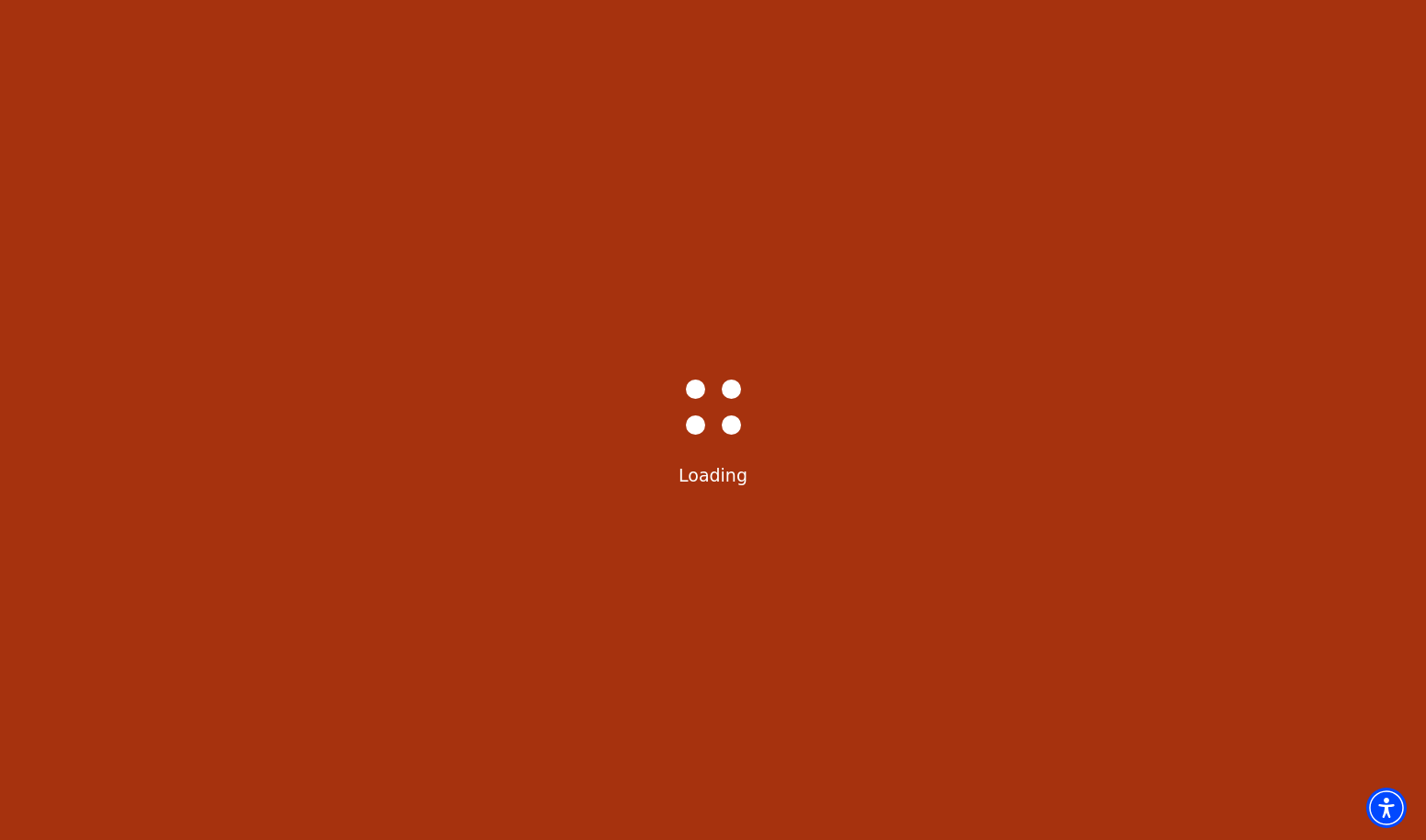
select select "6235"
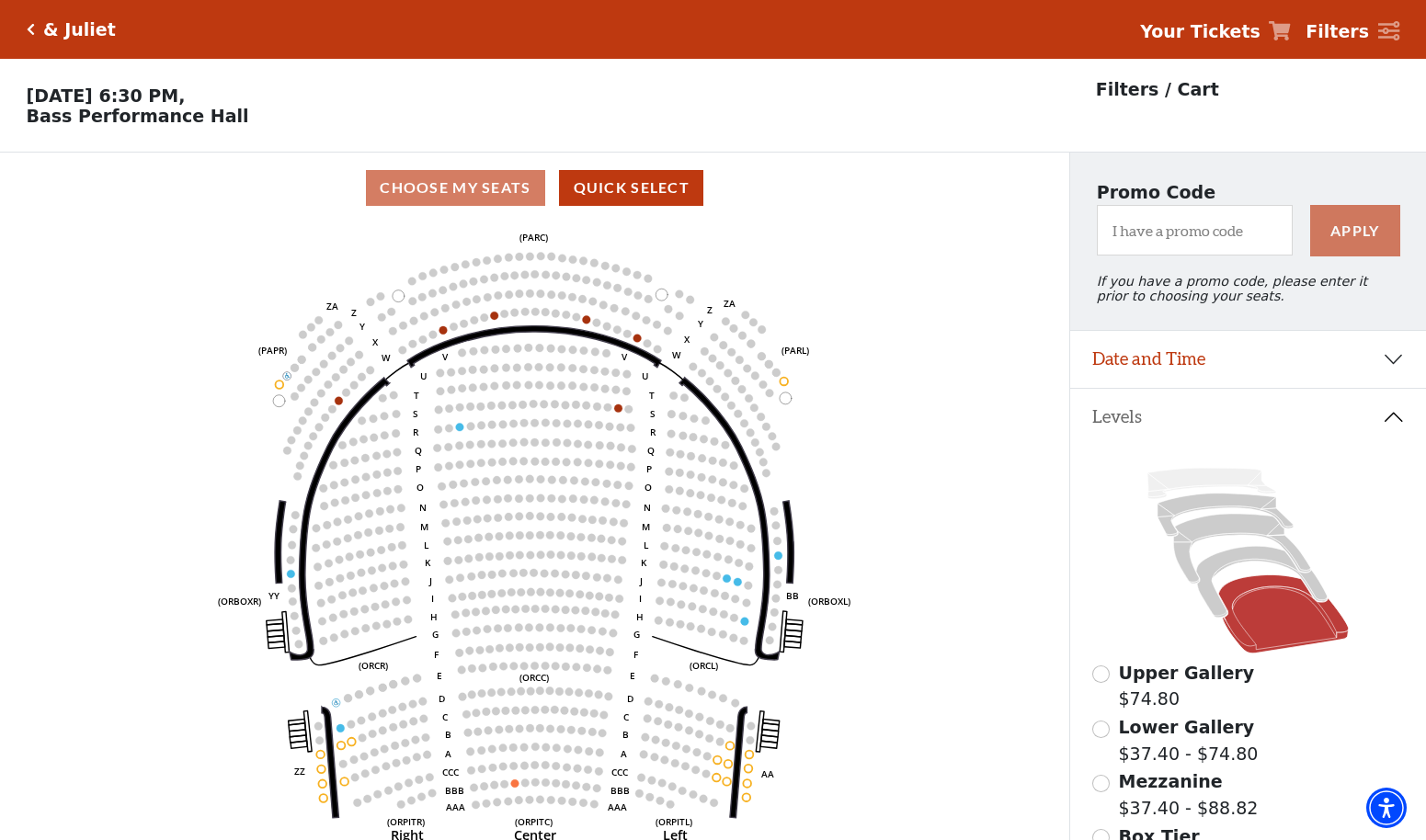
scroll to position [85, 0]
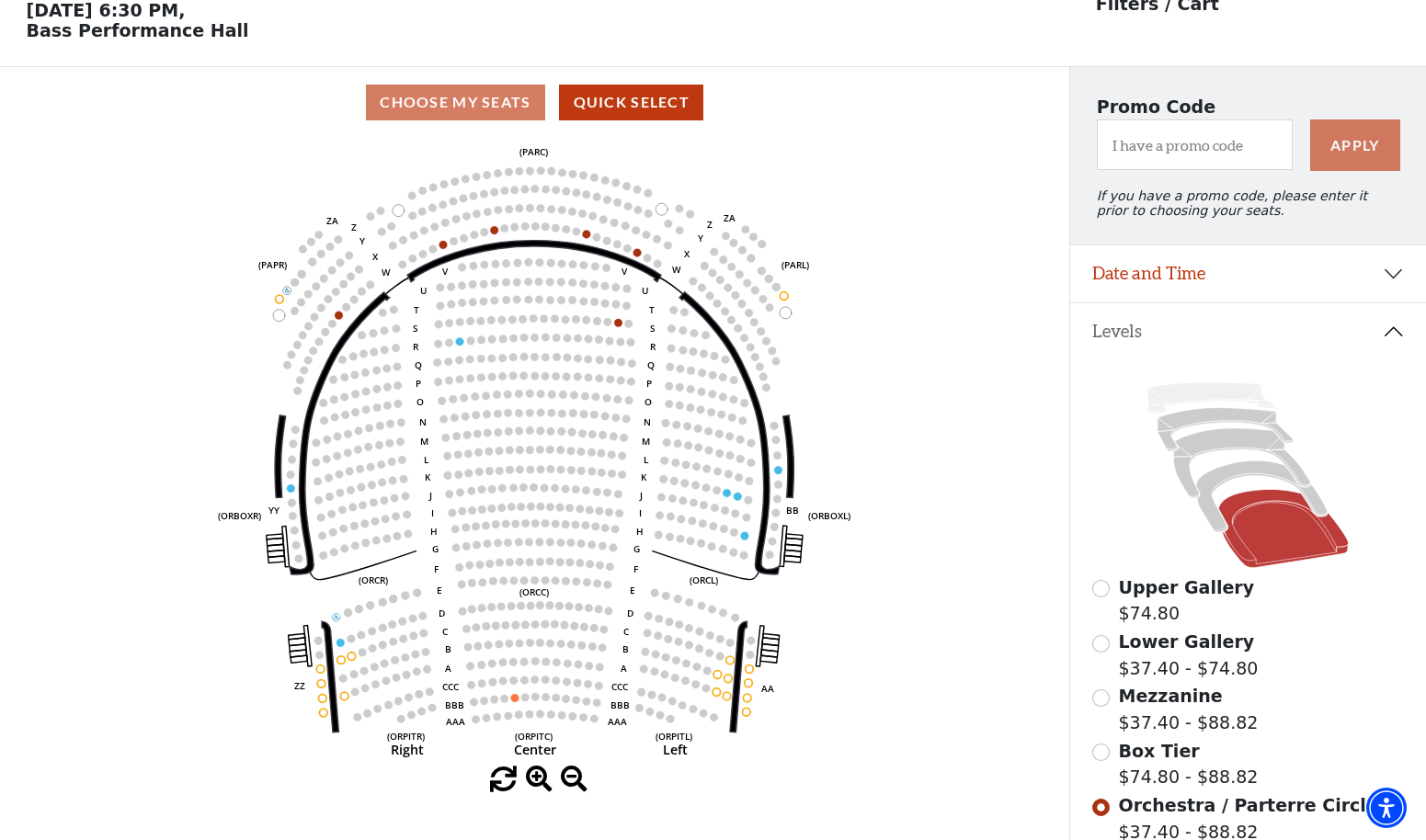
click at [1251, 263] on button "Date and Time" at bounding box center [1248, 274] width 356 height 57
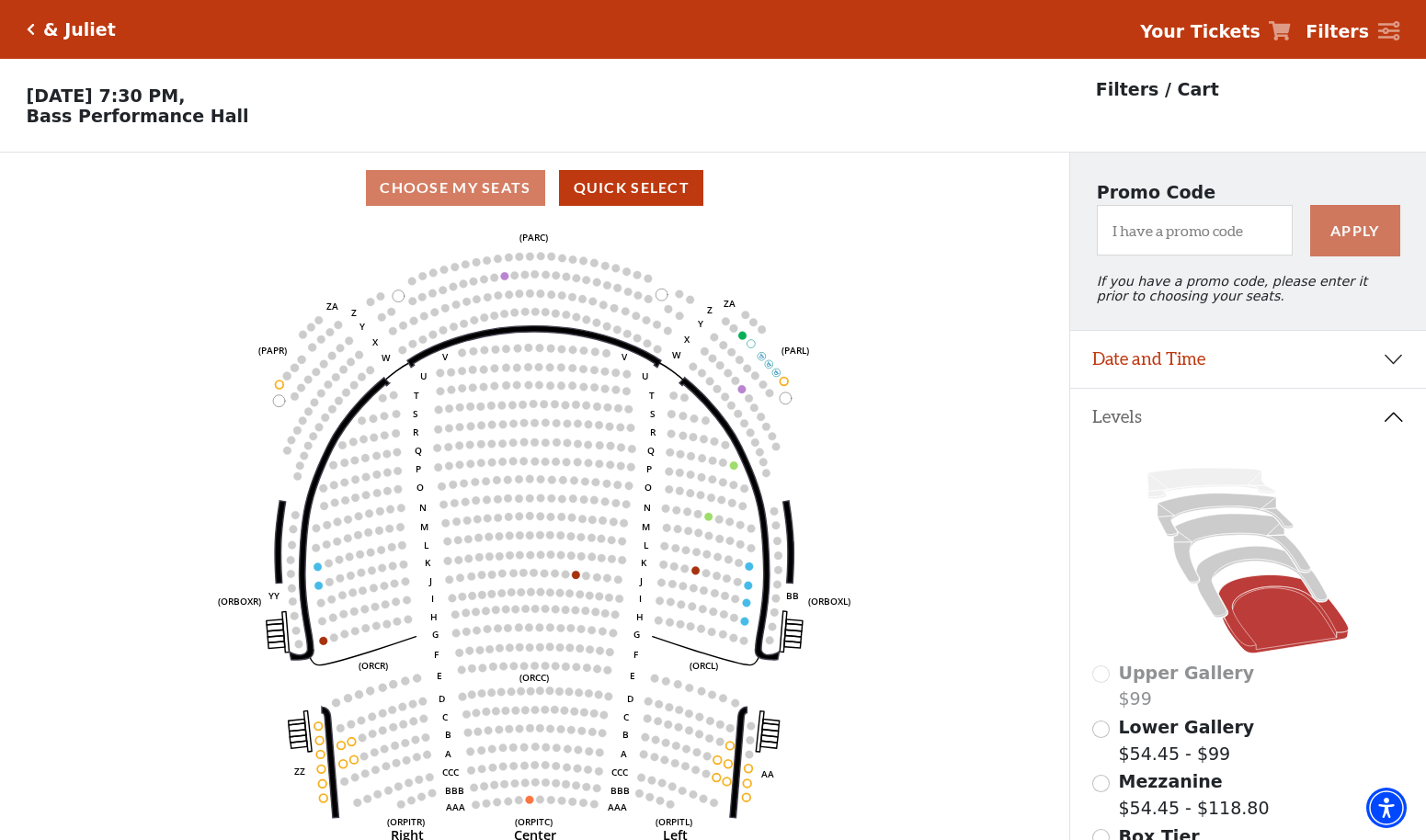
scroll to position [85, 0]
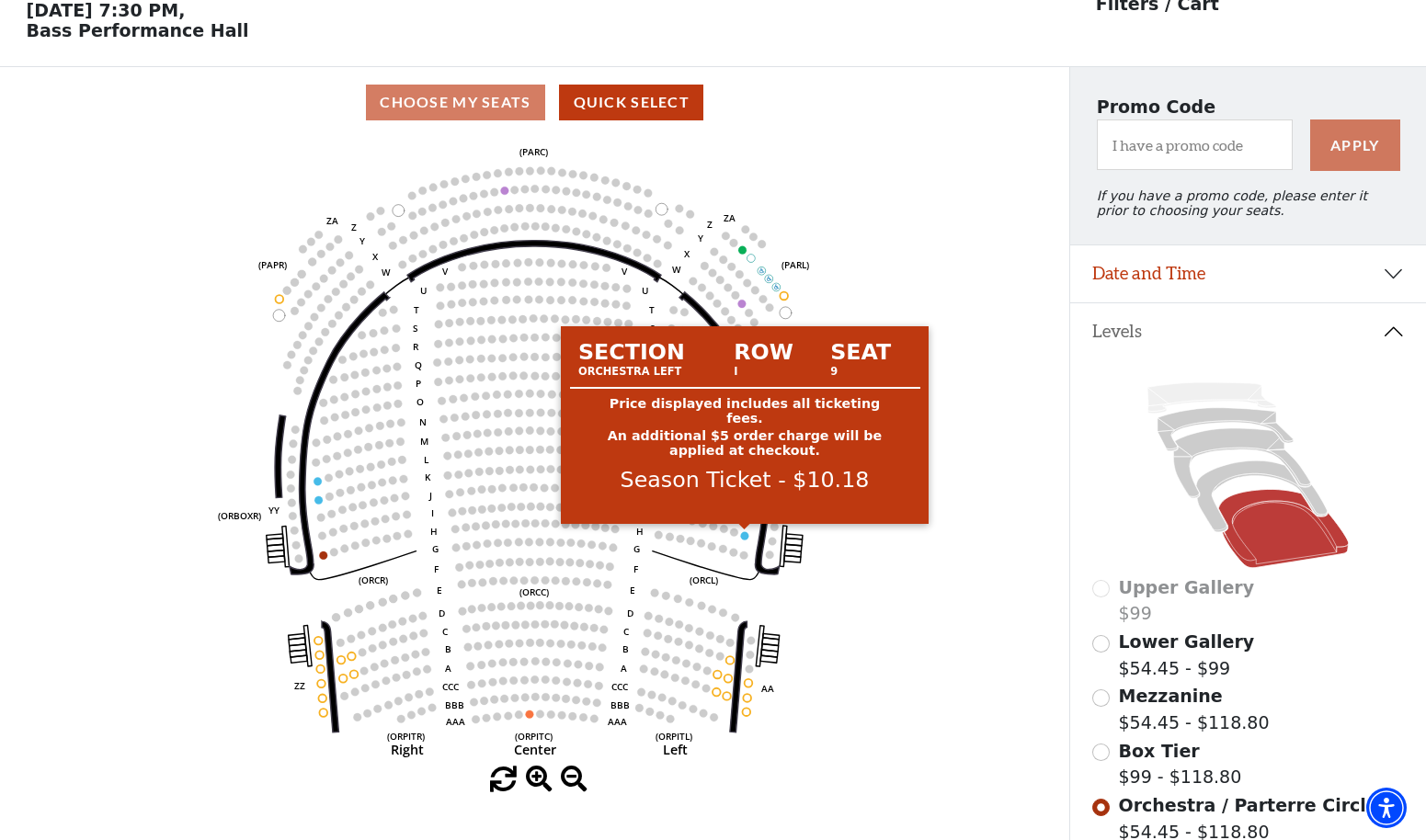
click at [746, 536] on circle at bounding box center [745, 535] width 8 height 8
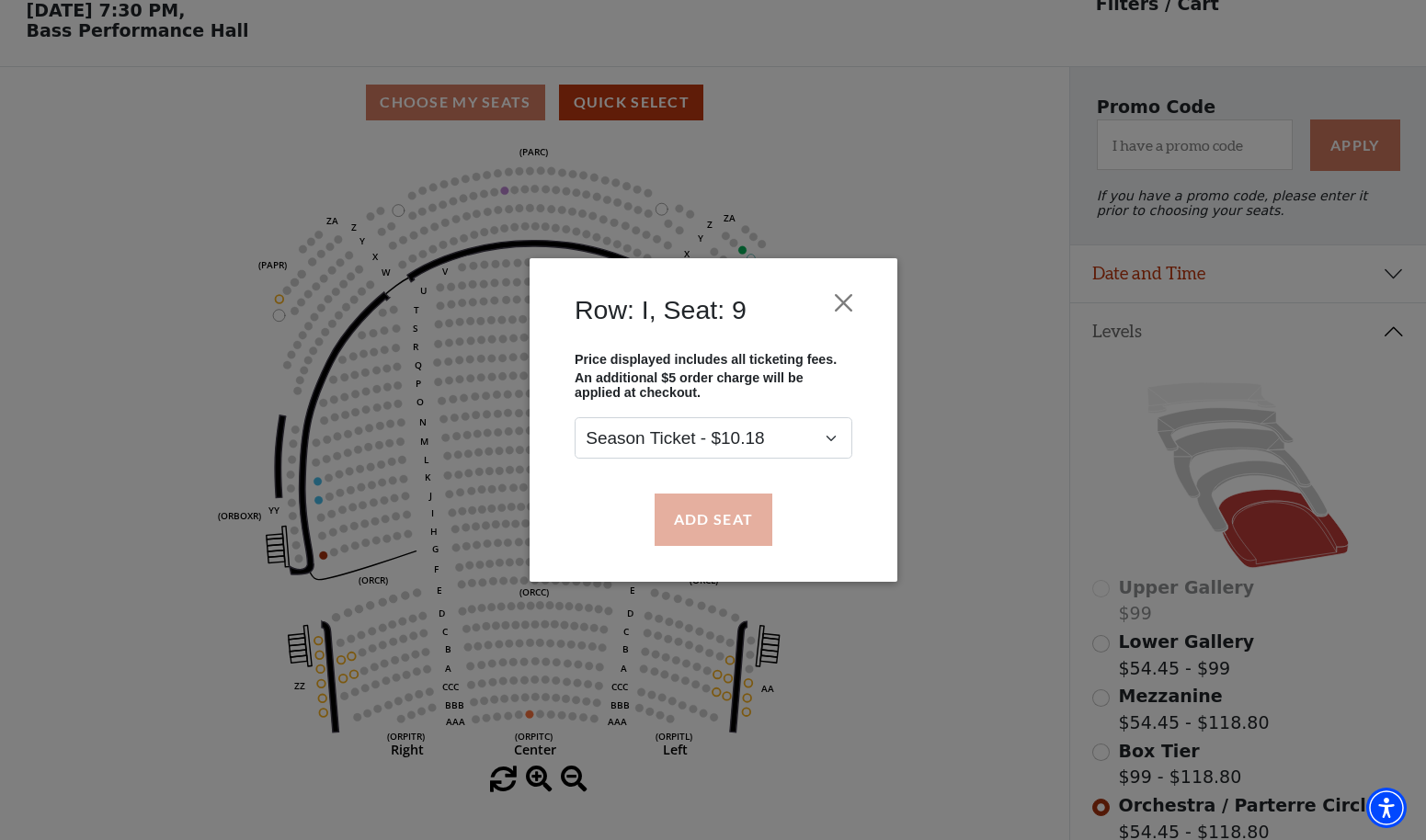
click at [745, 523] on button "Add Seat" at bounding box center [713, 519] width 118 height 51
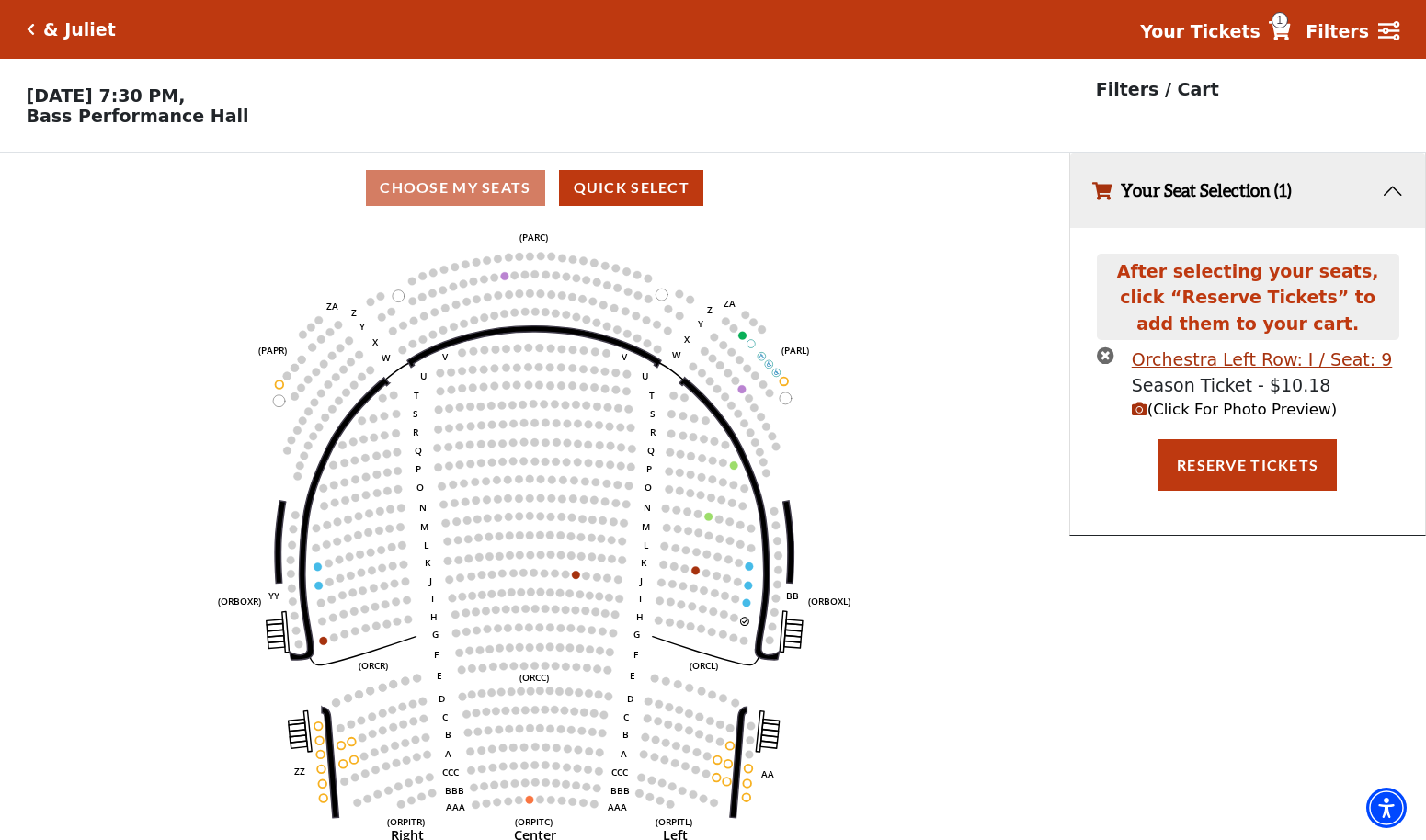
click at [748, 596] on icon "Left (ORPITL) Right (ORPITR) Center (ORPITC) ZZ AA YY BB ZA ZA (ORCL) (ORCR) (O…" at bounding box center [535, 537] width 963 height 629
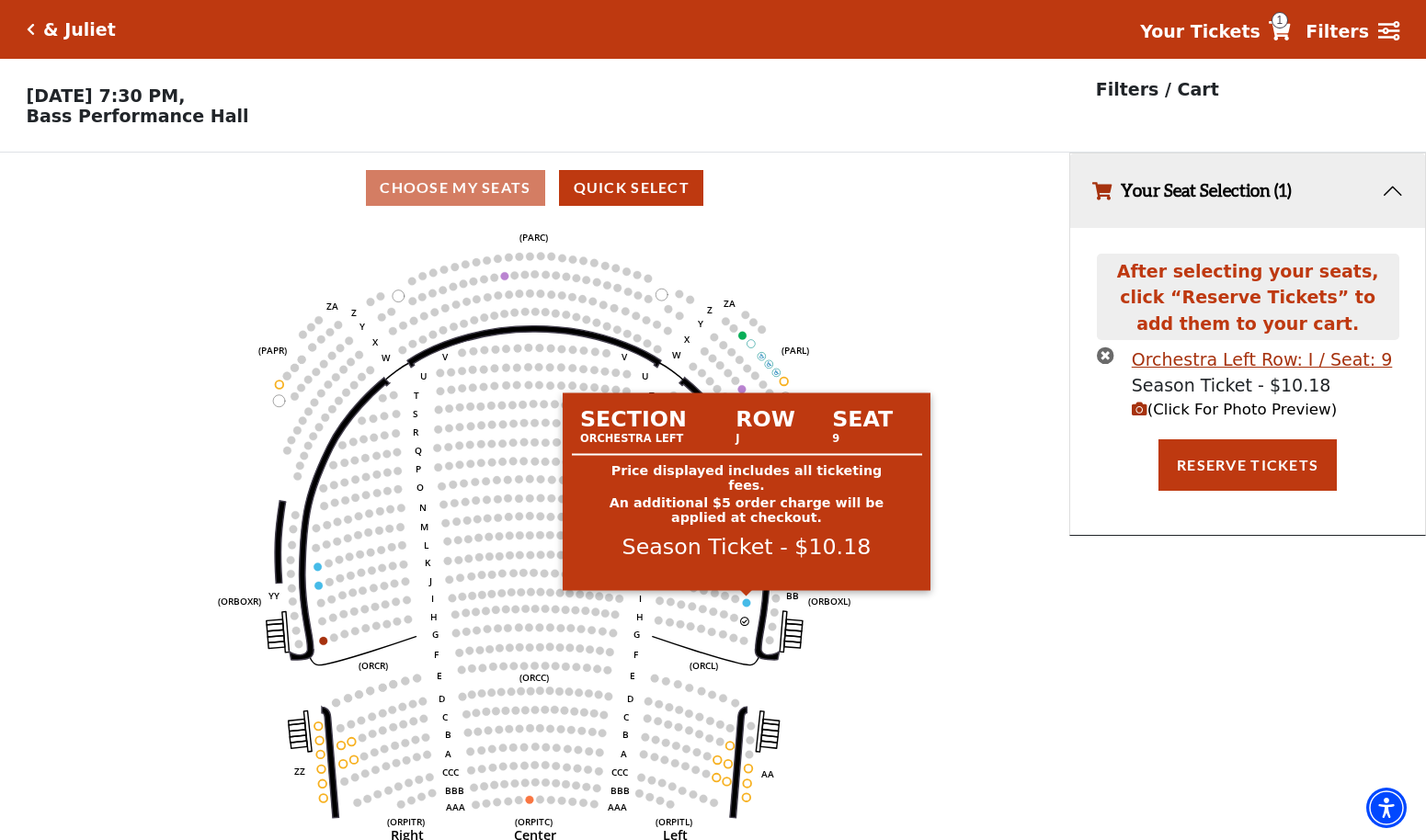
click at [748, 599] on circle at bounding box center [747, 602] width 8 height 8
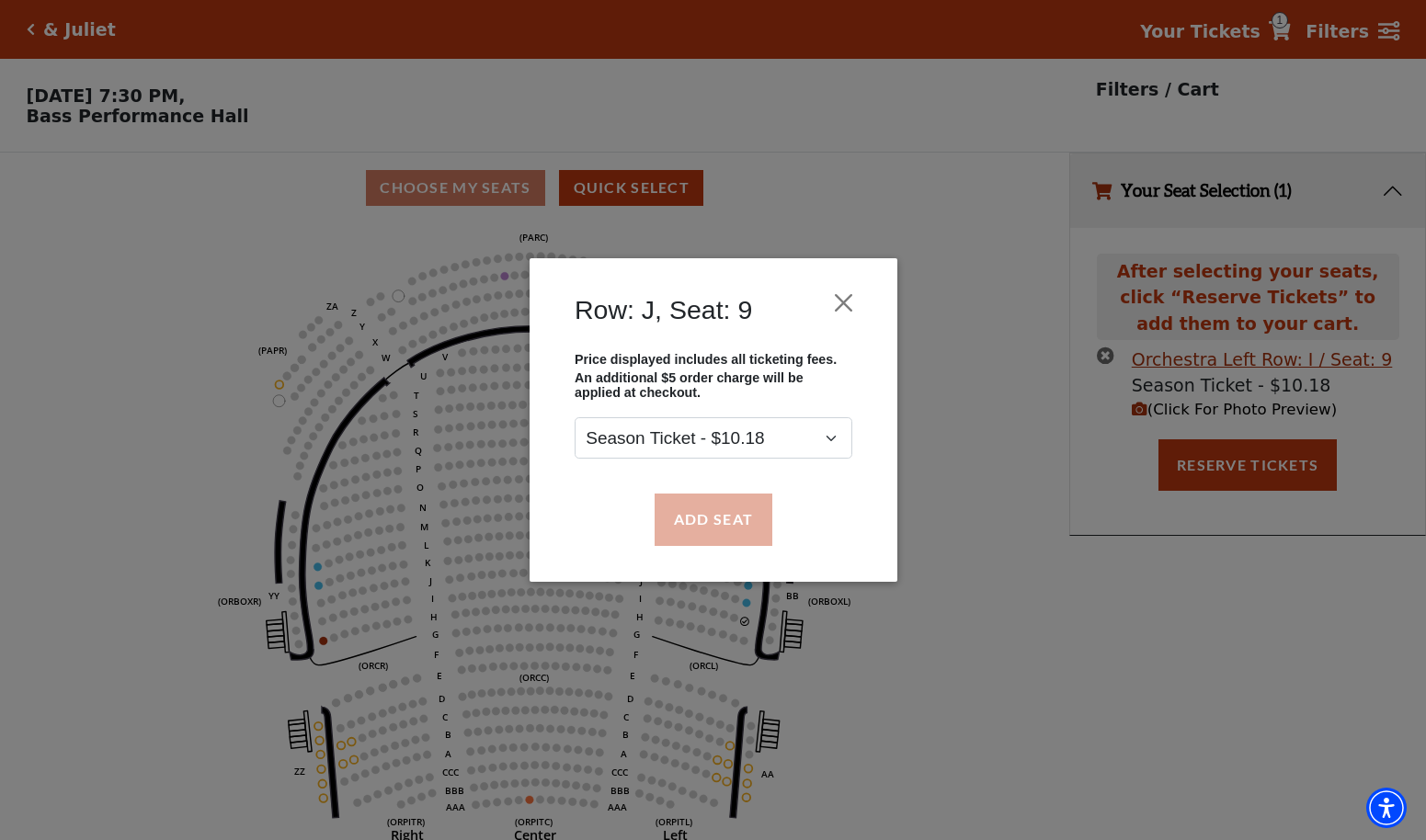
click at [732, 528] on button "Add Seat" at bounding box center [713, 519] width 118 height 51
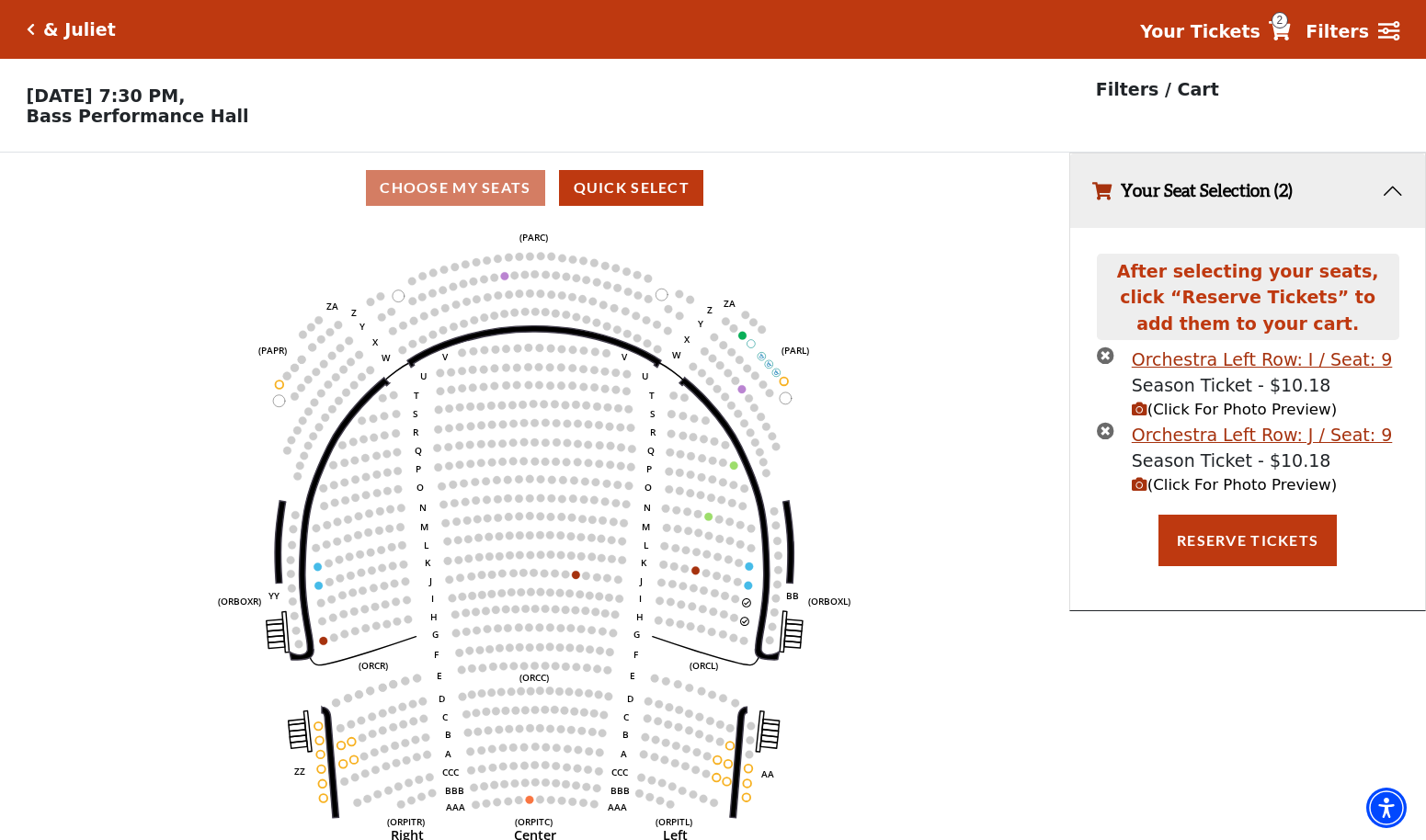
click at [749, 586] on circle at bounding box center [749, 585] width 8 height 8
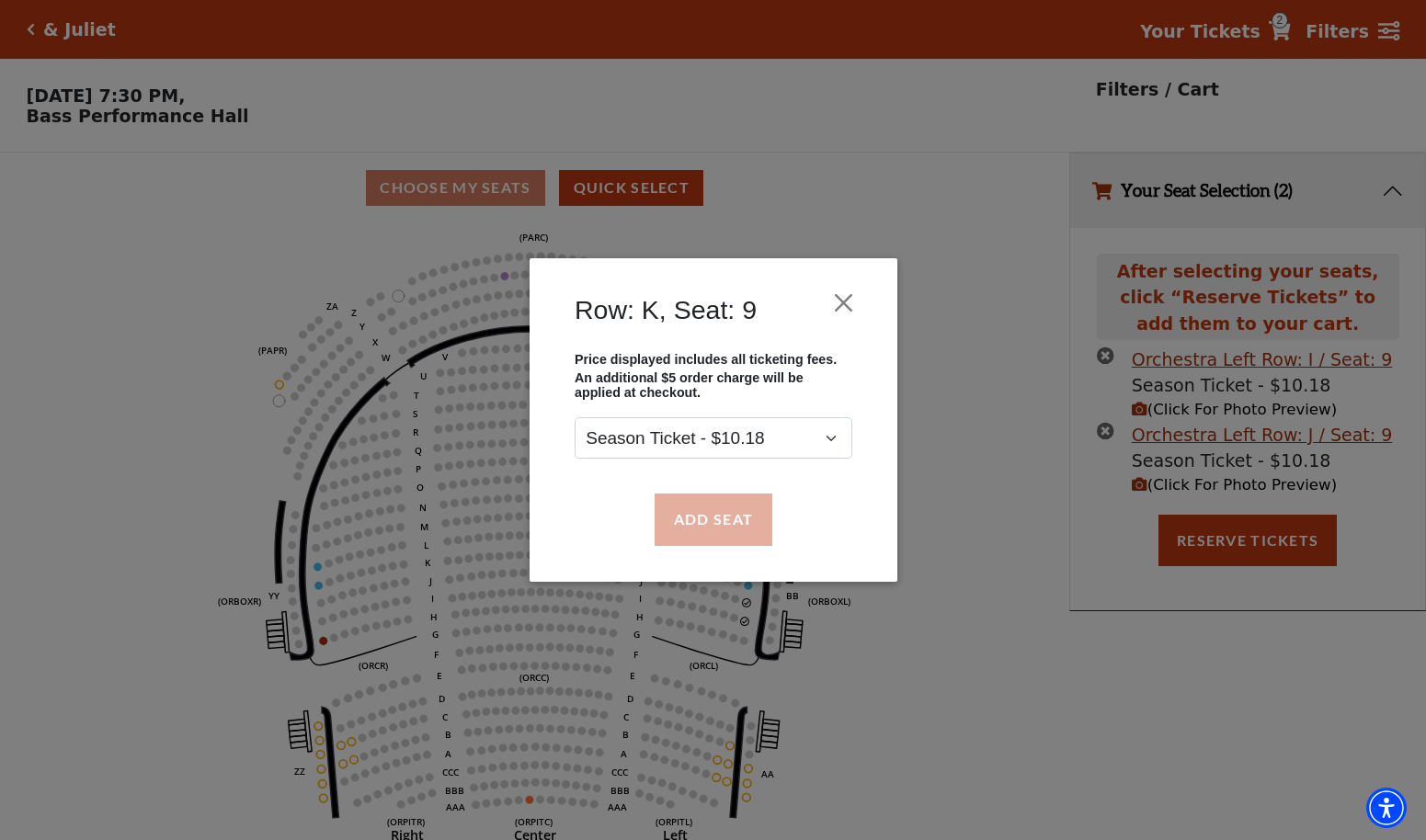
click at [749, 530] on button "Add Seat" at bounding box center [713, 519] width 118 height 51
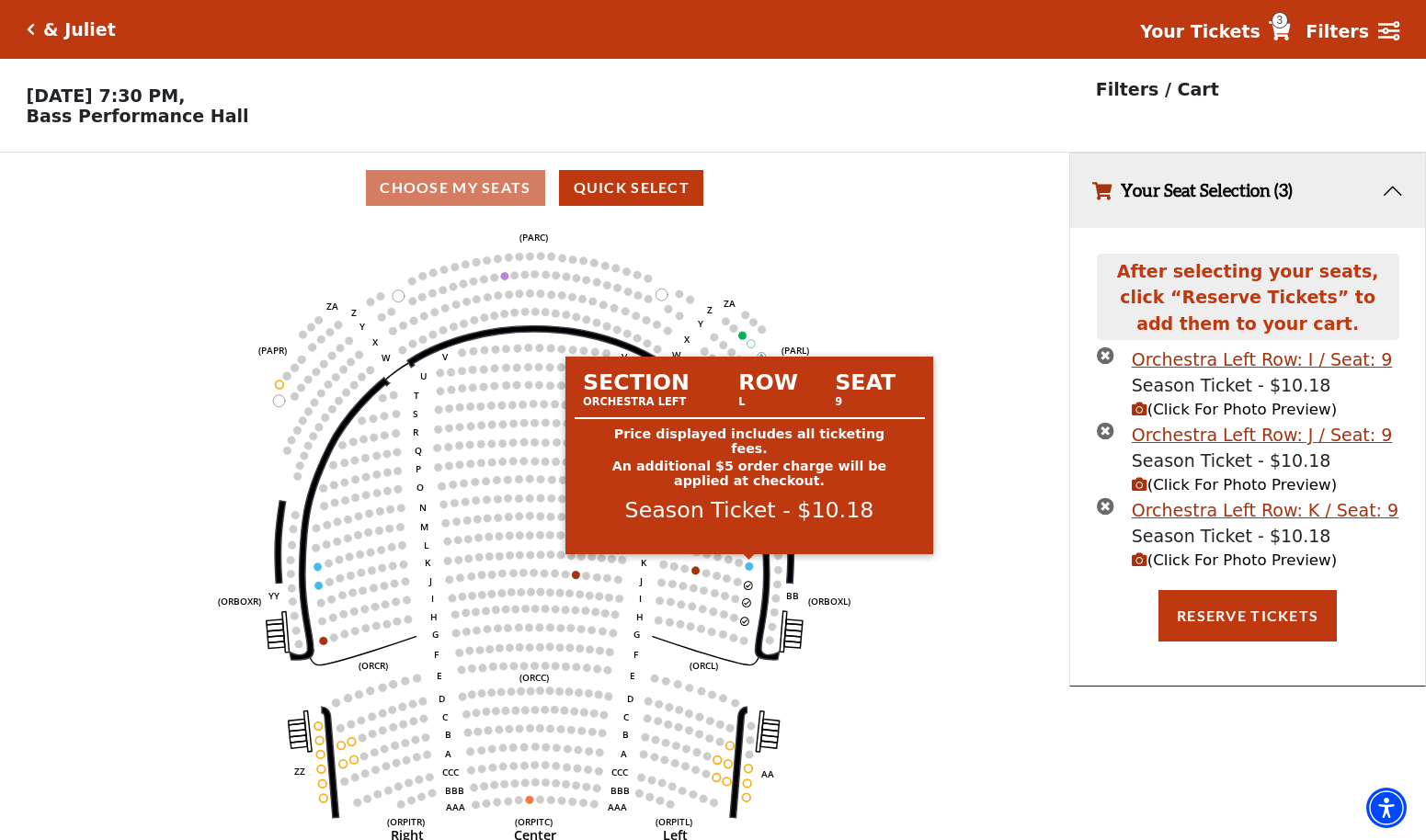
click at [748, 568] on circle at bounding box center [750, 567] width 8 height 8
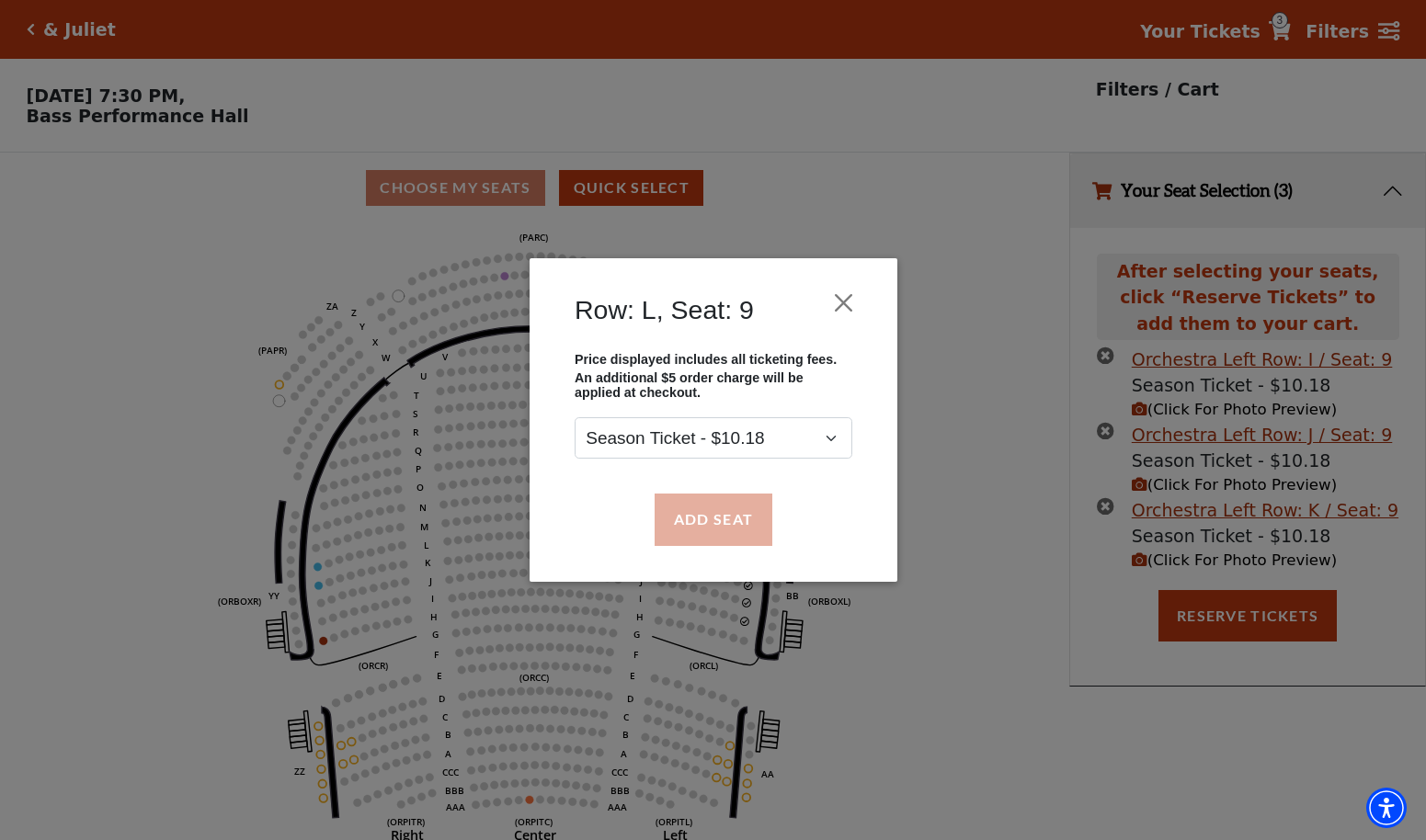
click at [749, 525] on button "Add Seat" at bounding box center [713, 519] width 118 height 51
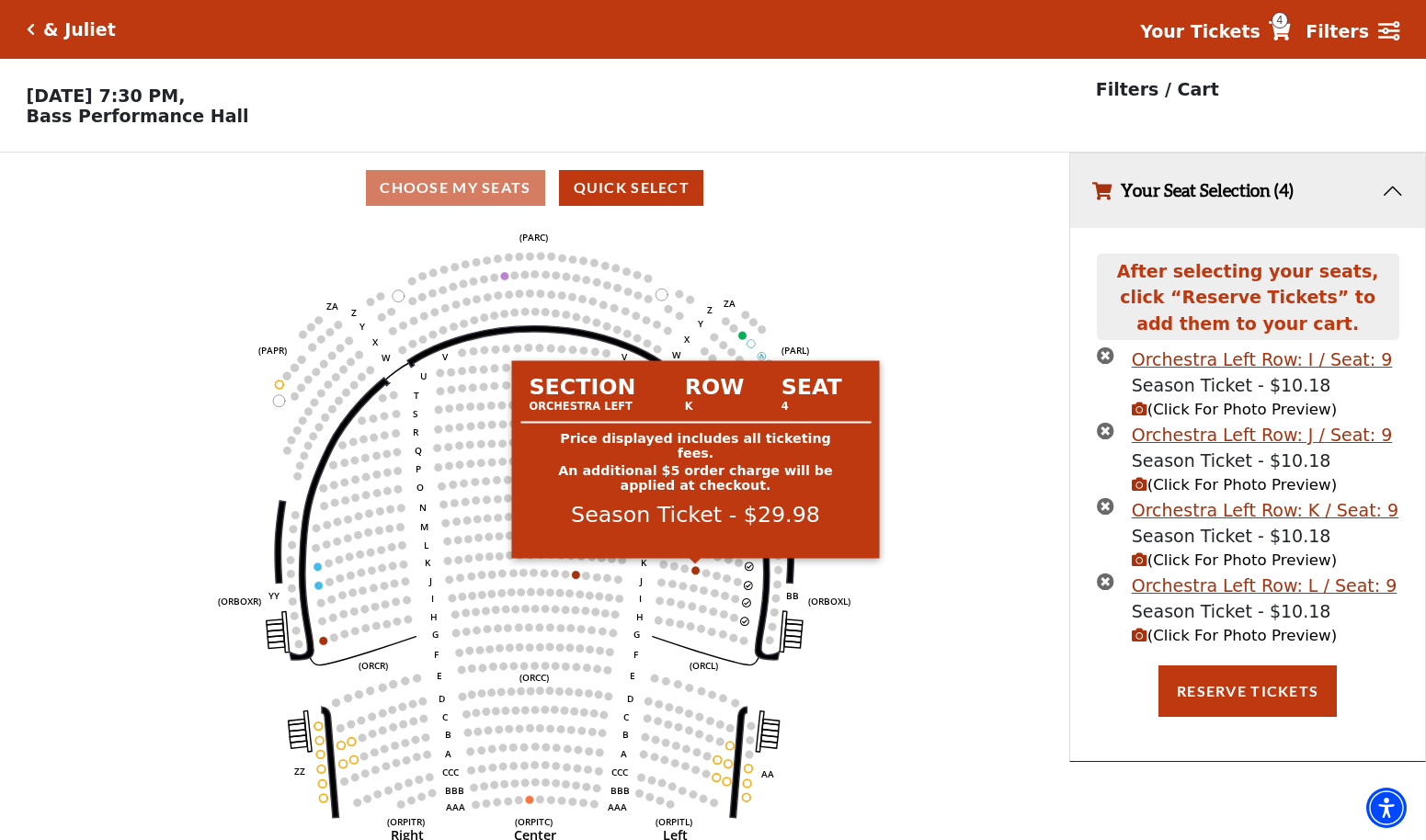
click at [696, 573] on circle at bounding box center [696, 570] width 8 height 8
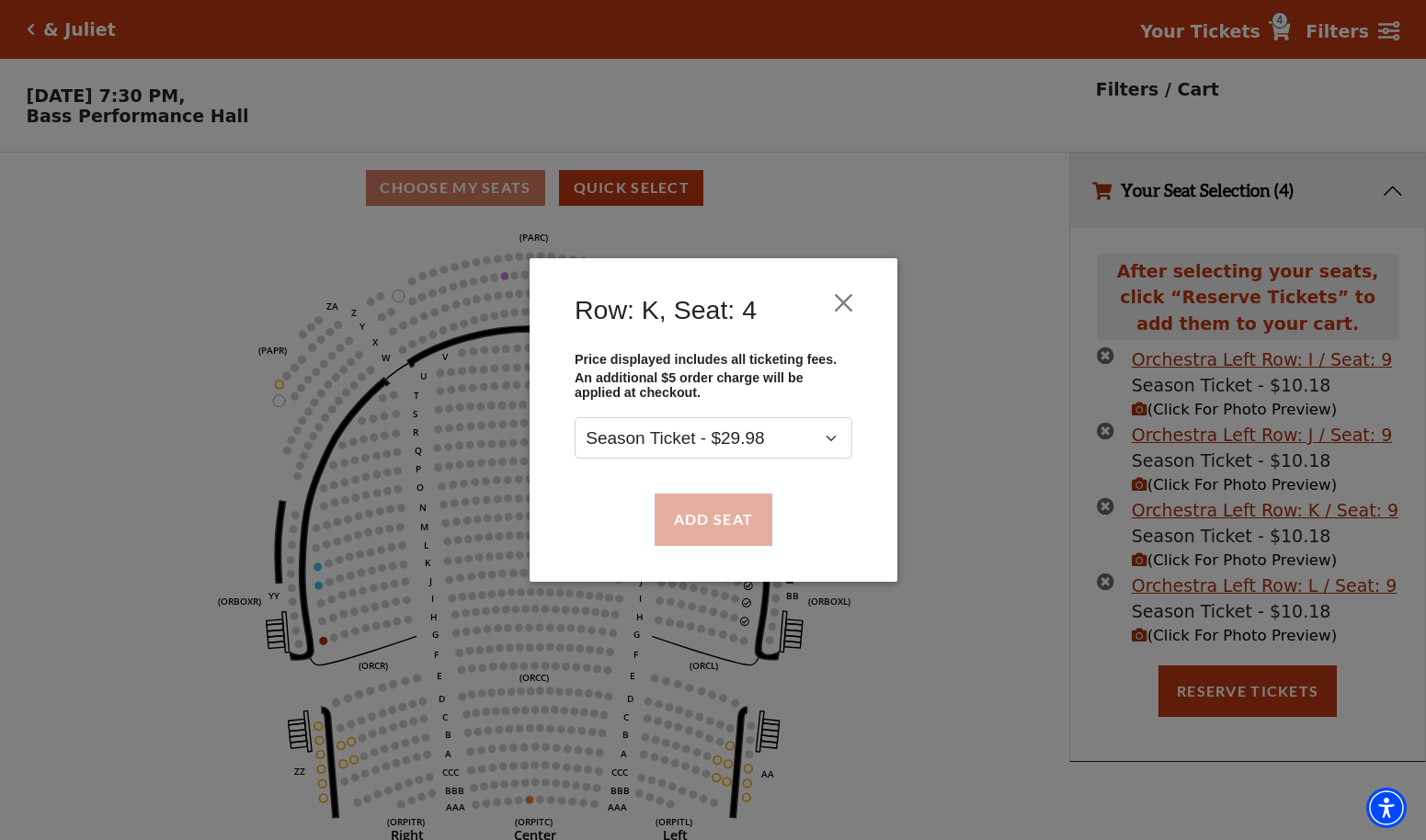
click at [714, 531] on button "Add Seat" at bounding box center [713, 519] width 118 height 51
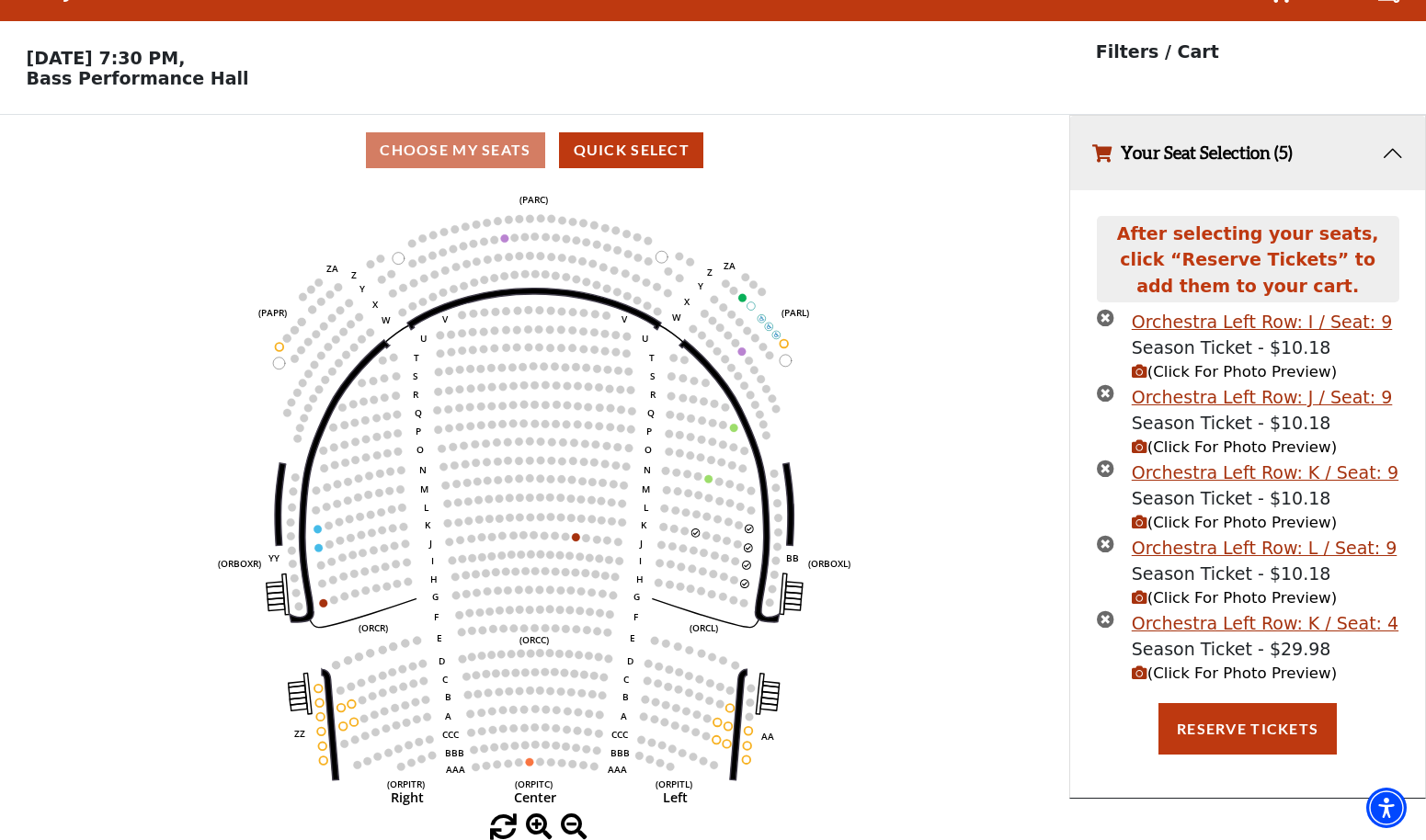
scroll to position [36, 0]
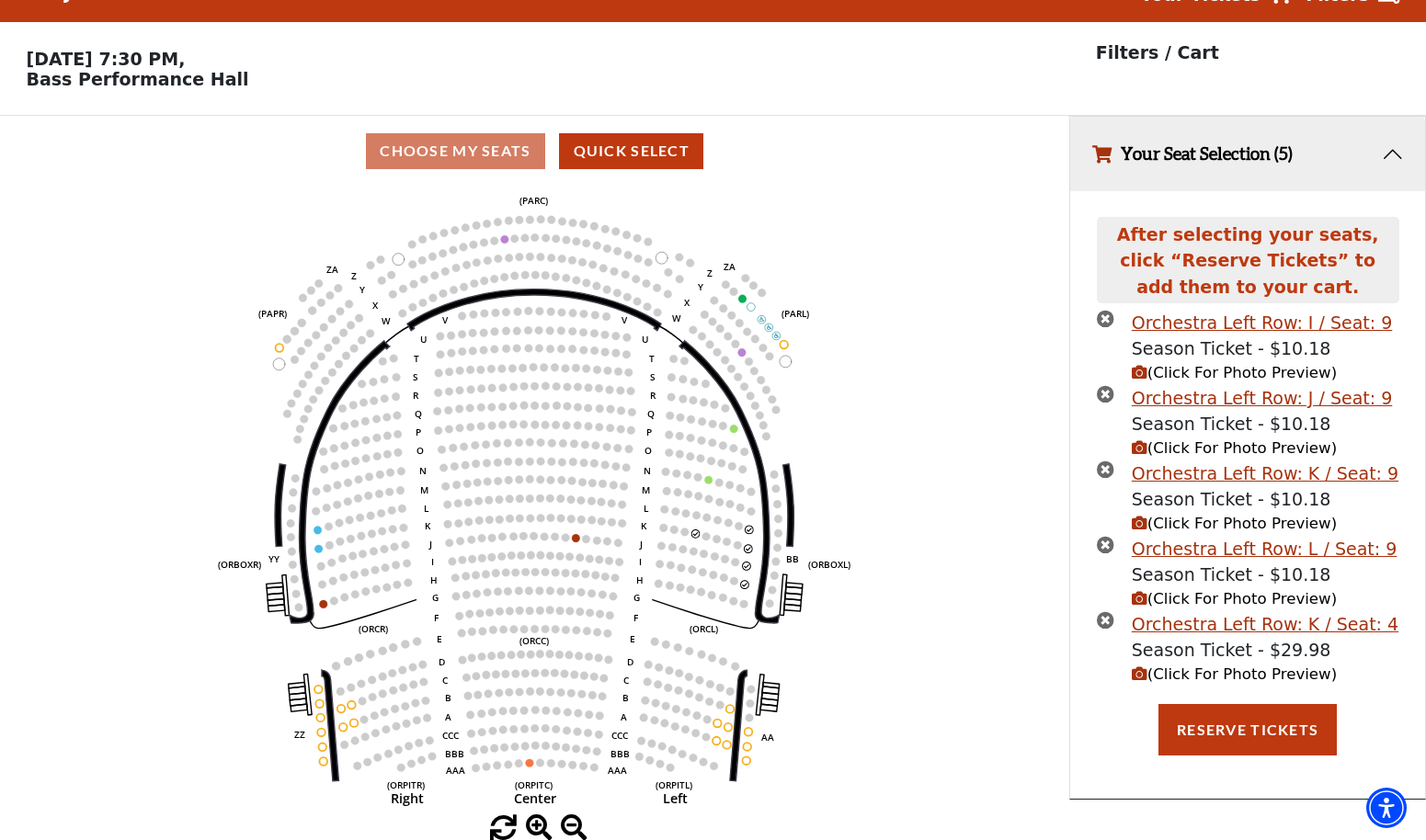
click at [1103, 611] on icon "times-circle" at bounding box center [1106, 620] width 18 height 18
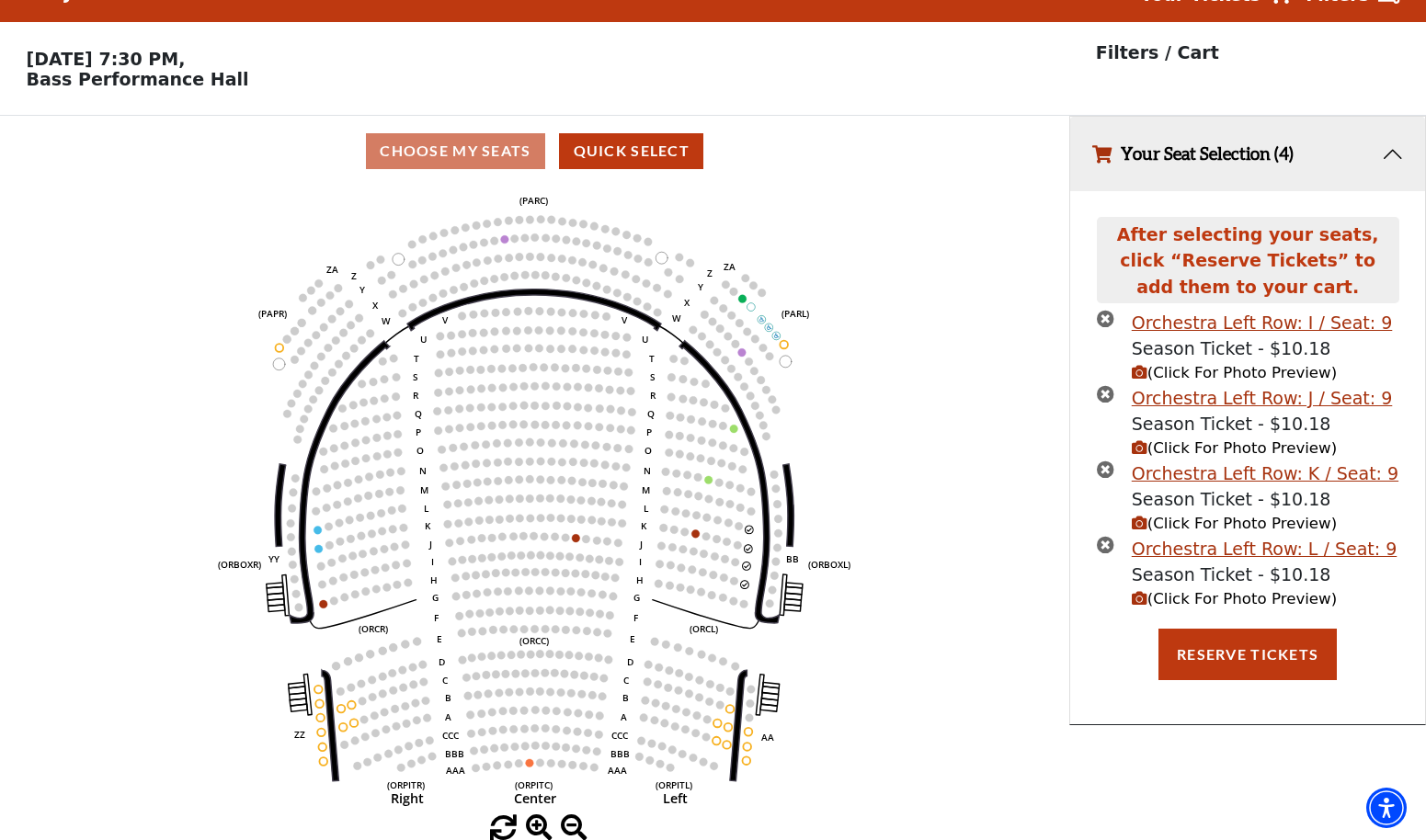
click at [1108, 538] on icon "times-circle" at bounding box center [1106, 544] width 18 height 18
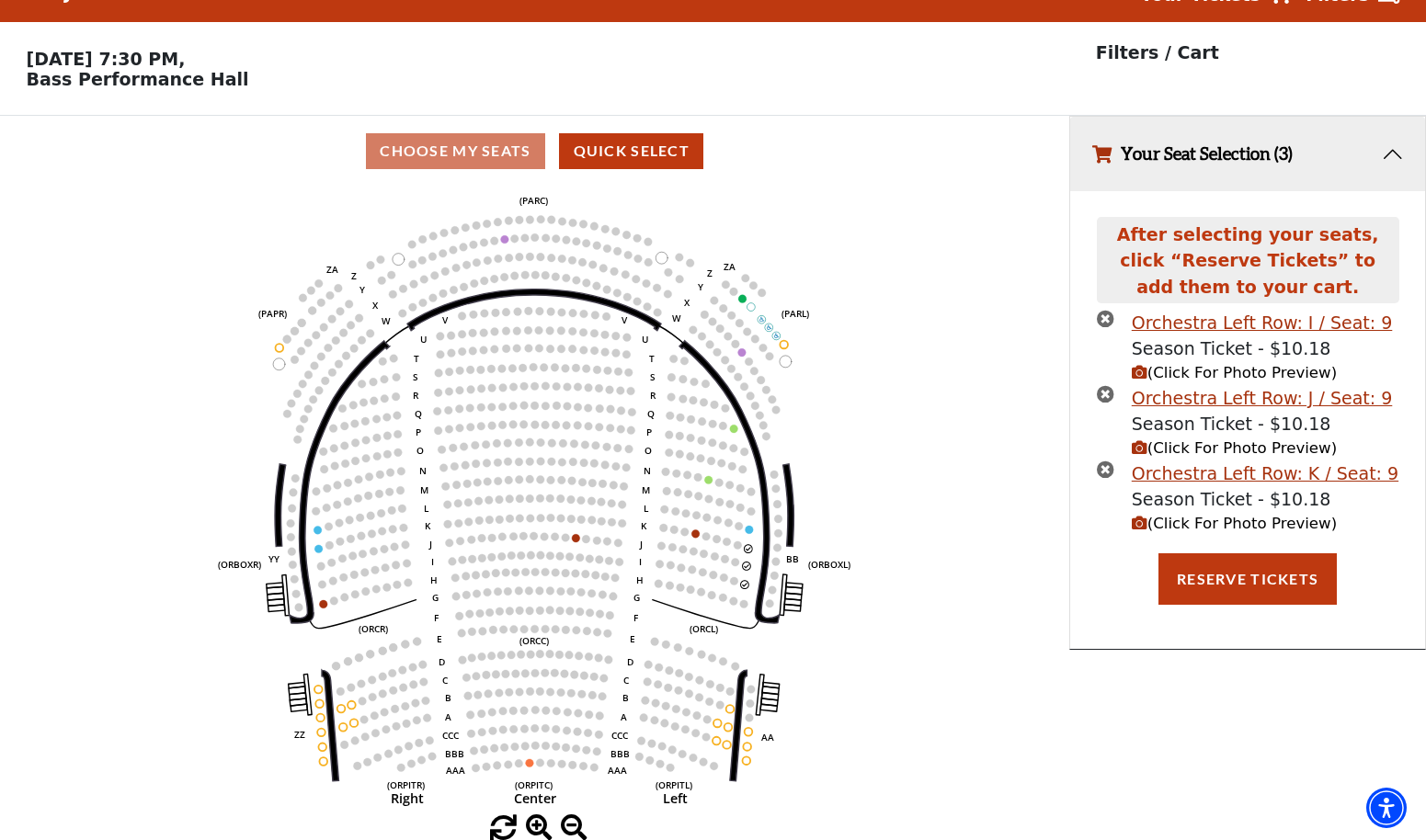
click at [1103, 445] on li "Orchestra Left Row: J / Seat: 9 Season Ticket - $10.18 (Click For Photo Preview)" at bounding box center [1248, 422] width 303 height 76
click at [1104, 479] on li "Orchestra Left Row: K / Seat: 9 Season Ticket - $10.18 (Click For Photo Preview)" at bounding box center [1248, 498] width 303 height 76
click at [1106, 470] on icon "times-circle" at bounding box center [1106, 470] width 18 height 18
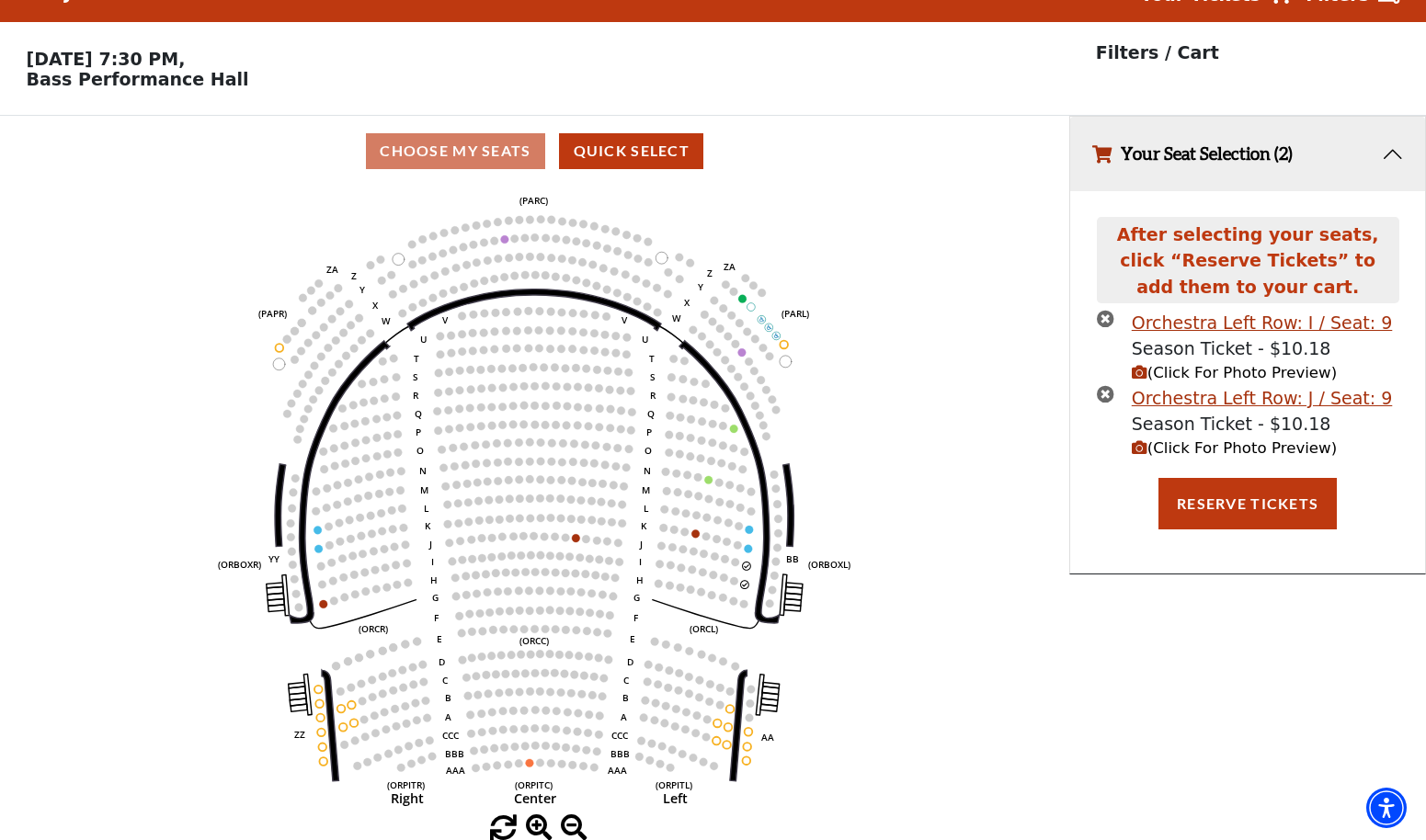
click at [1103, 392] on icon "times-circle" at bounding box center [1106, 394] width 18 height 18
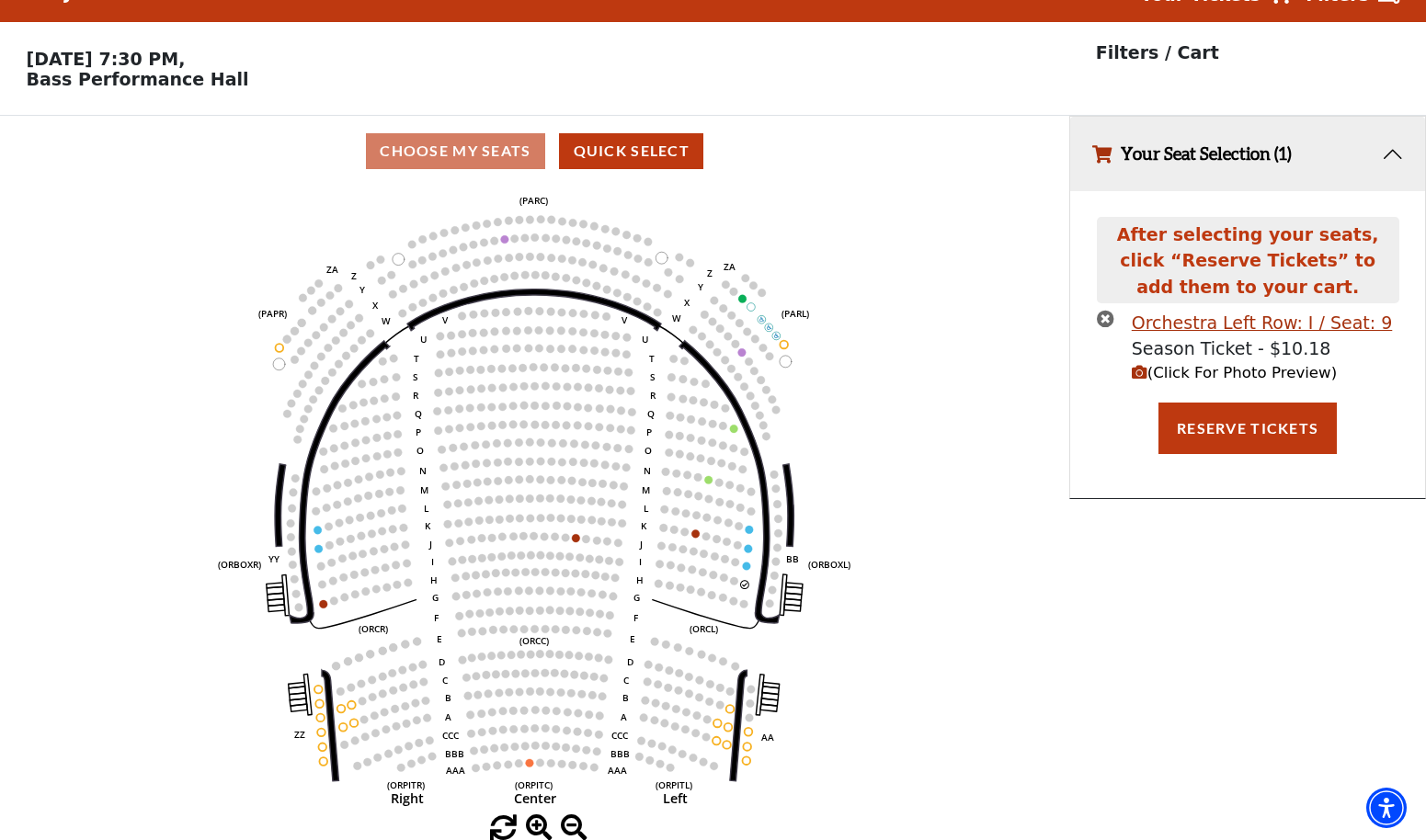
click at [1102, 321] on icon "times-circle" at bounding box center [1106, 318] width 18 height 18
select select "6231"
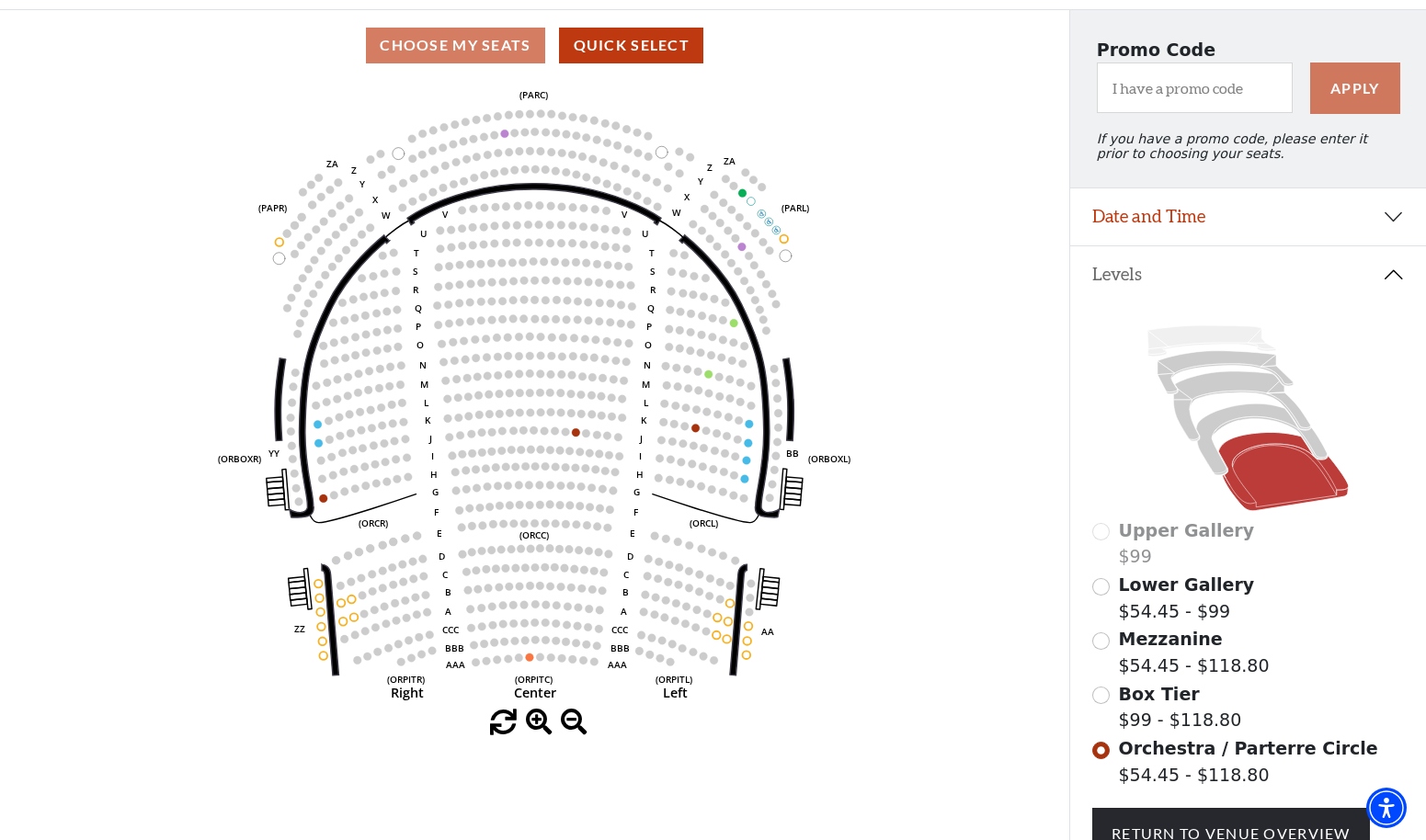
scroll to position [111, 0]
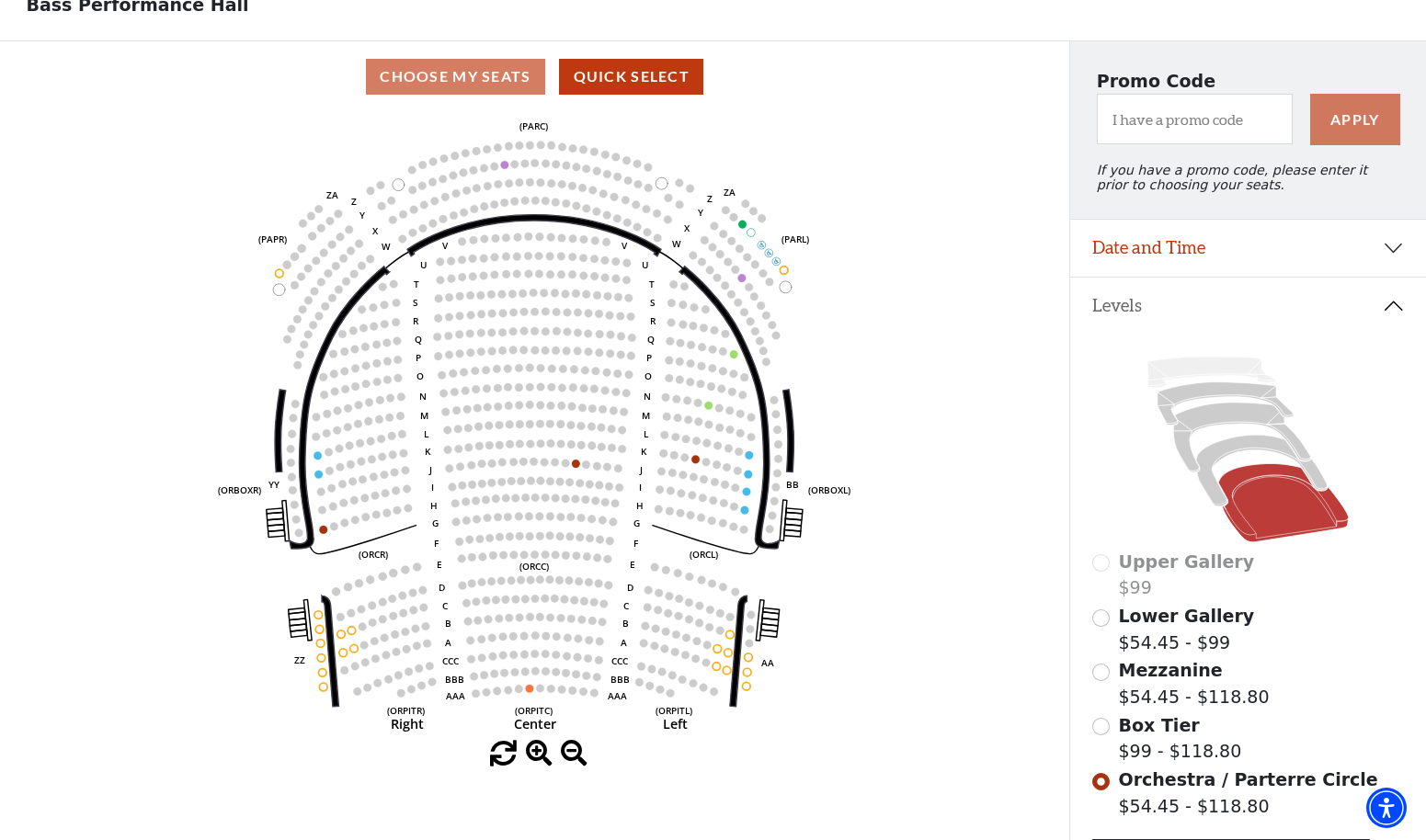
click at [1161, 276] on button "Date and Time" at bounding box center [1248, 249] width 356 height 57
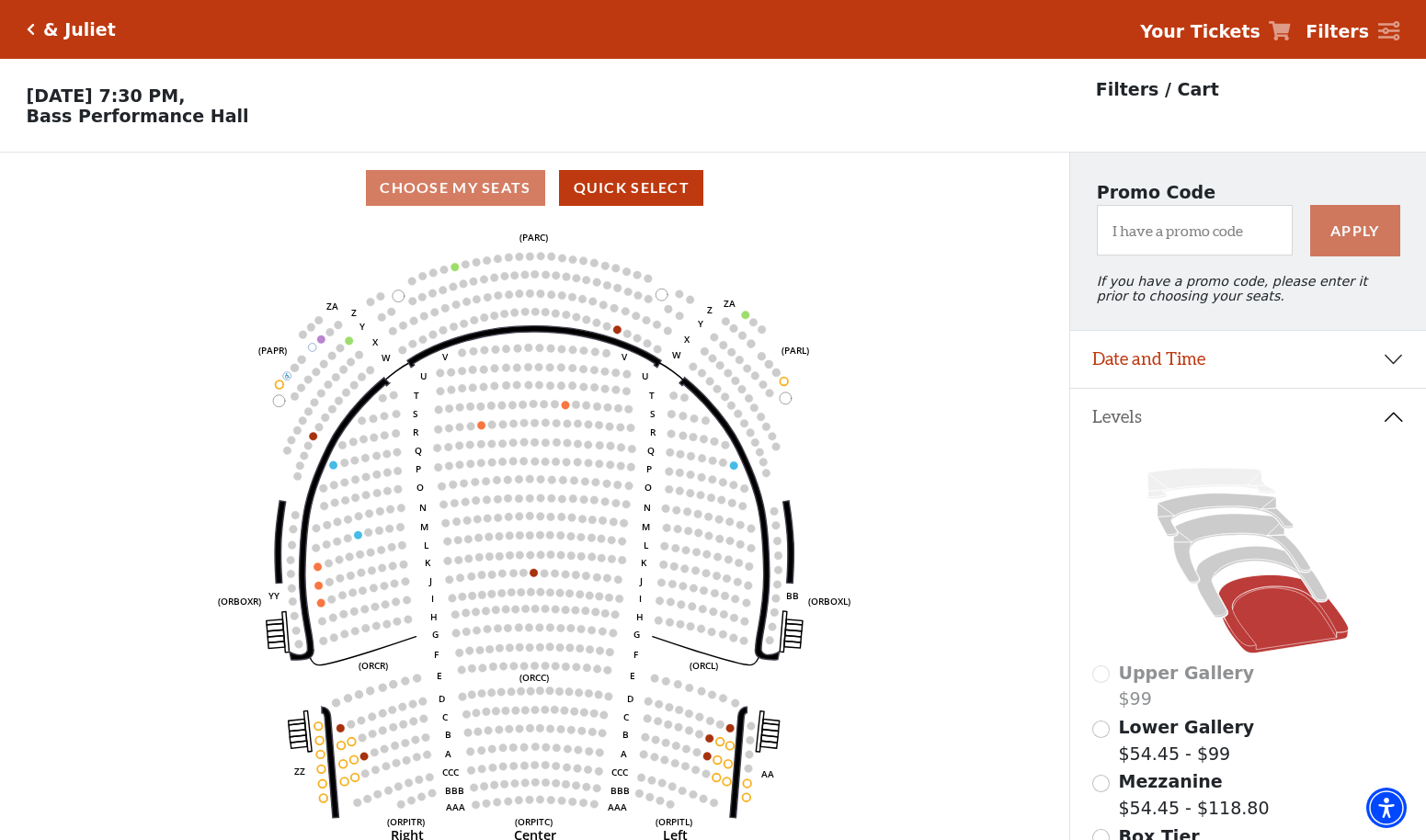
scroll to position [85, 0]
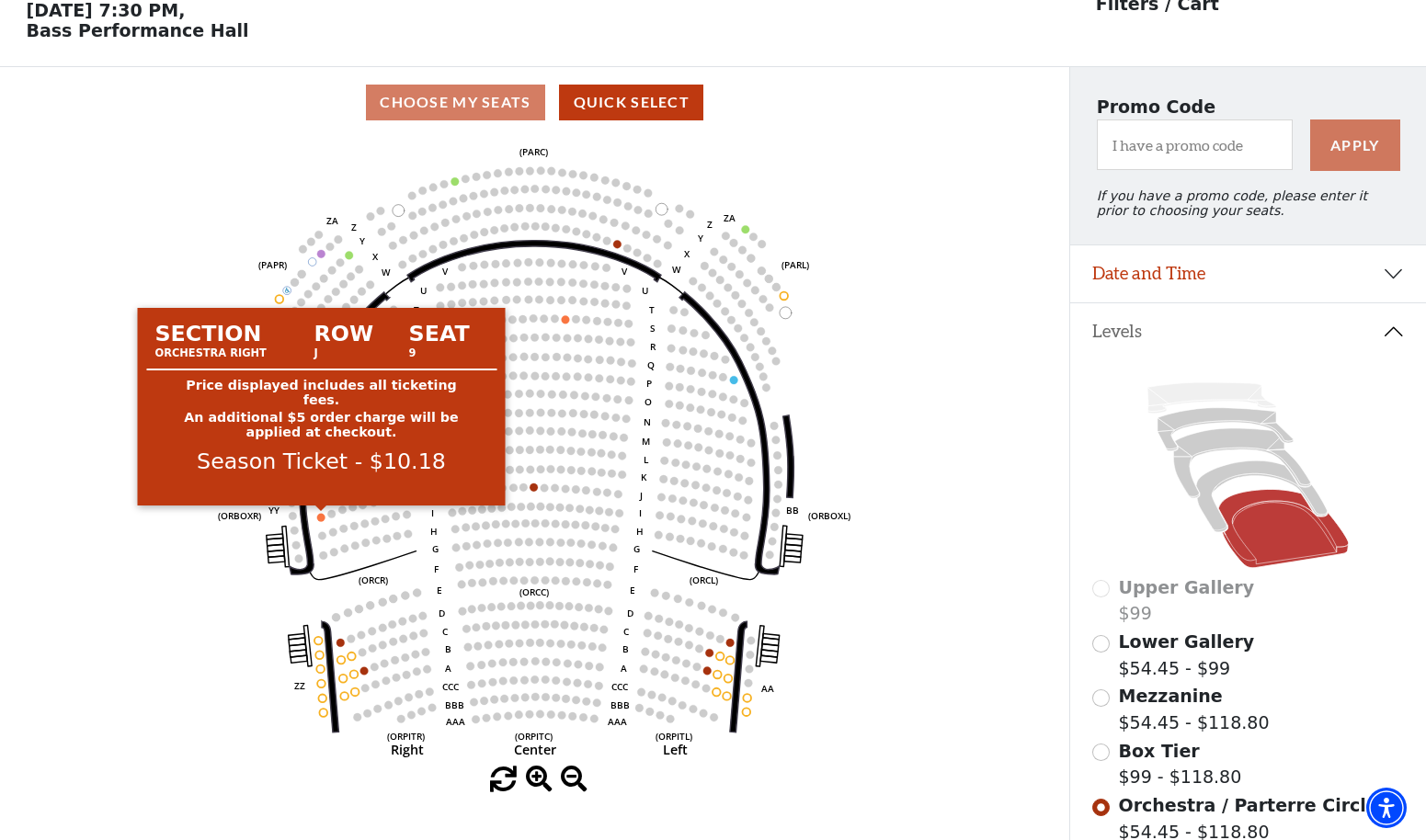
click at [322, 519] on circle at bounding box center [321, 517] width 8 height 8
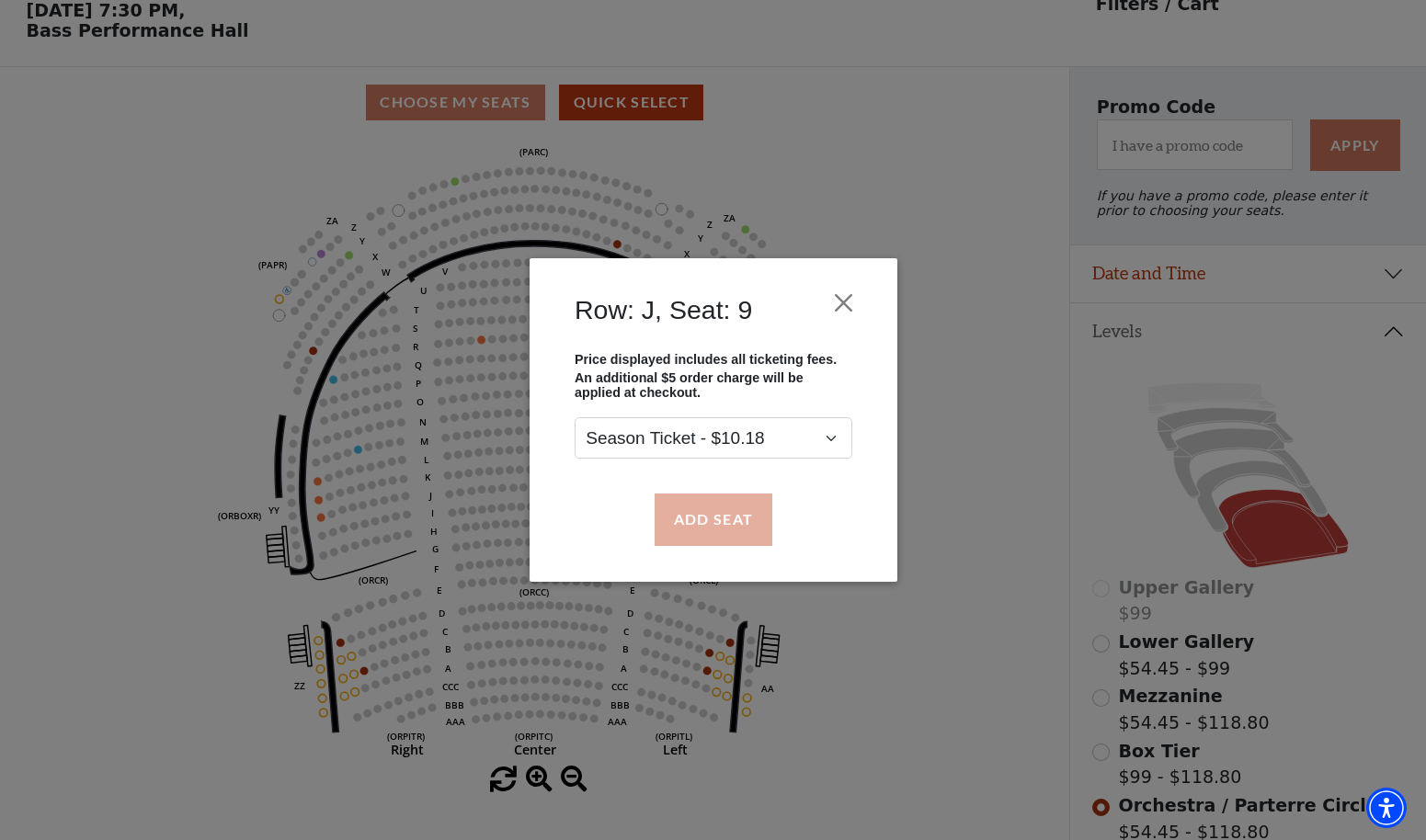
click at [690, 522] on button "Add Seat" at bounding box center [713, 519] width 118 height 51
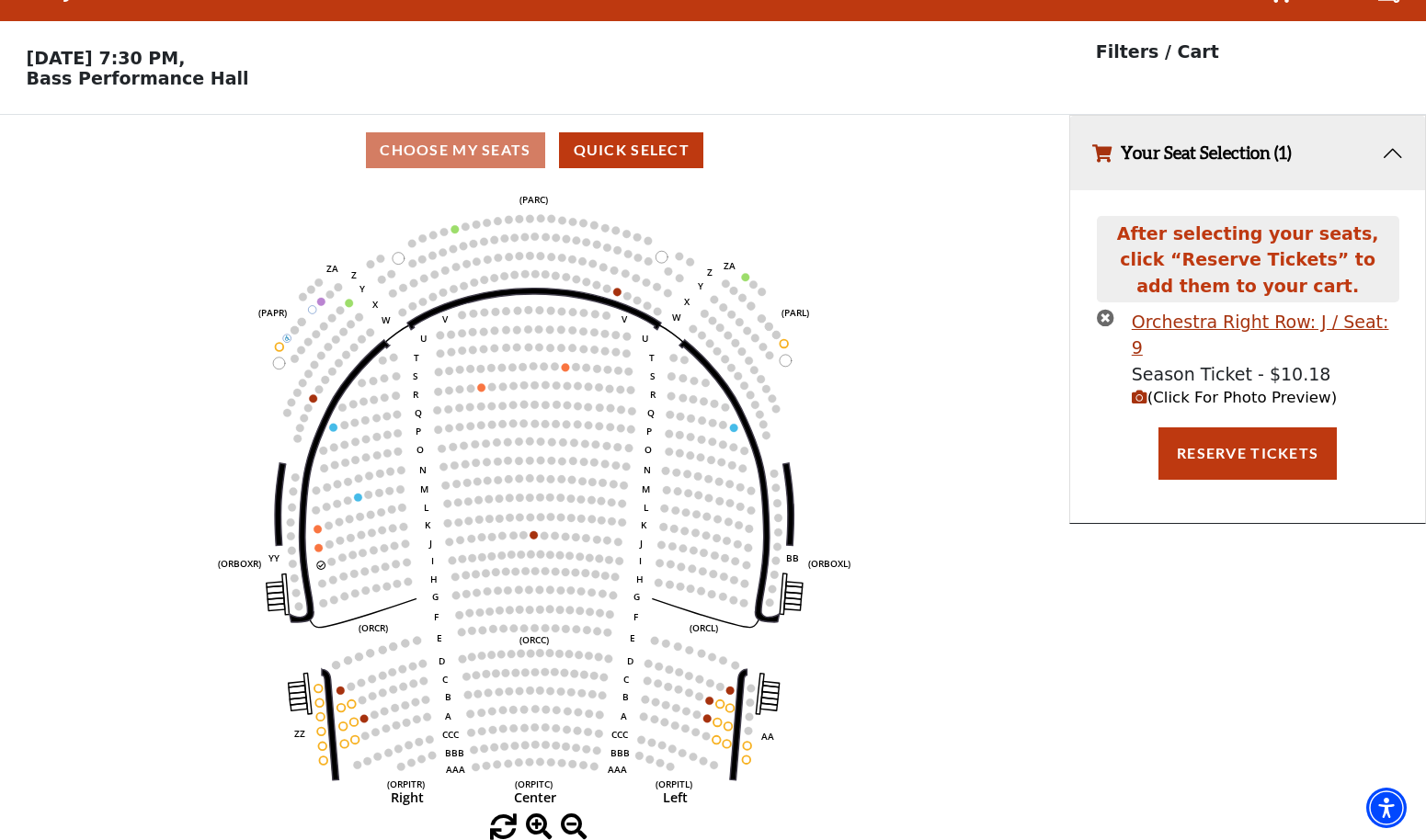
scroll to position [0, 0]
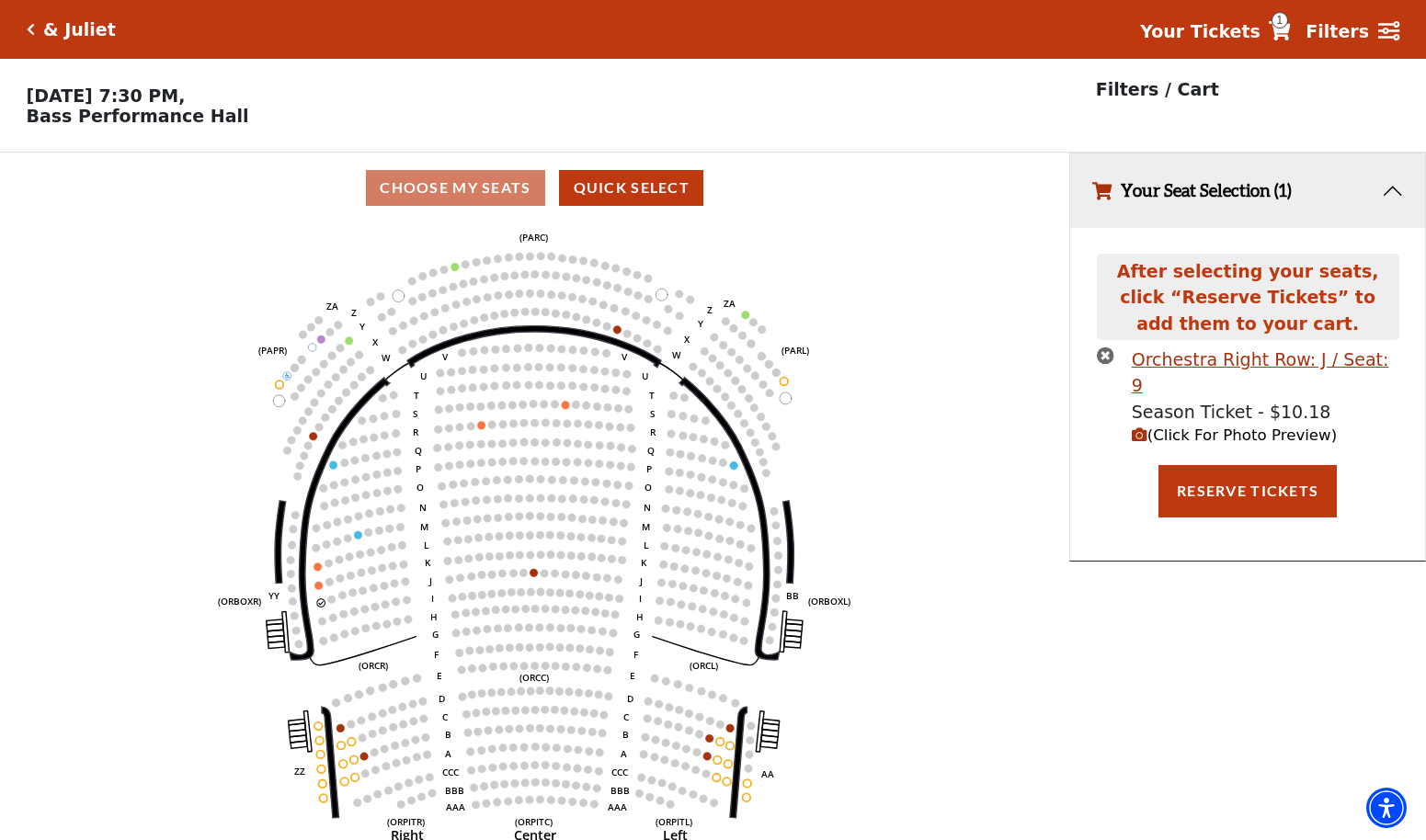
click at [1144, 427] on icon "(Click For Photo Preview)" at bounding box center [1140, 435] width 16 height 16
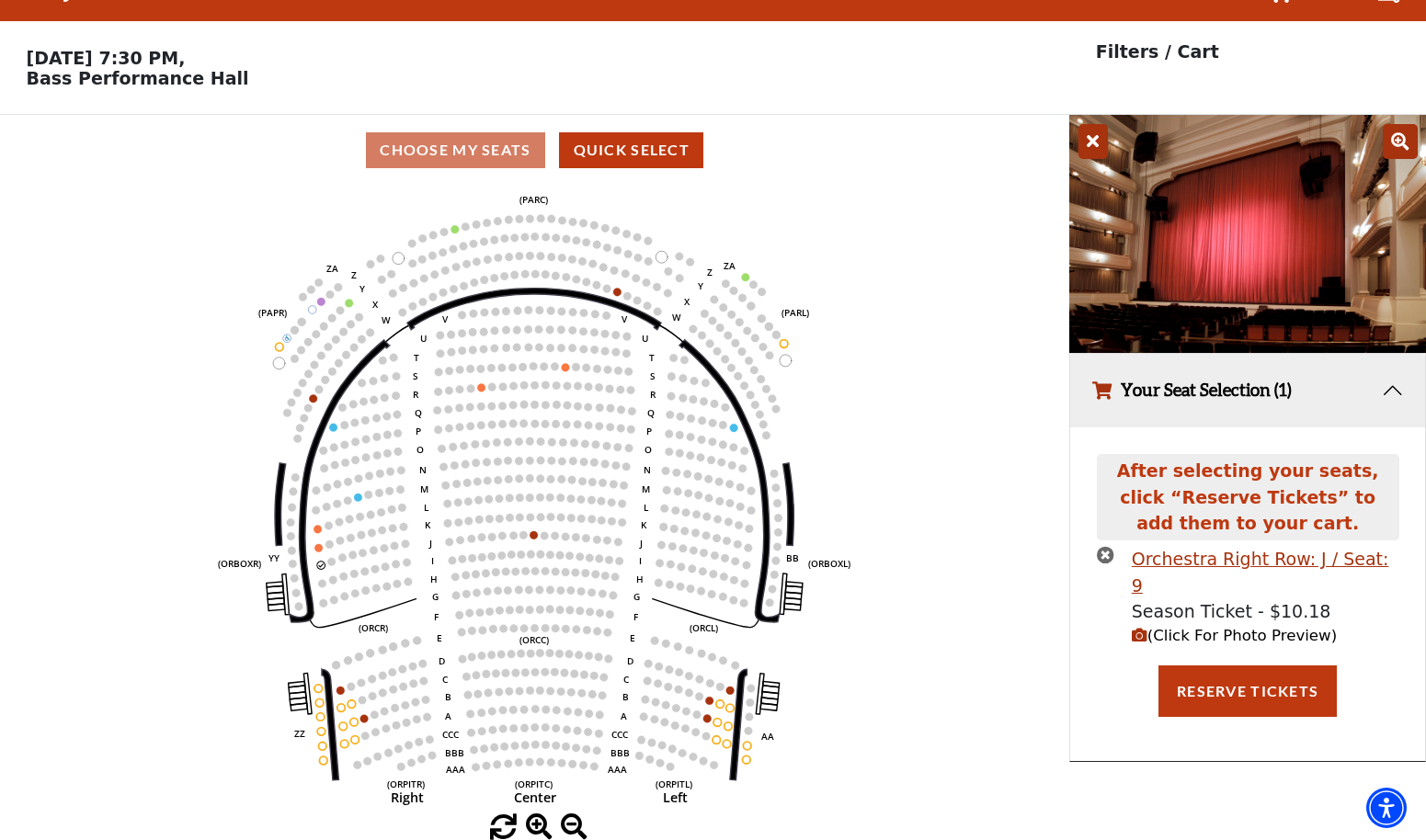
scroll to position [36, 0]
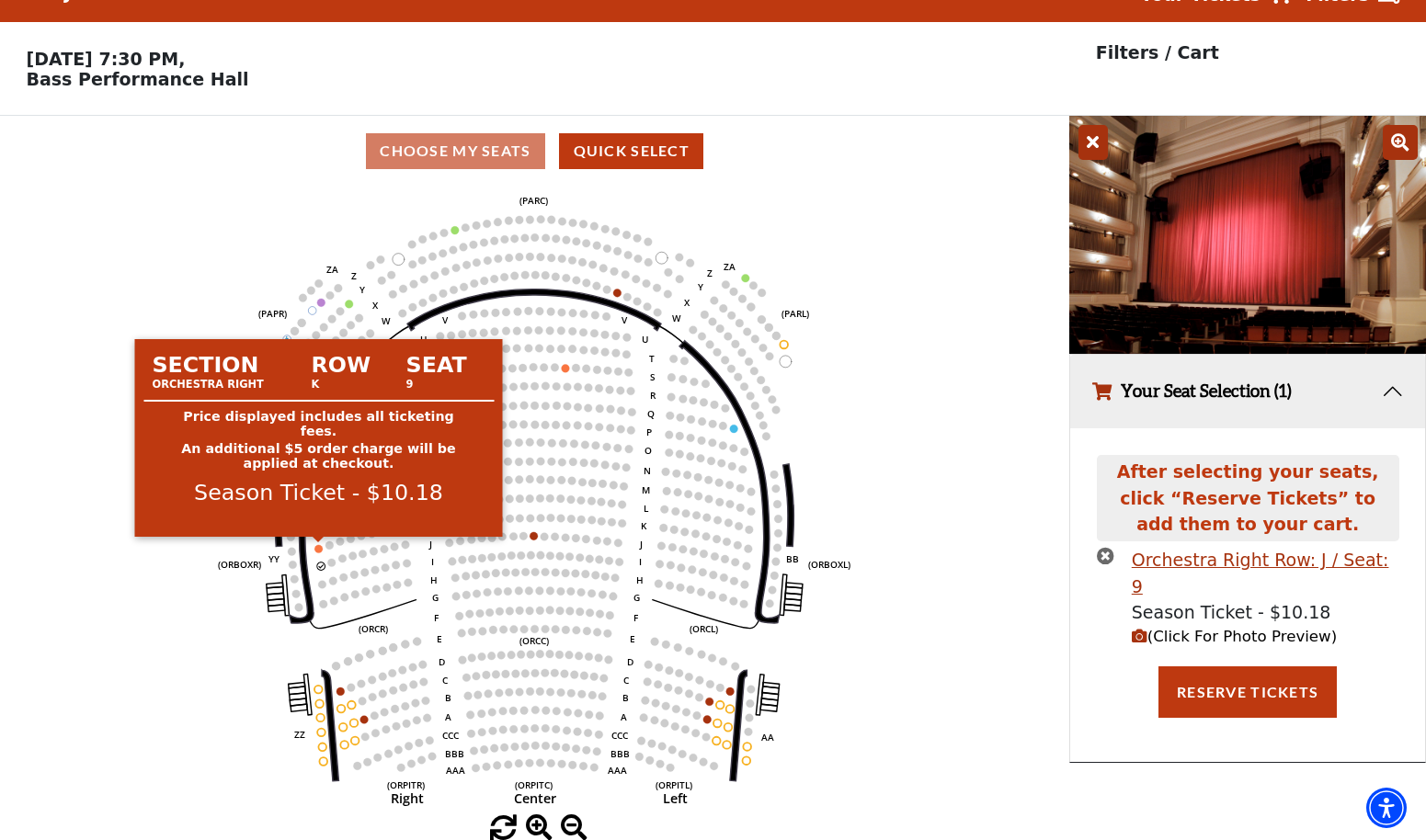
click at [318, 549] on circle at bounding box center [318, 549] width 8 height 8
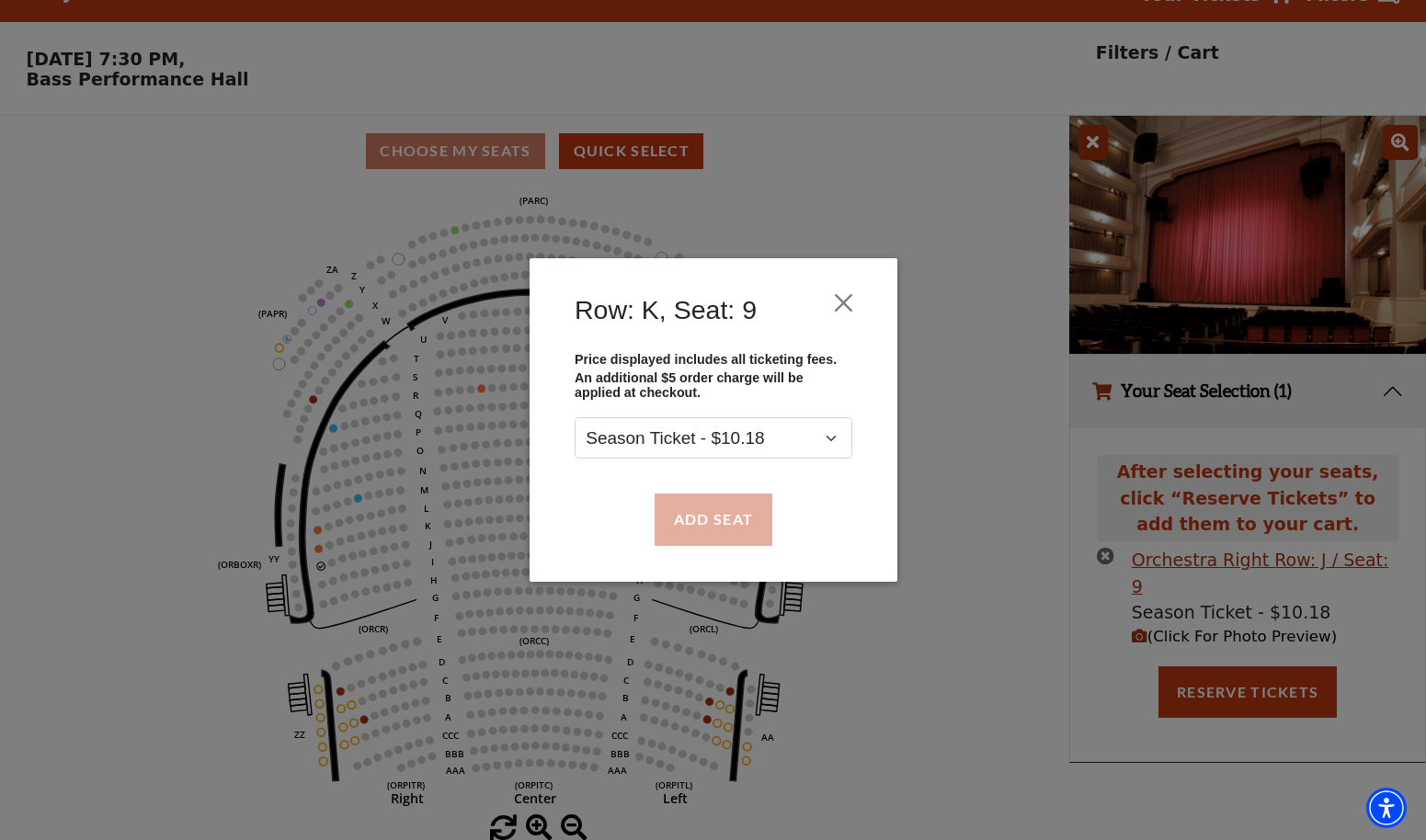
click at [705, 532] on button "Add Seat" at bounding box center [713, 519] width 118 height 51
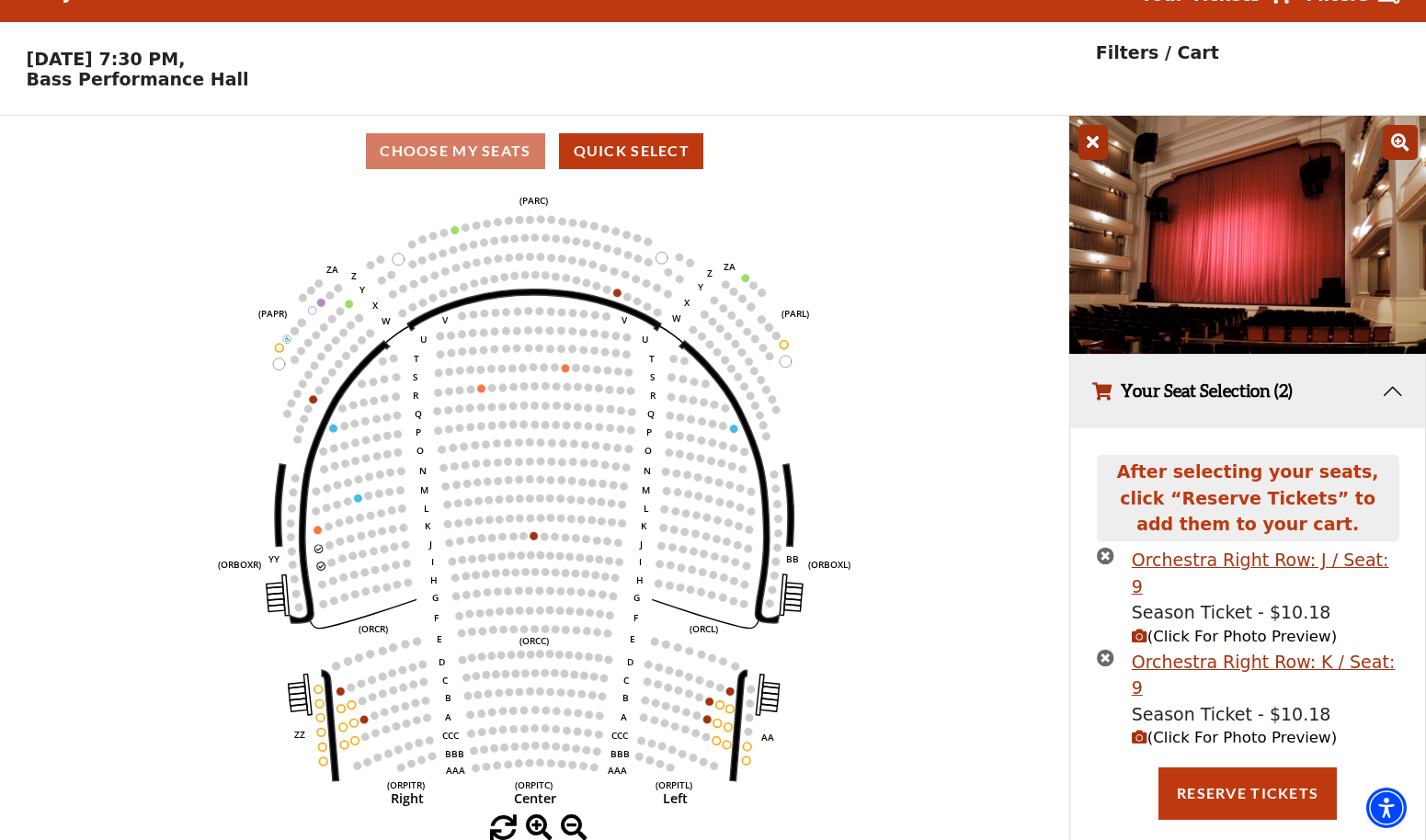
scroll to position [0, 0]
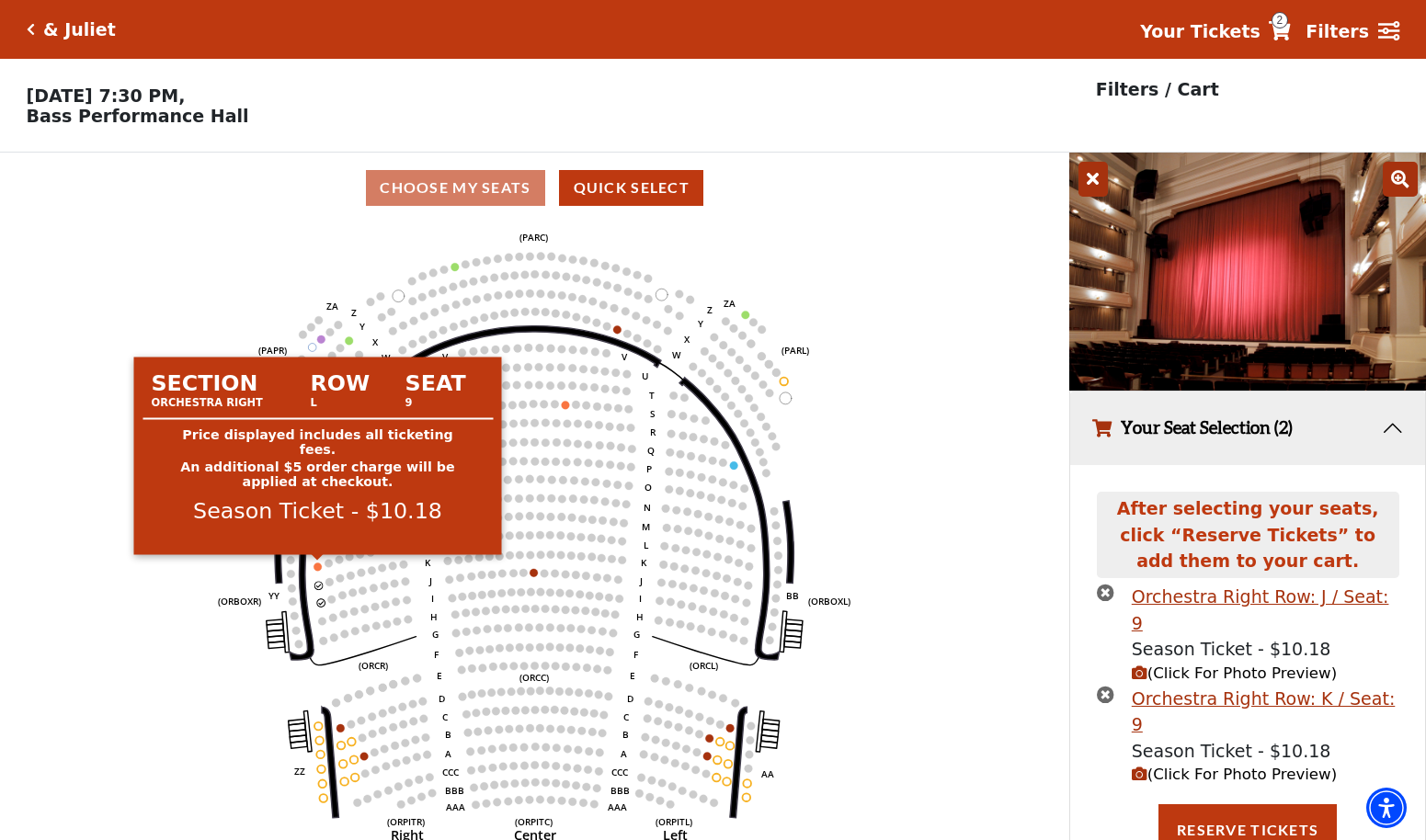
click at [318, 568] on circle at bounding box center [317, 567] width 8 height 8
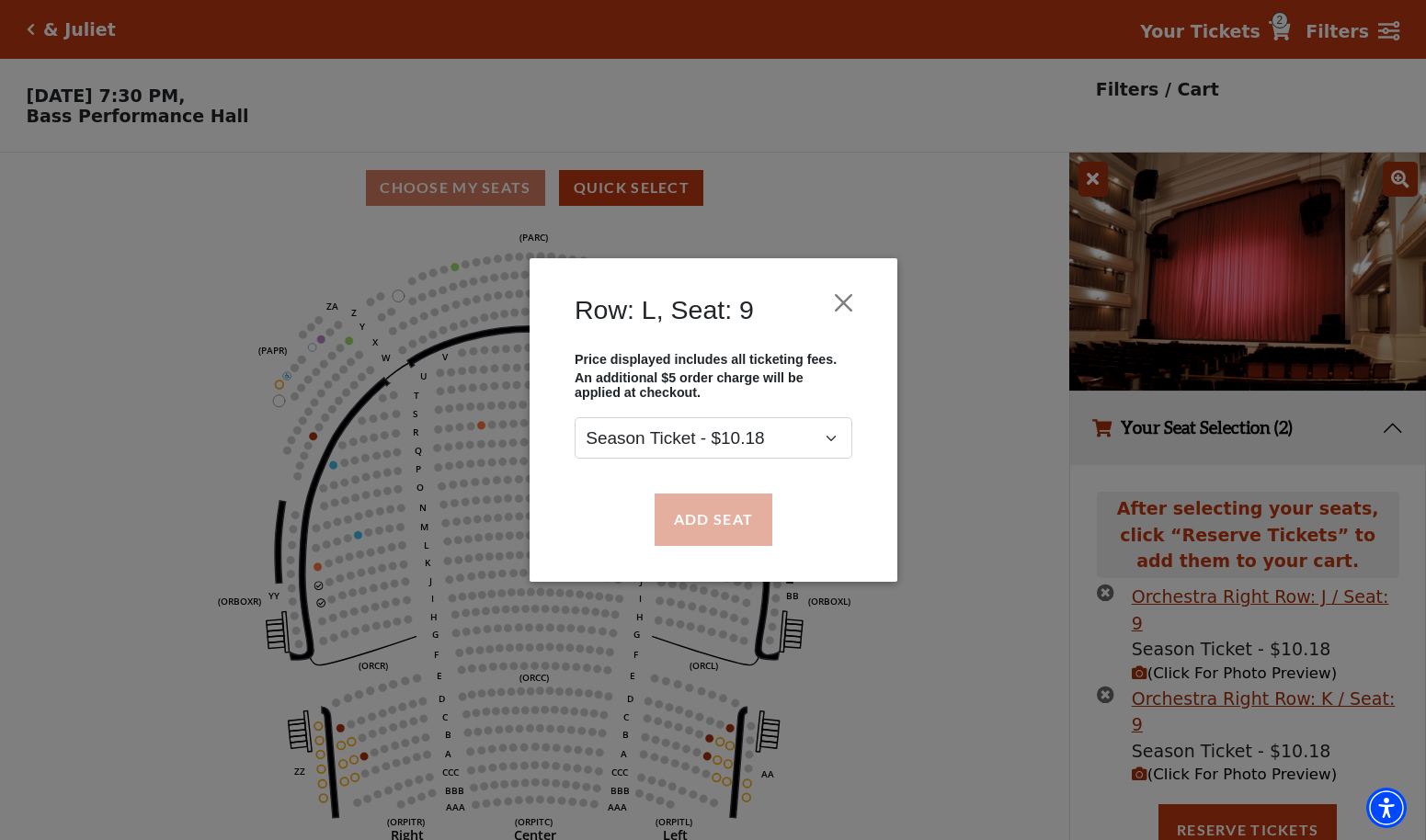
click at [678, 524] on button "Add Seat" at bounding box center [713, 519] width 118 height 51
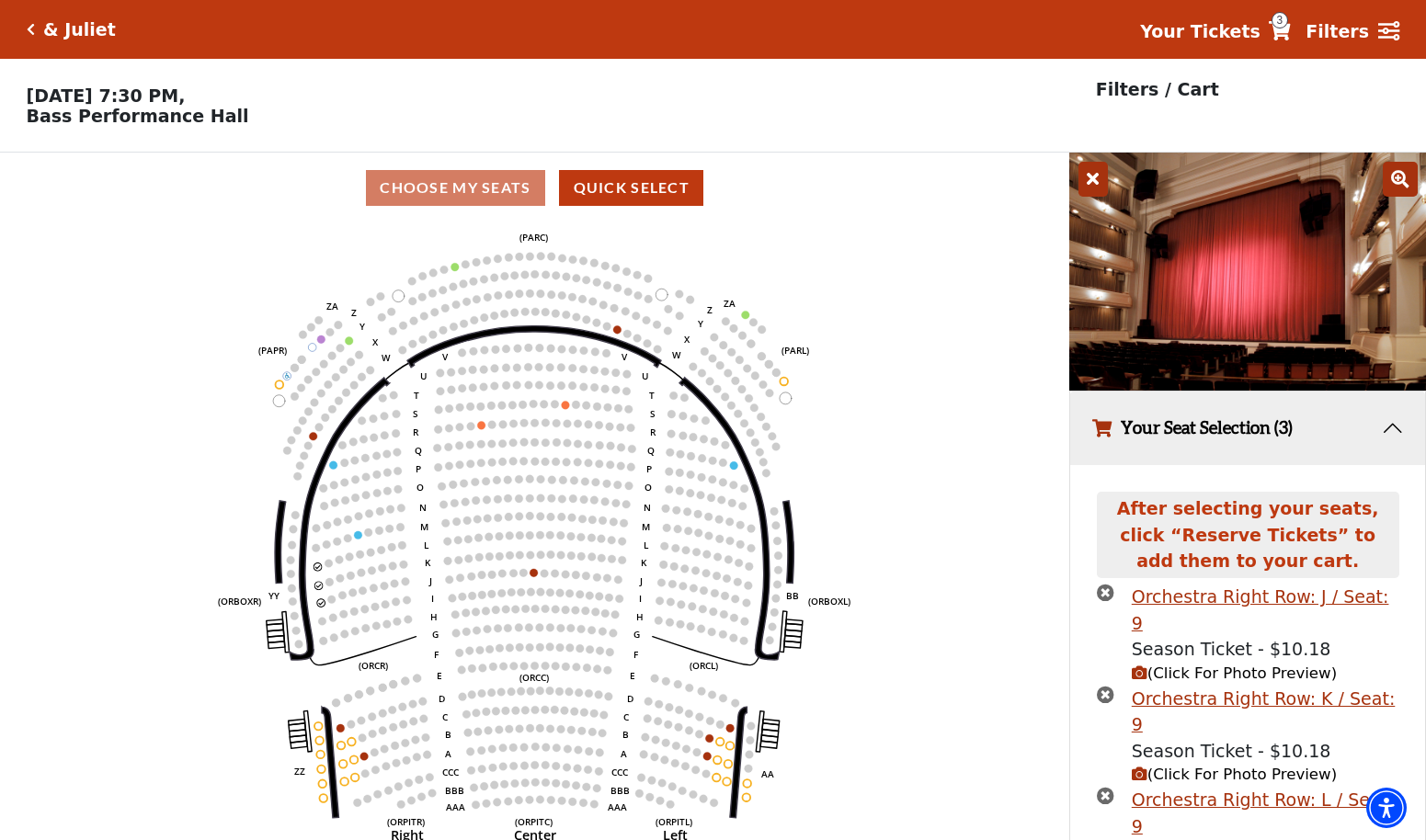
scroll to position [32, 0]
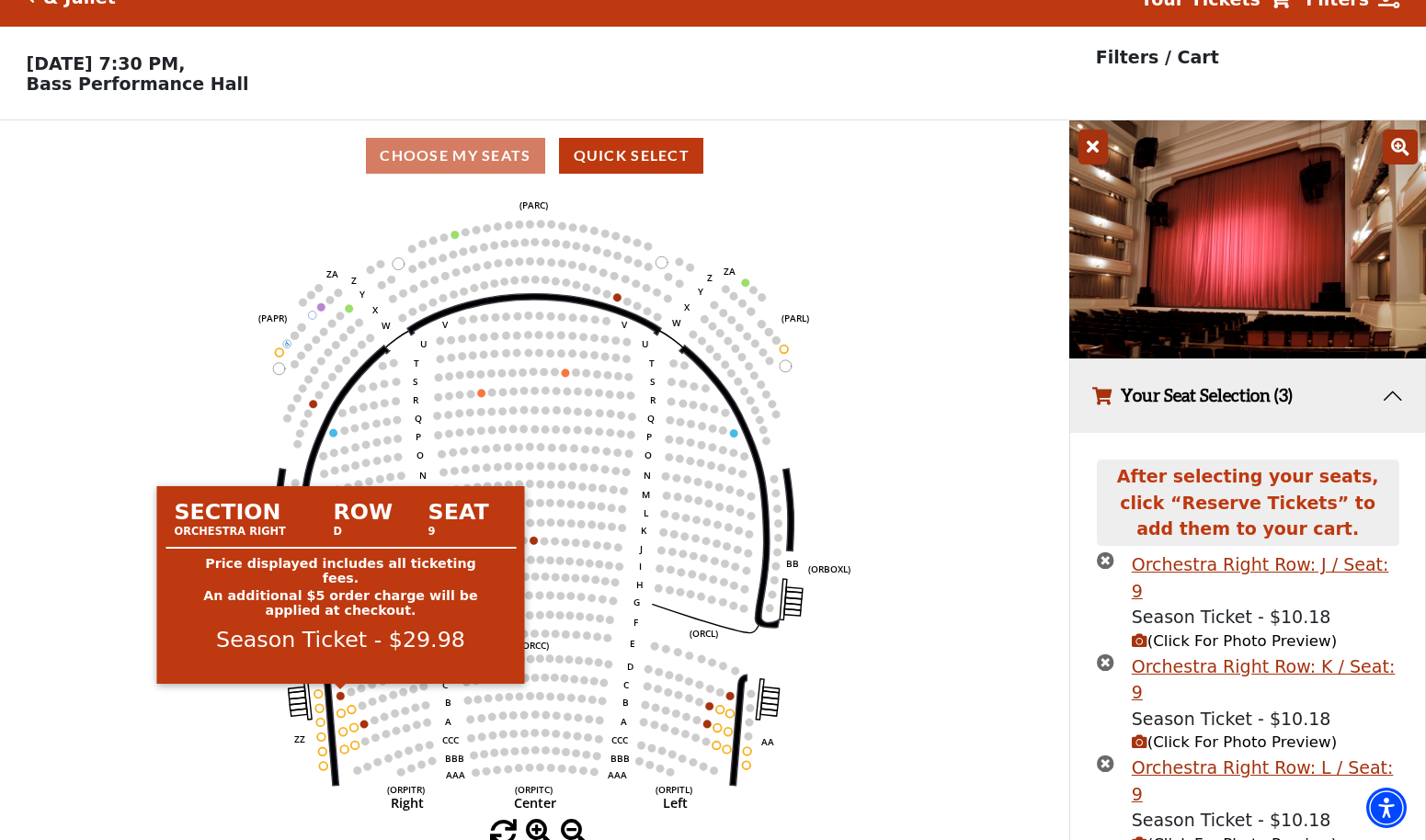
click at [340, 694] on circle at bounding box center [340, 696] width 8 height 8
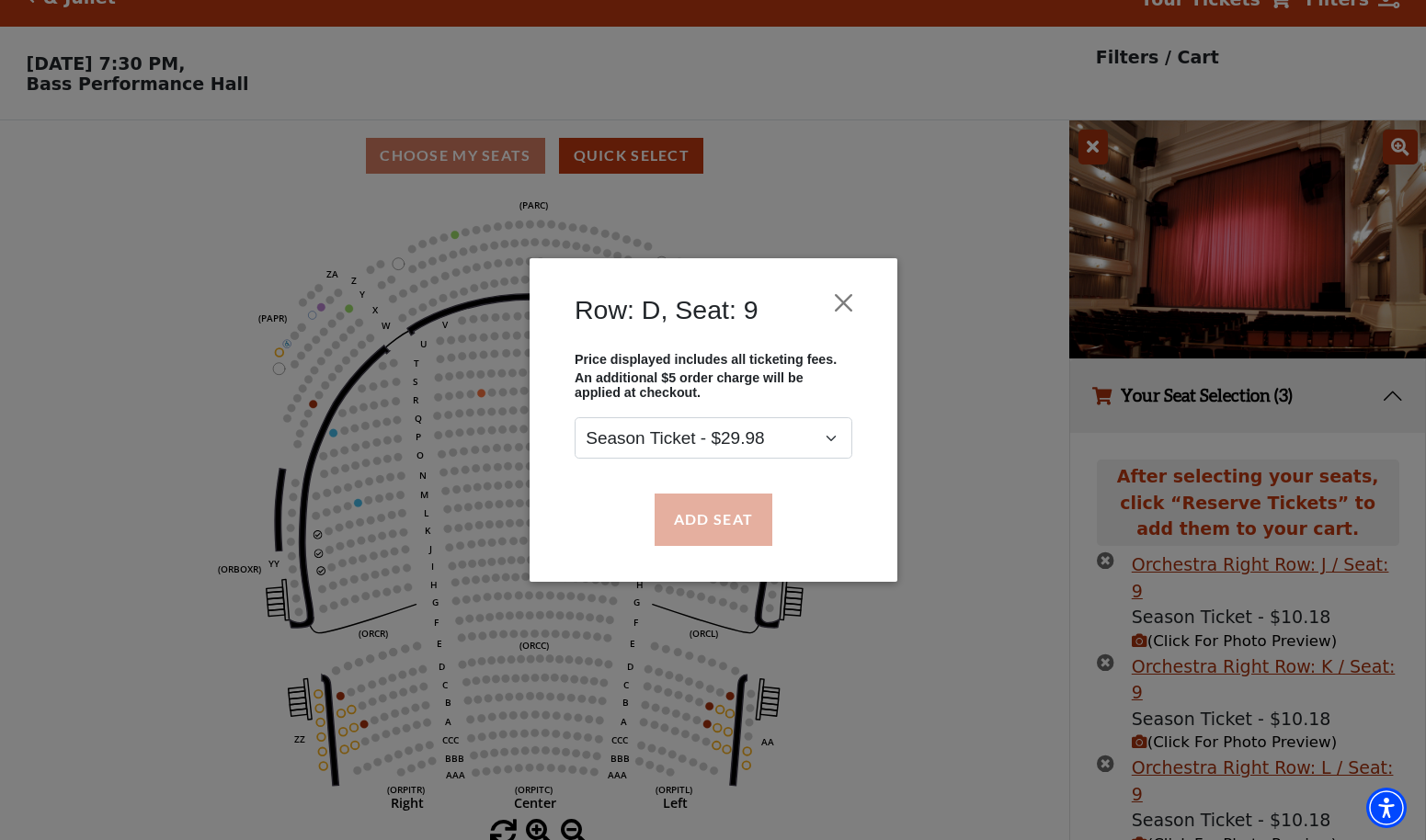
click at [722, 525] on button "Add Seat" at bounding box center [713, 519] width 118 height 51
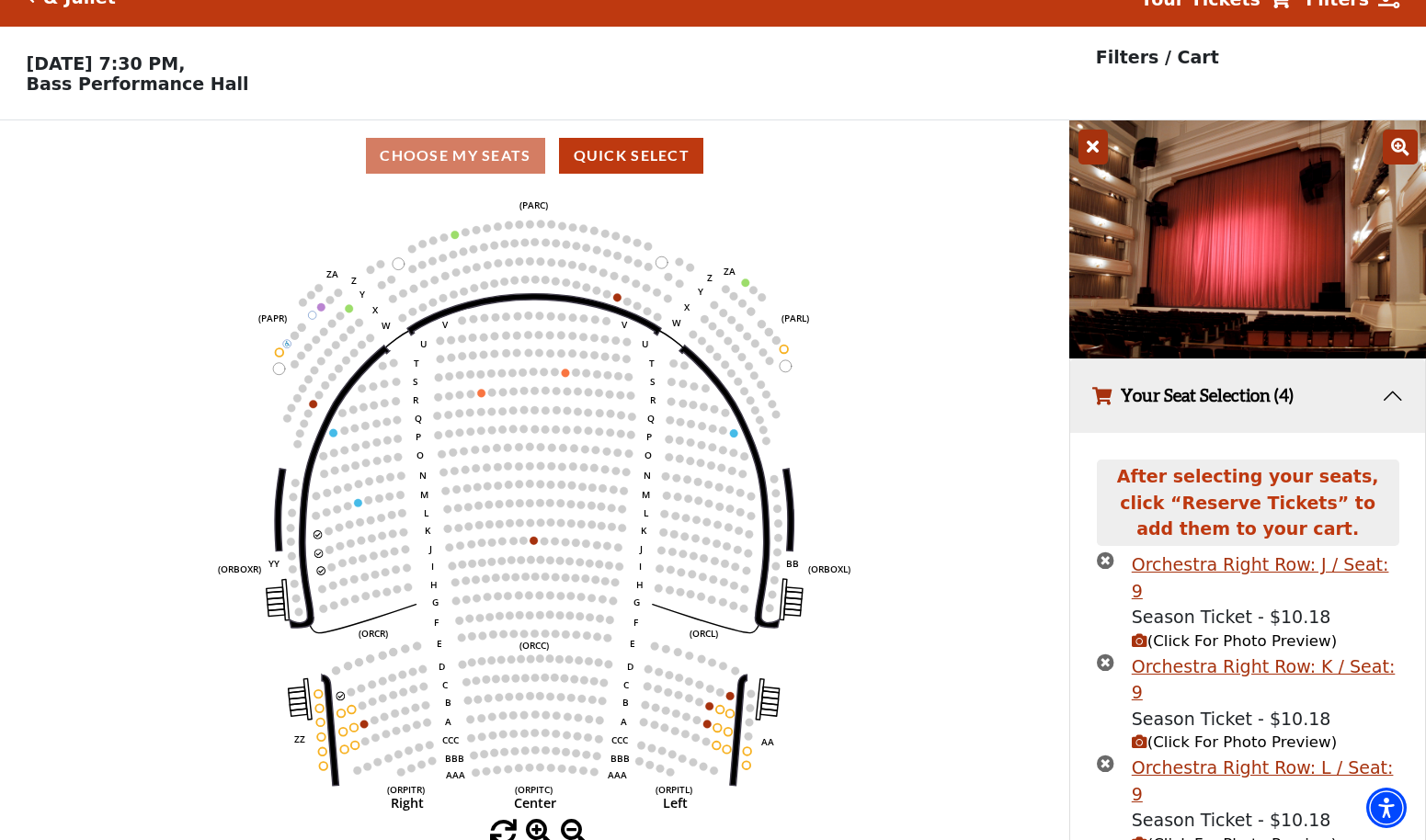
scroll to position [106, 0]
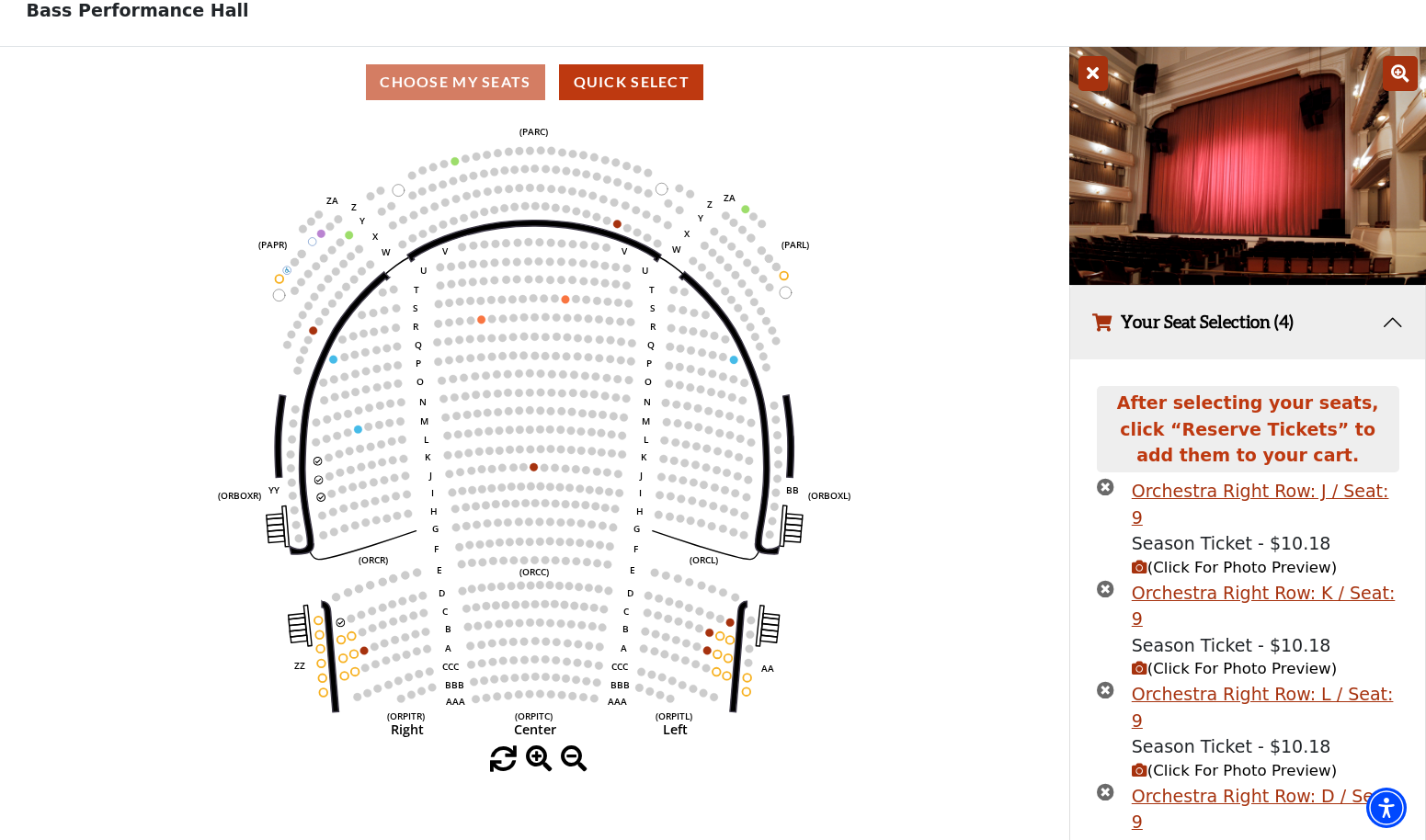
click at [1204, 762] on span "(Click For Photo Preview)" at bounding box center [1234, 771] width 205 height 18
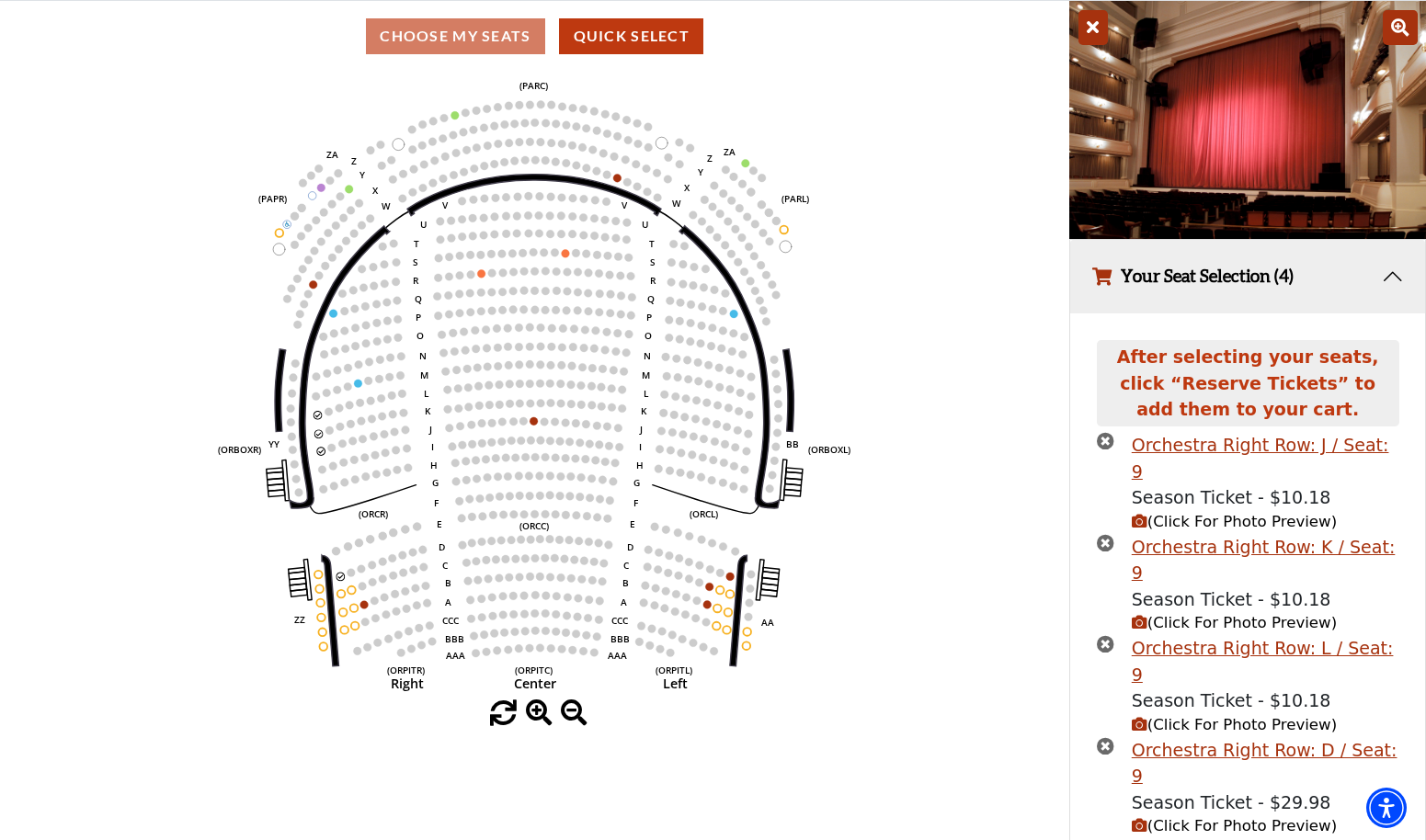
scroll to position [150, 0]
click at [1216, 818] on span "(Click For Photo Preview)" at bounding box center [1234, 827] width 205 height 18
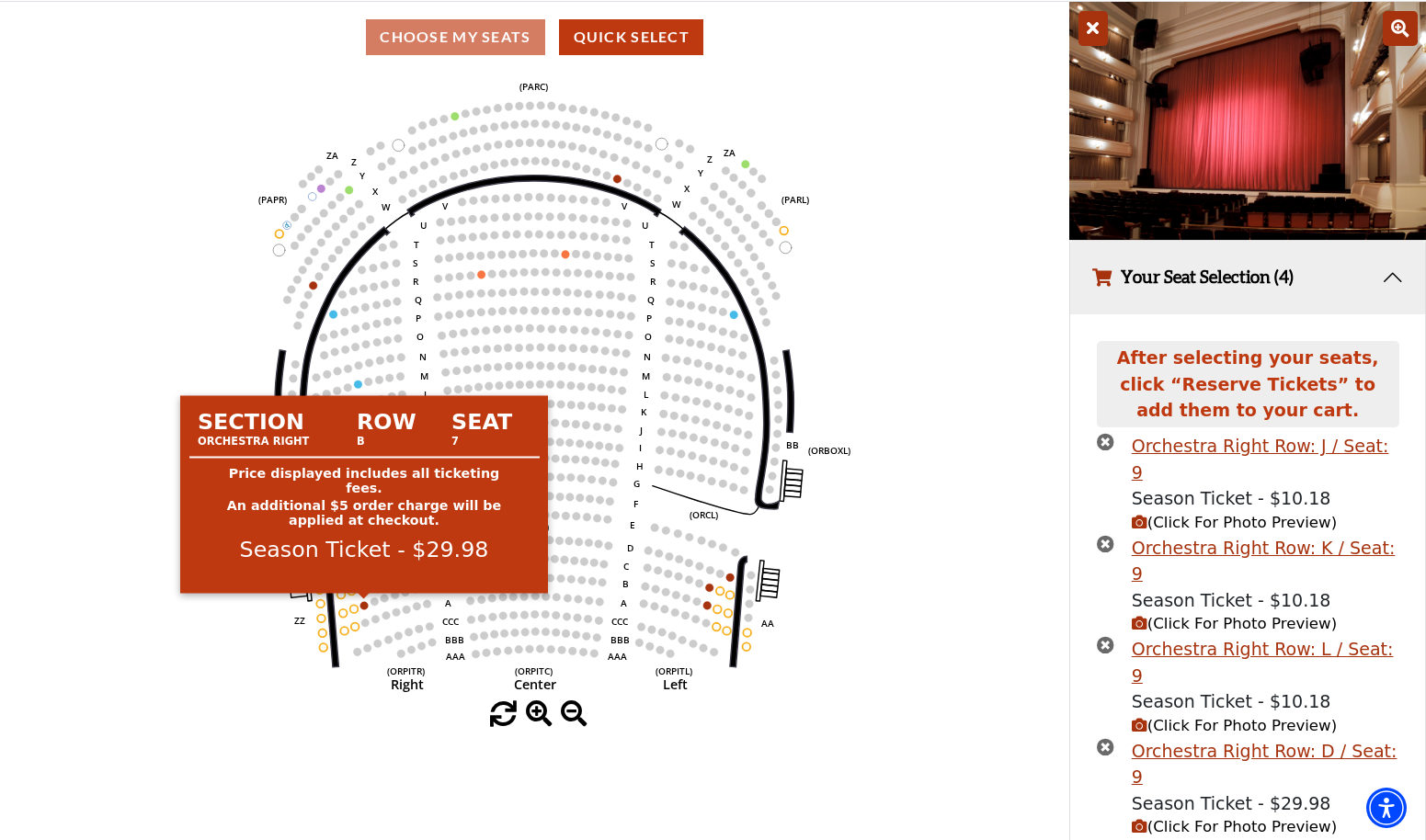
click at [366, 603] on circle at bounding box center [365, 605] width 8 height 8
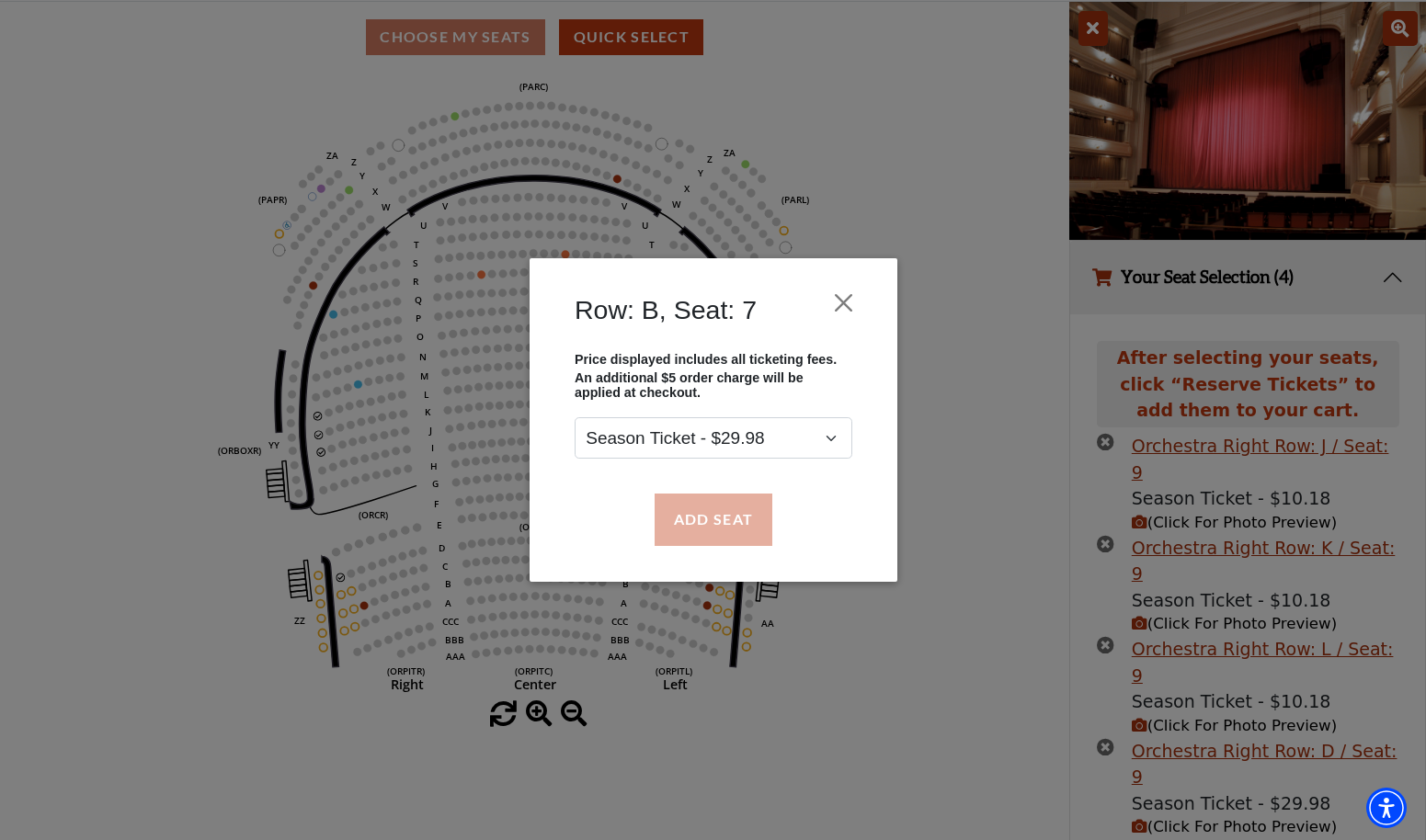
click at [747, 523] on button "Add Seat" at bounding box center [713, 519] width 118 height 51
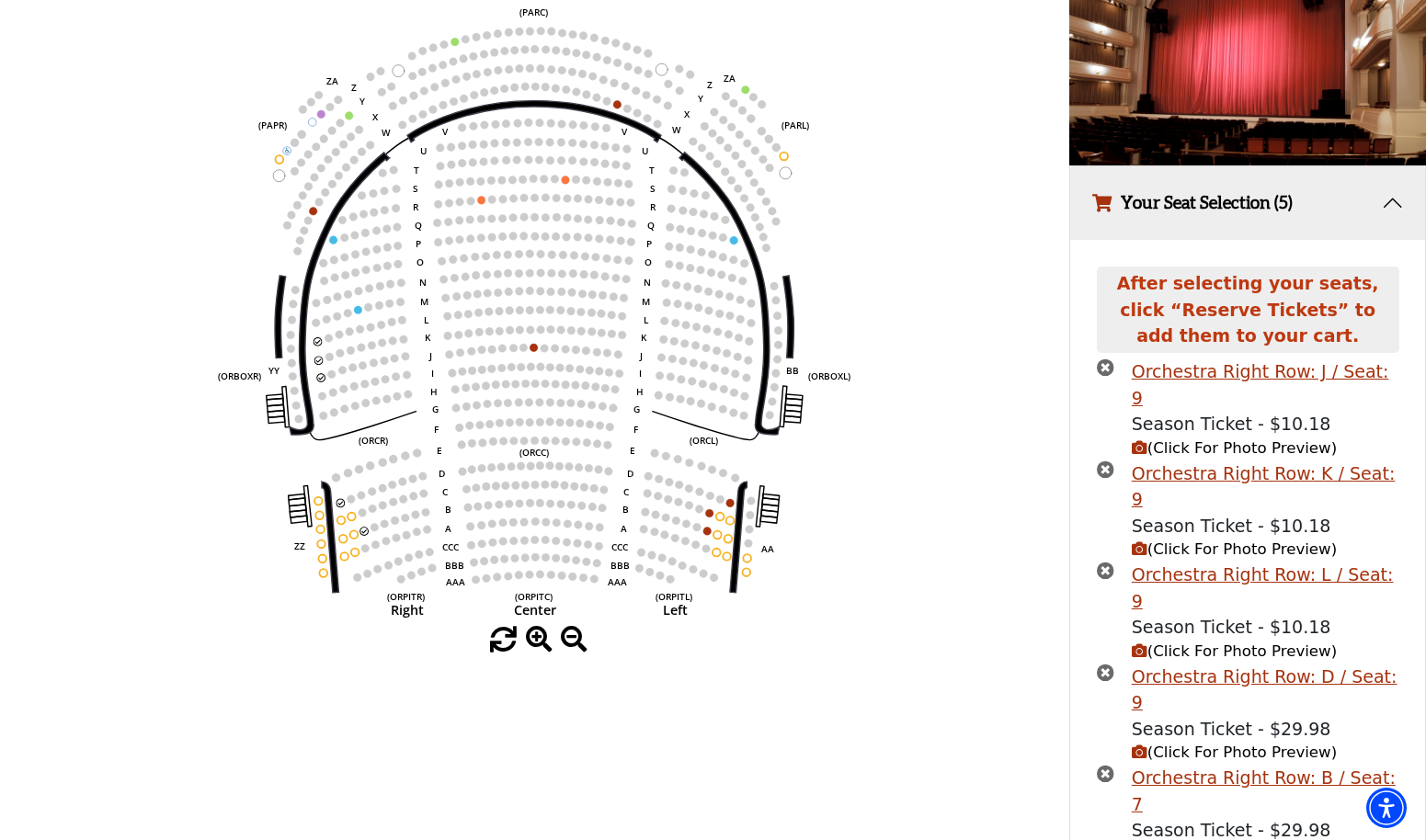
scroll to position [224, 0]
click at [1210, 839] on span "(Click For Photo Preview)" at bounding box center [1234, 856] width 205 height 18
click at [1109, 765] on icon "times-circle" at bounding box center [1106, 774] width 18 height 18
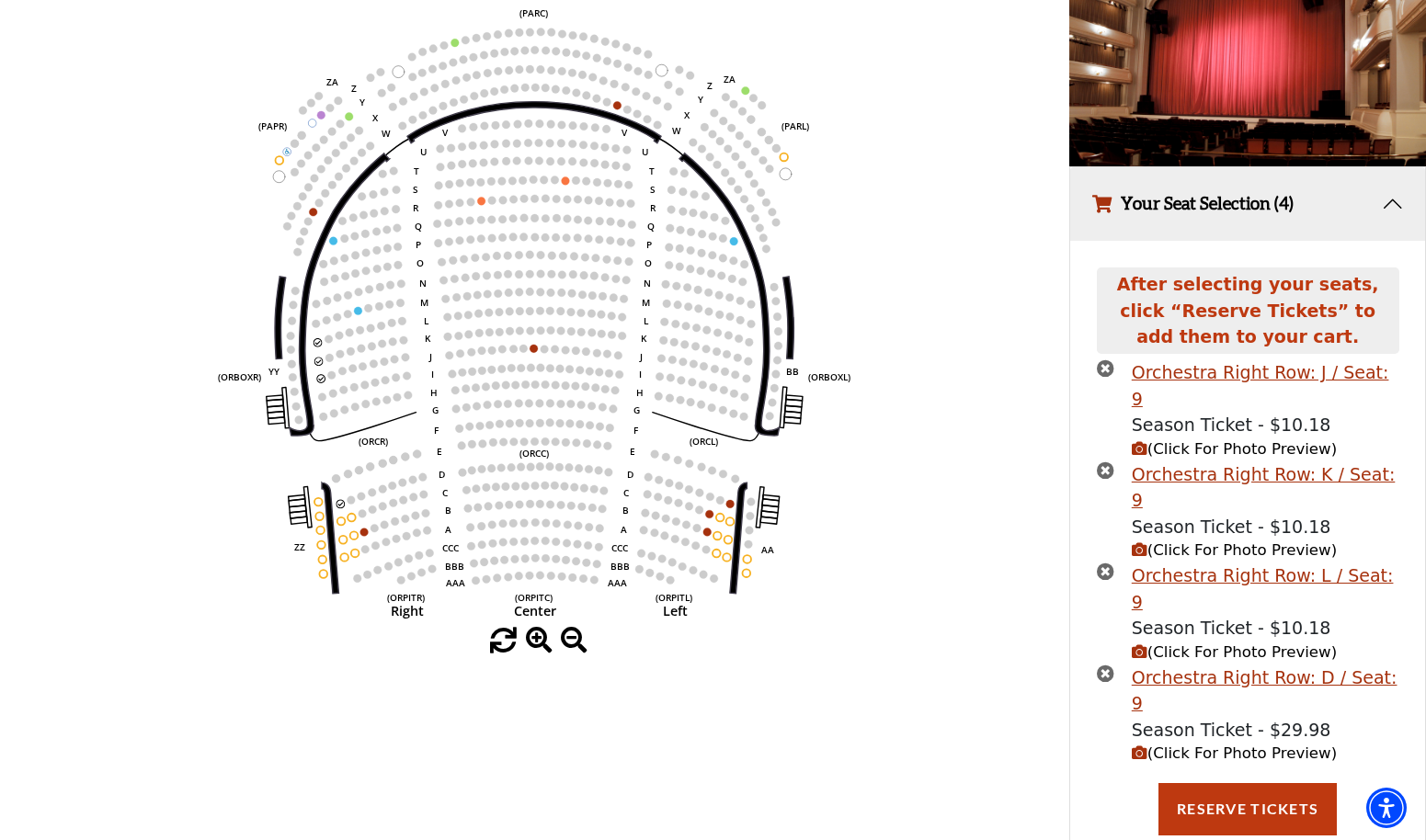
scroll to position [150, 0]
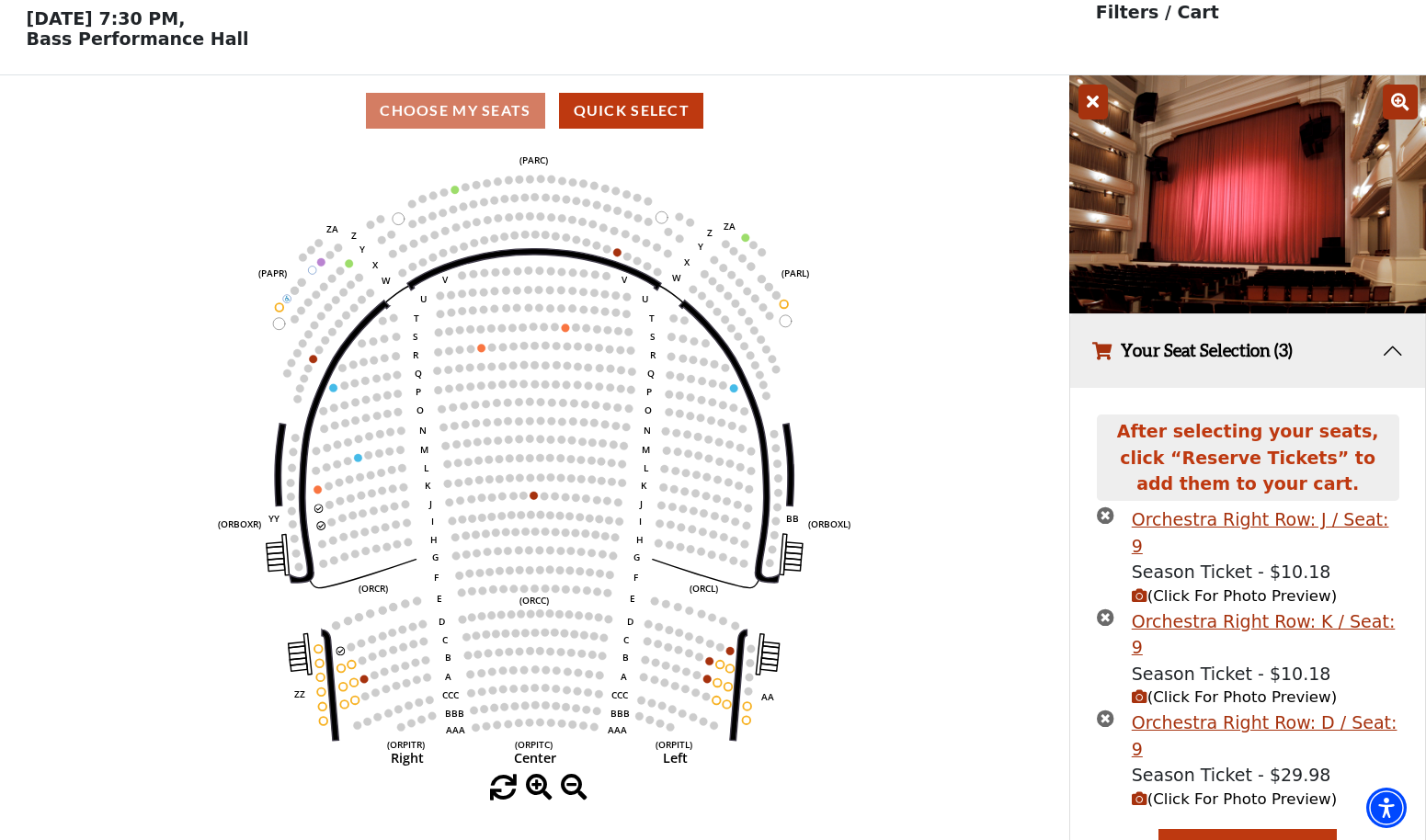
click at [1103, 505] on div "After selecting your seats, click “Reserve Tickets” to add them to your cart." at bounding box center [1248, 461] width 303 height 92
click at [1102, 608] on icon "times-circle" at bounding box center [1106, 617] width 18 height 18
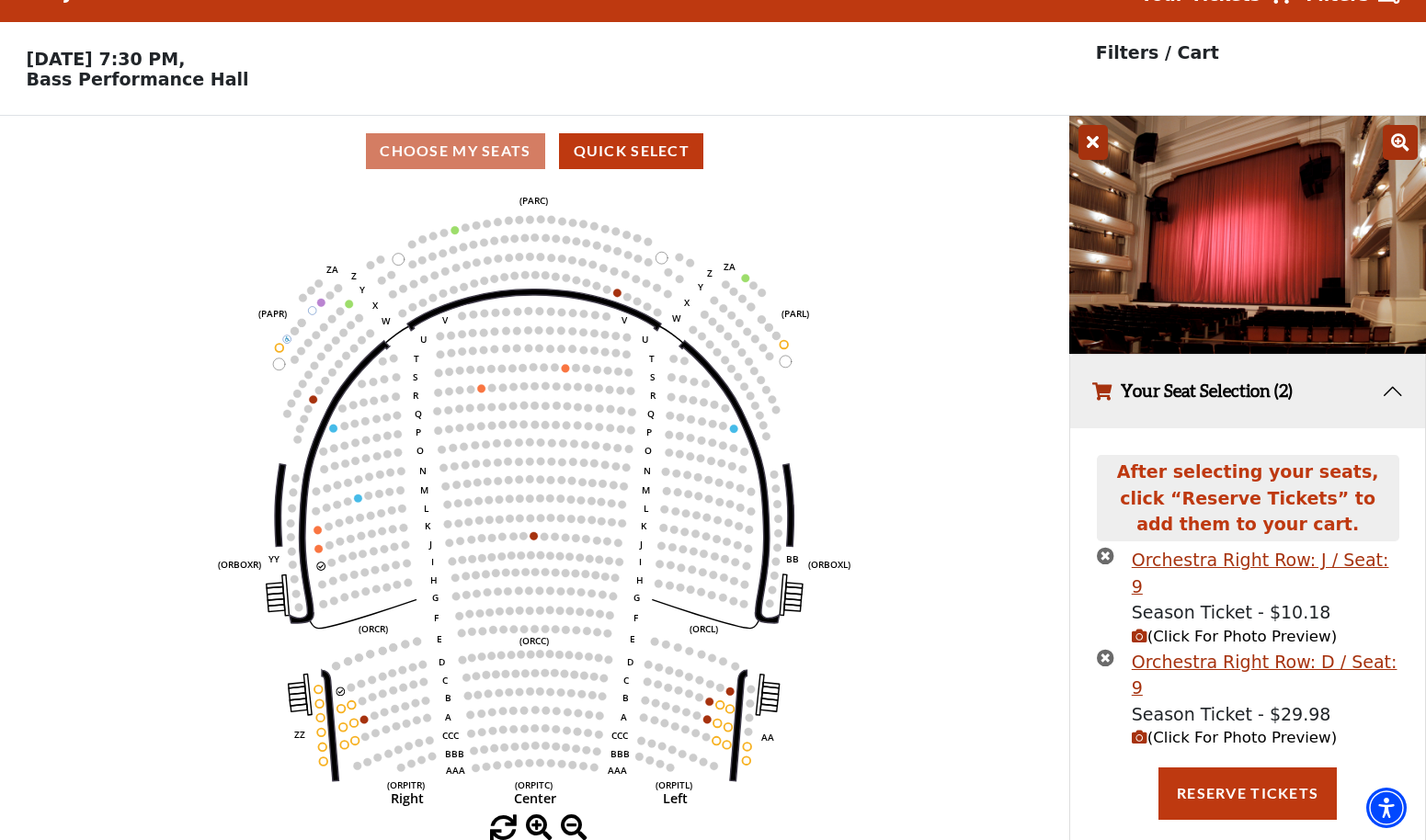
click at [1107, 649] on icon "times-circle" at bounding box center [1106, 658] width 18 height 18
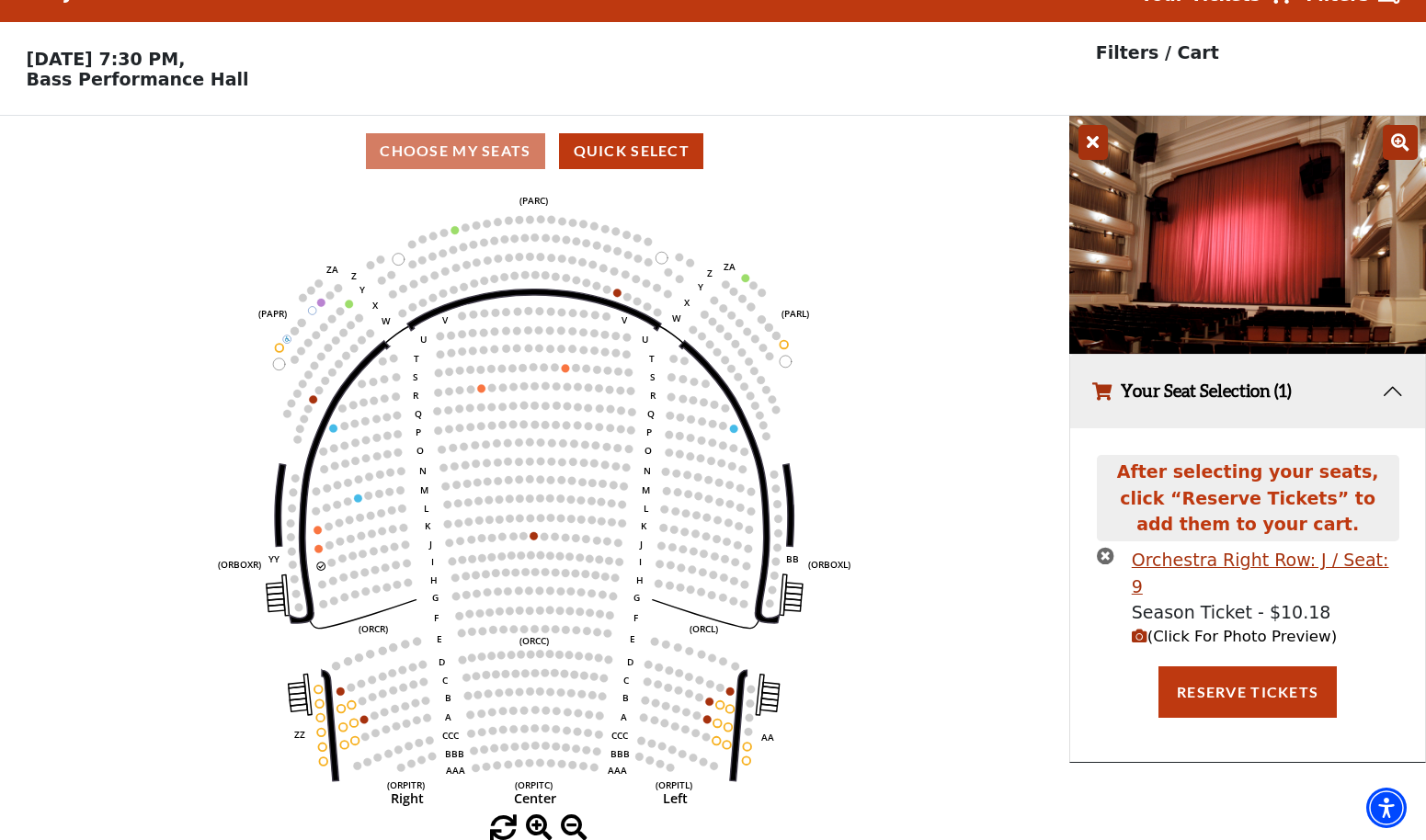
click at [1106, 557] on icon "times-circle" at bounding box center [1106, 556] width 18 height 18
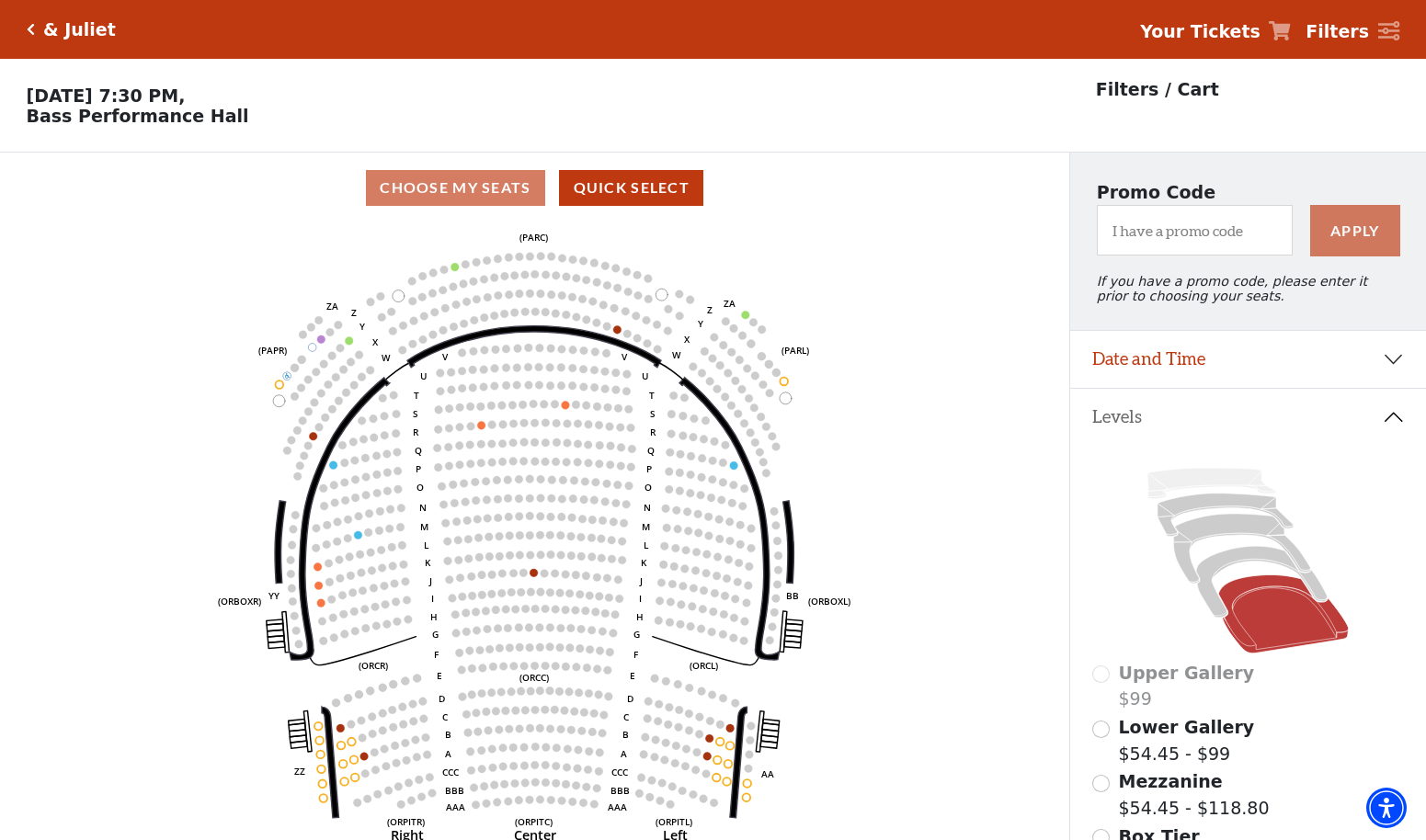
scroll to position [0, 0]
